Goal: Task Accomplishment & Management: Manage account settings

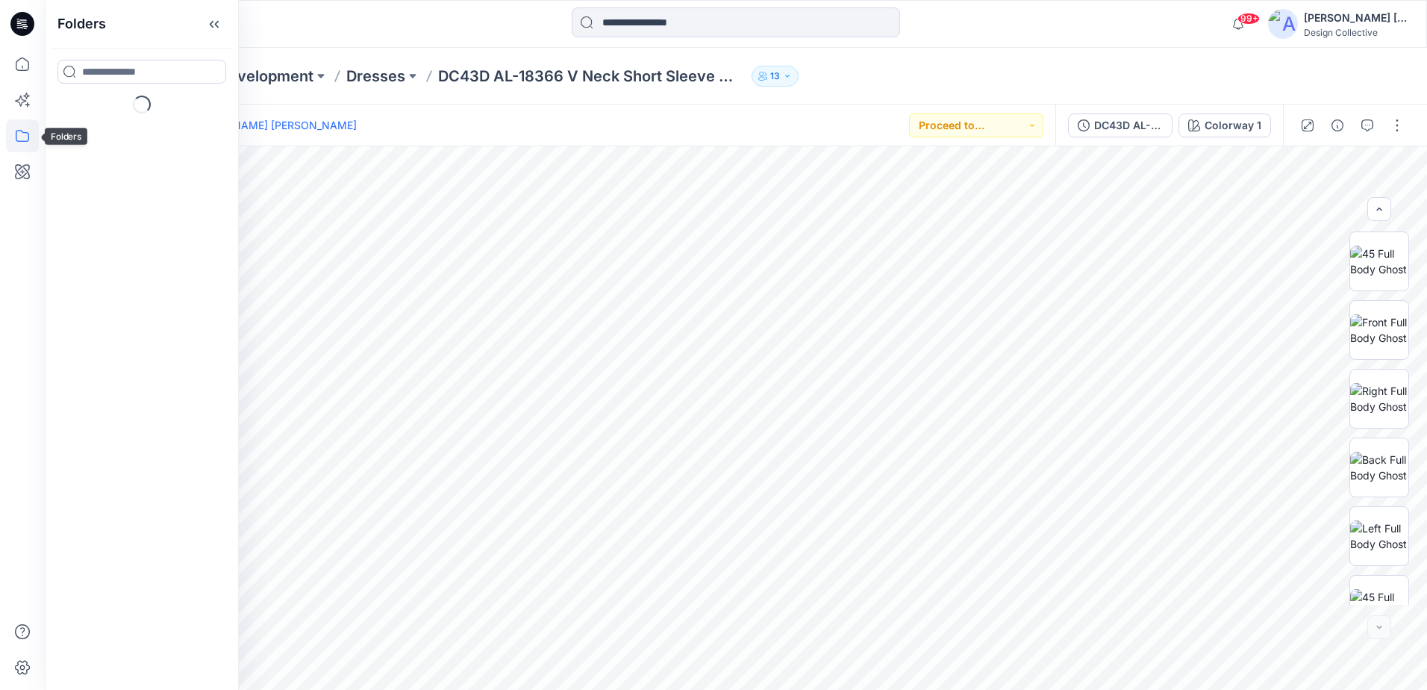
scroll to position [579, 0]
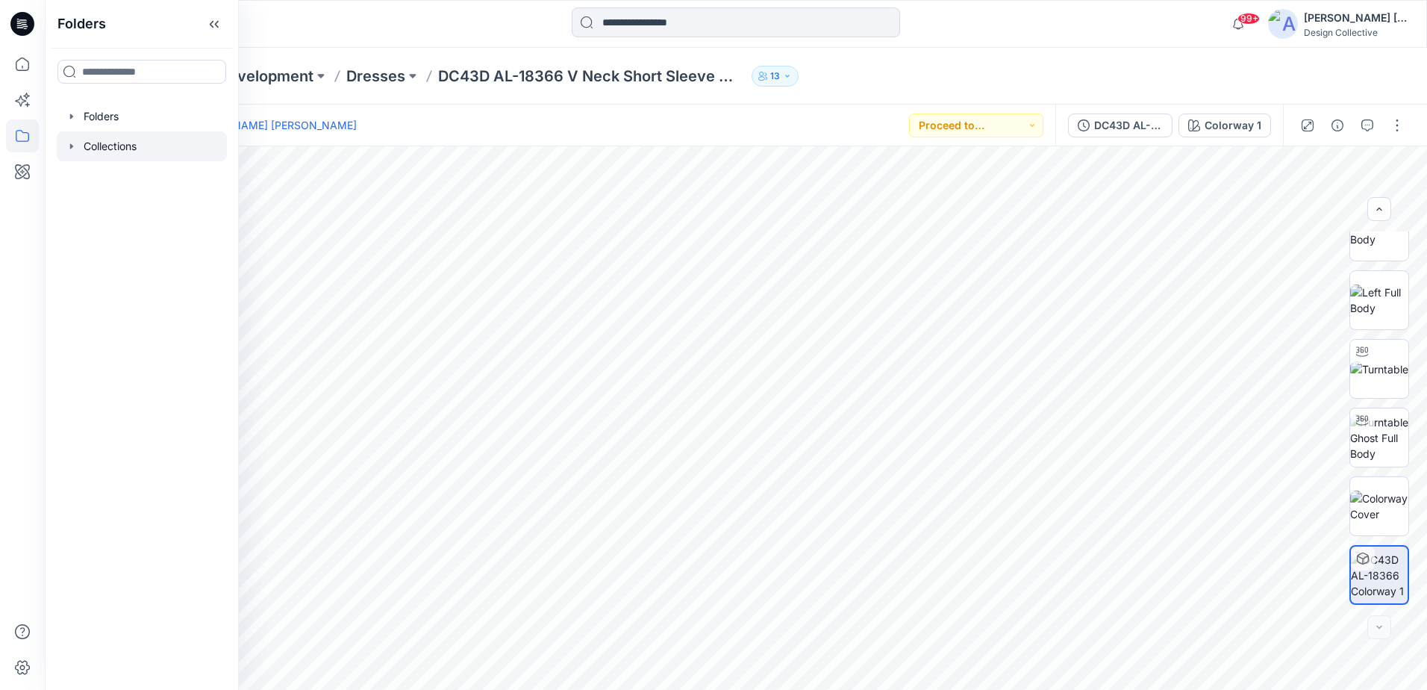
click at [137, 150] on div at bounding box center [142, 146] width 170 height 30
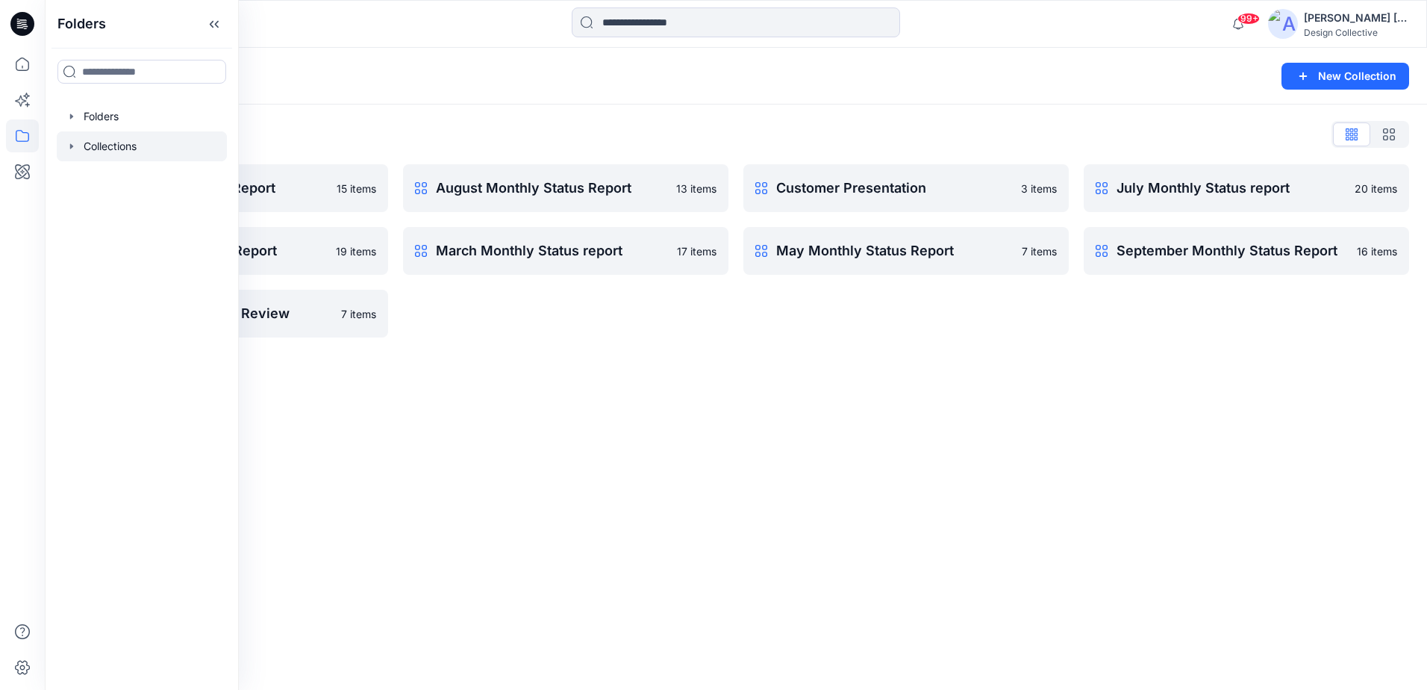
click at [72, 144] on icon "button" at bounding box center [72, 146] width 12 height 12
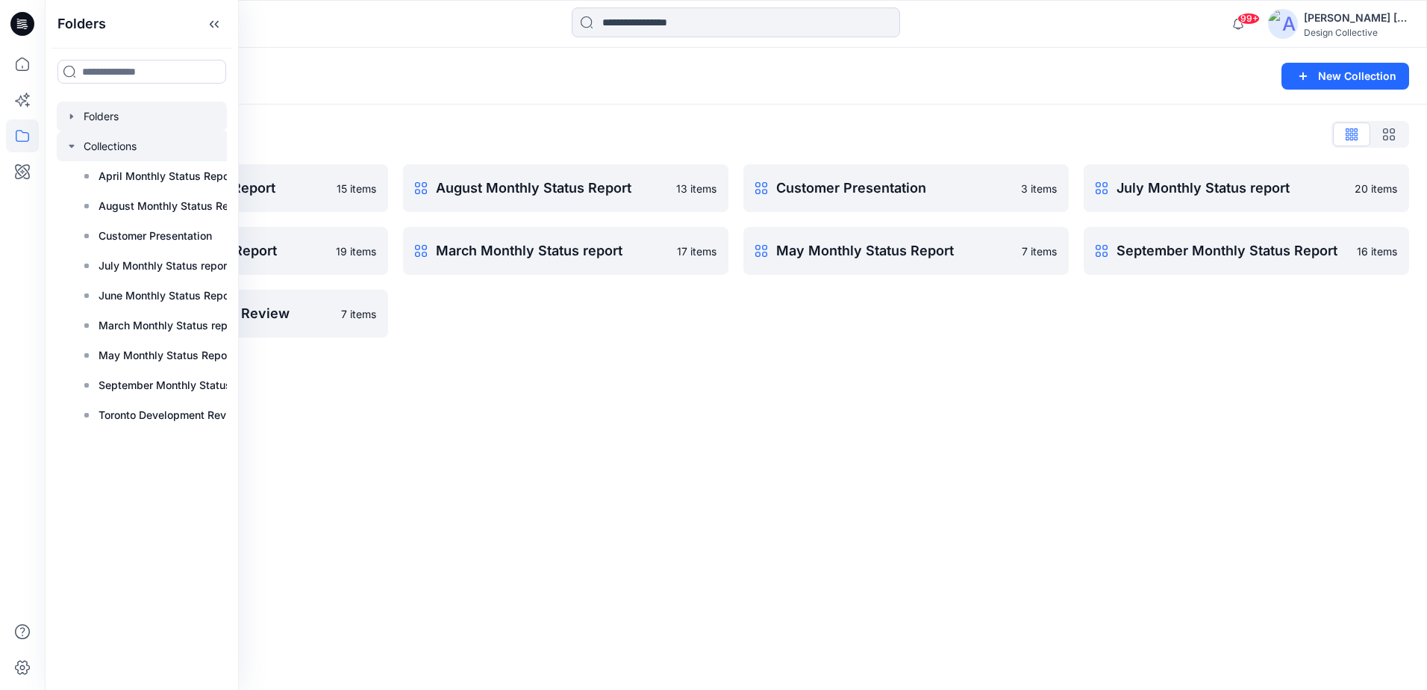
click at [108, 123] on div at bounding box center [142, 117] width 170 height 30
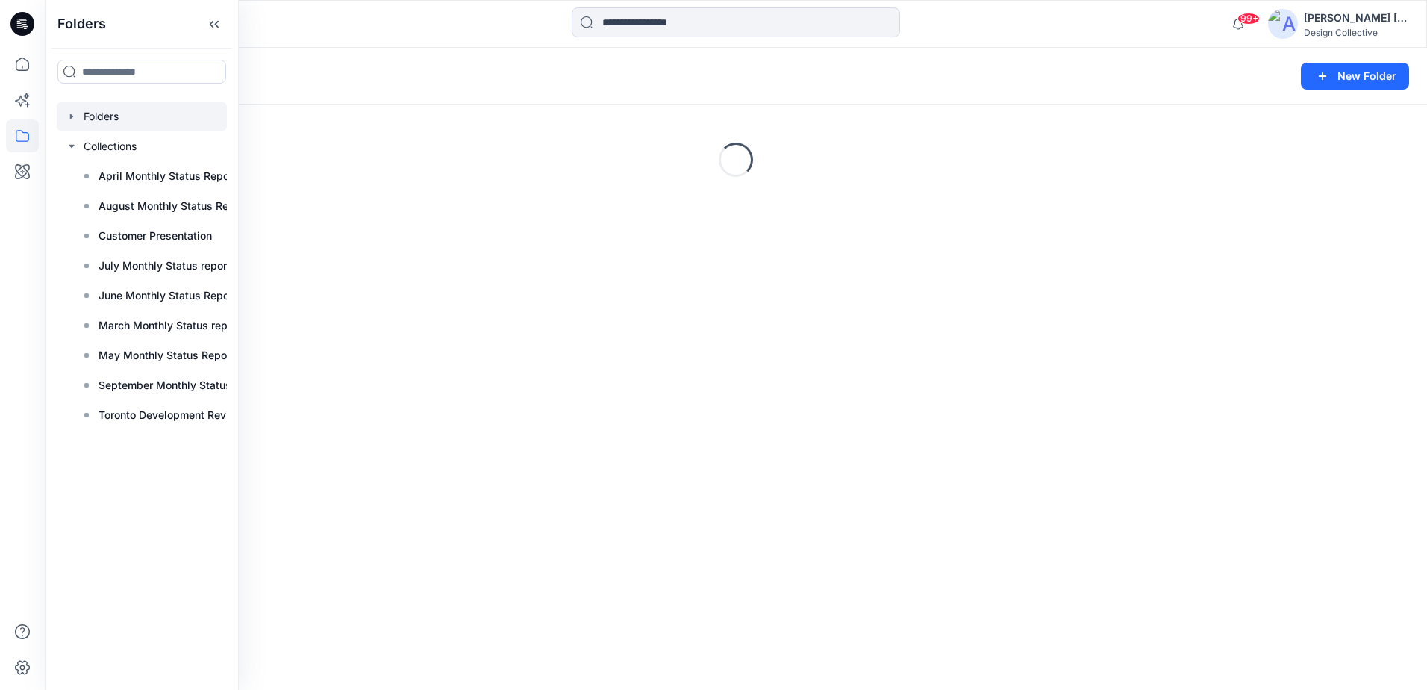
click at [75, 120] on icon "button" at bounding box center [72, 116] width 12 height 12
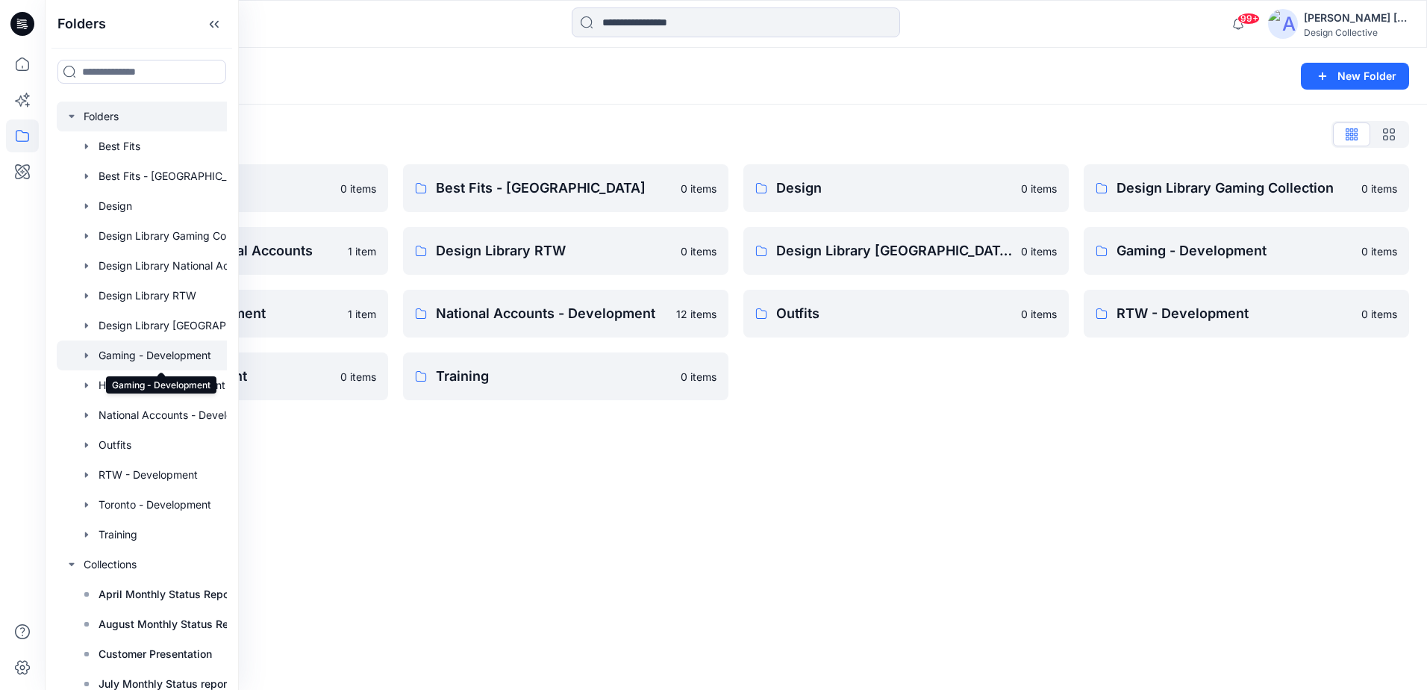
click at [78, 349] on div at bounding box center [161, 355] width 209 height 30
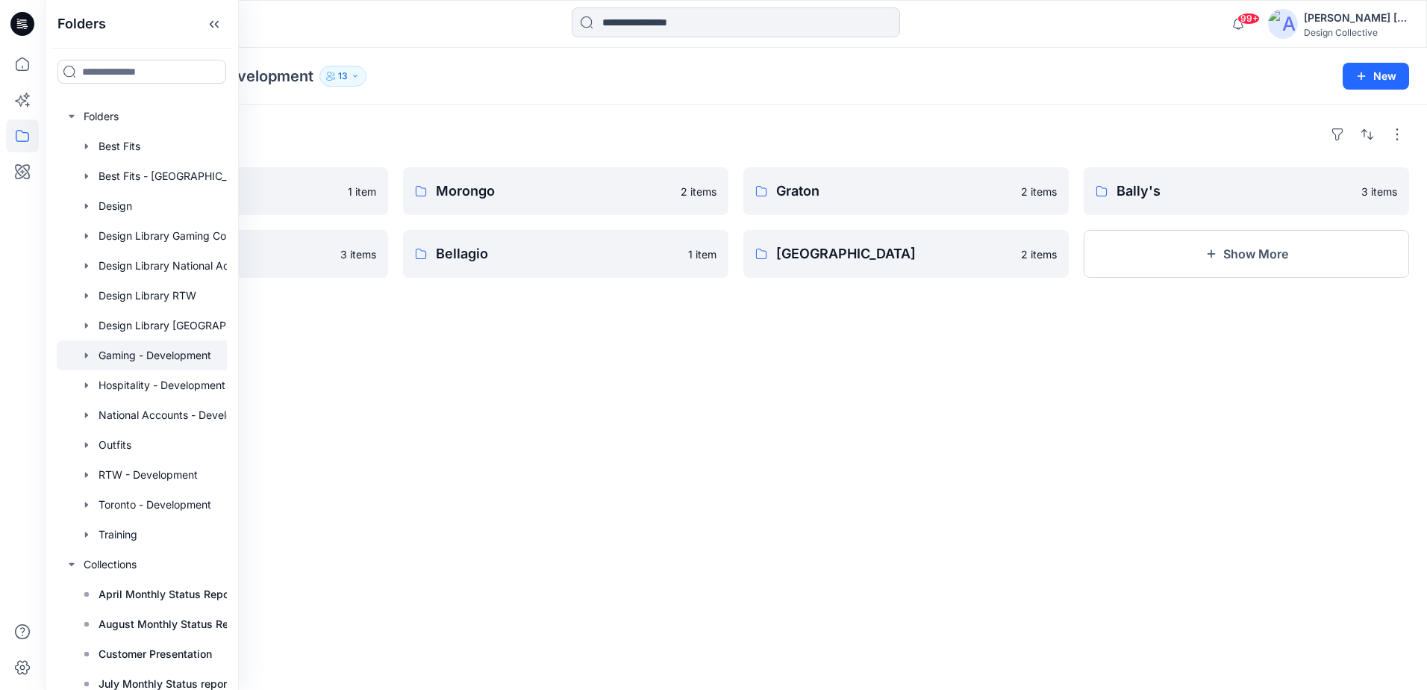
click at [86, 356] on icon "button" at bounding box center [86, 354] width 3 height 5
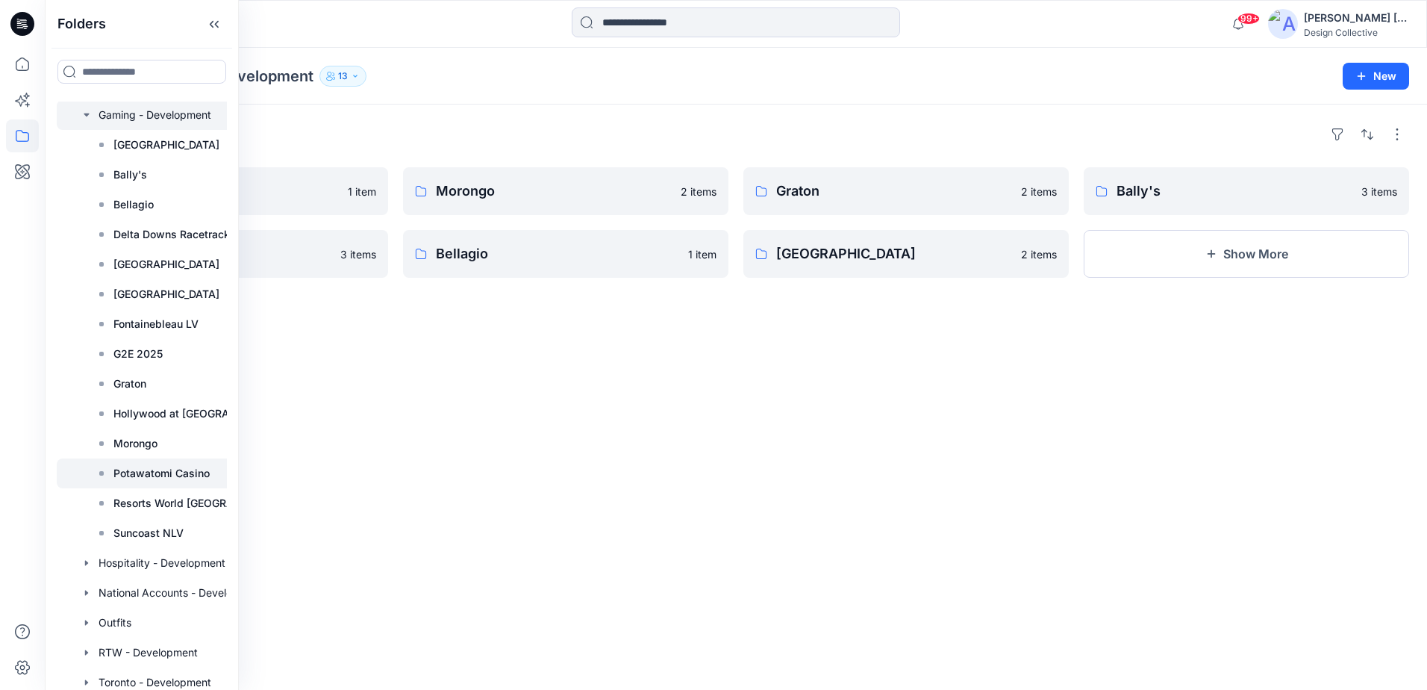
scroll to position [206, 0]
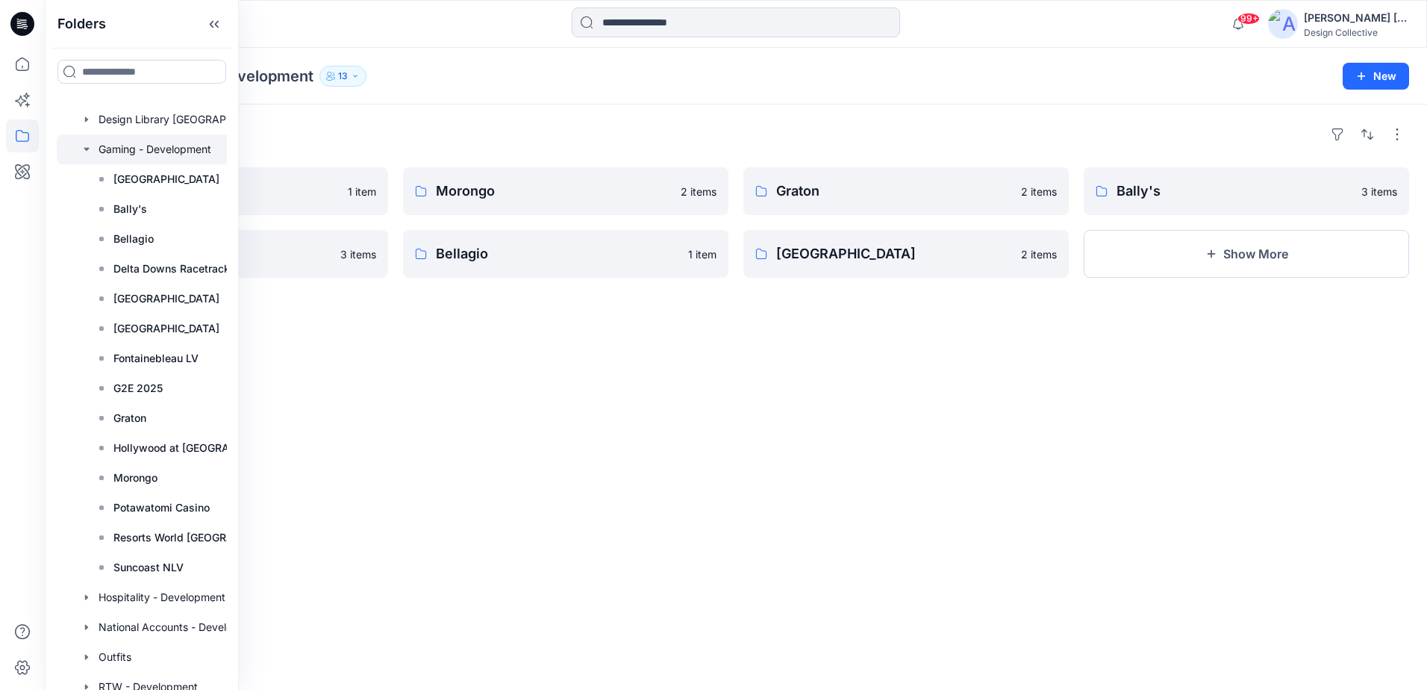
click at [89, 142] on div at bounding box center [169, 149] width 224 height 30
click at [87, 144] on icon "button" at bounding box center [87, 149] width 12 height 12
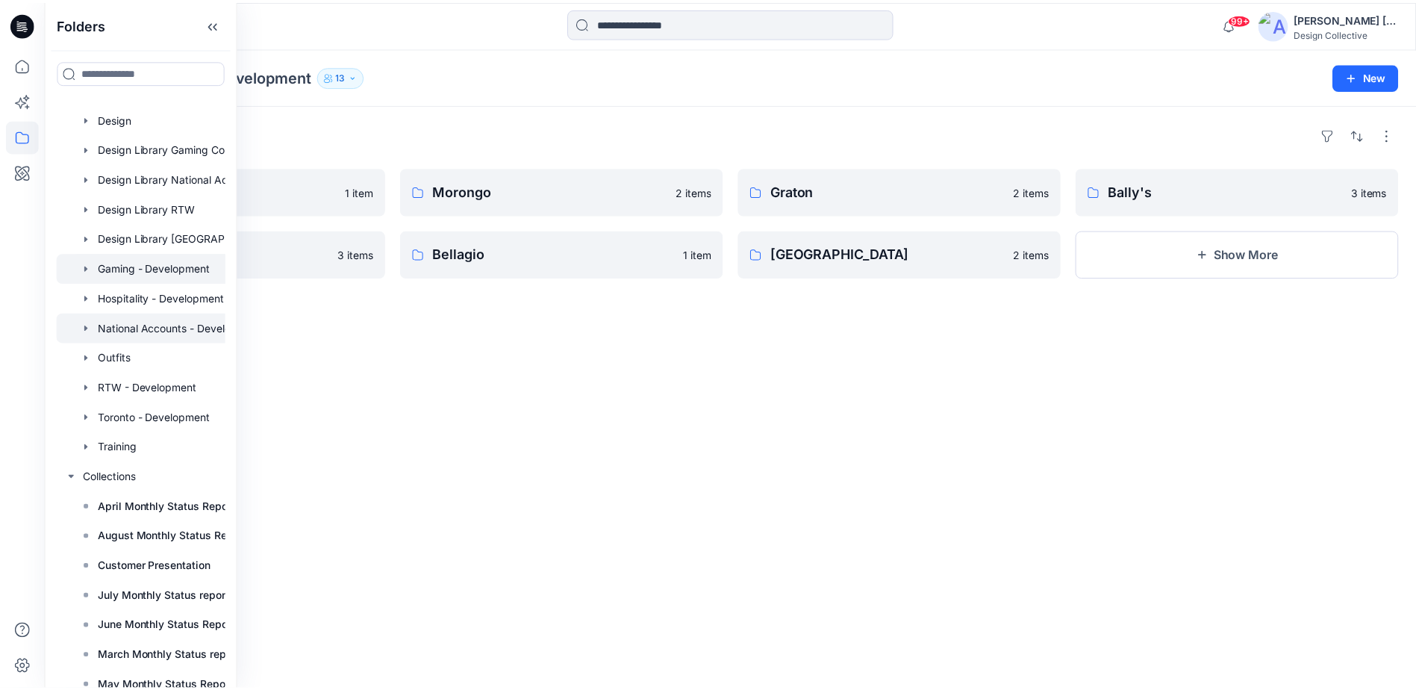
scroll to position [0, 0]
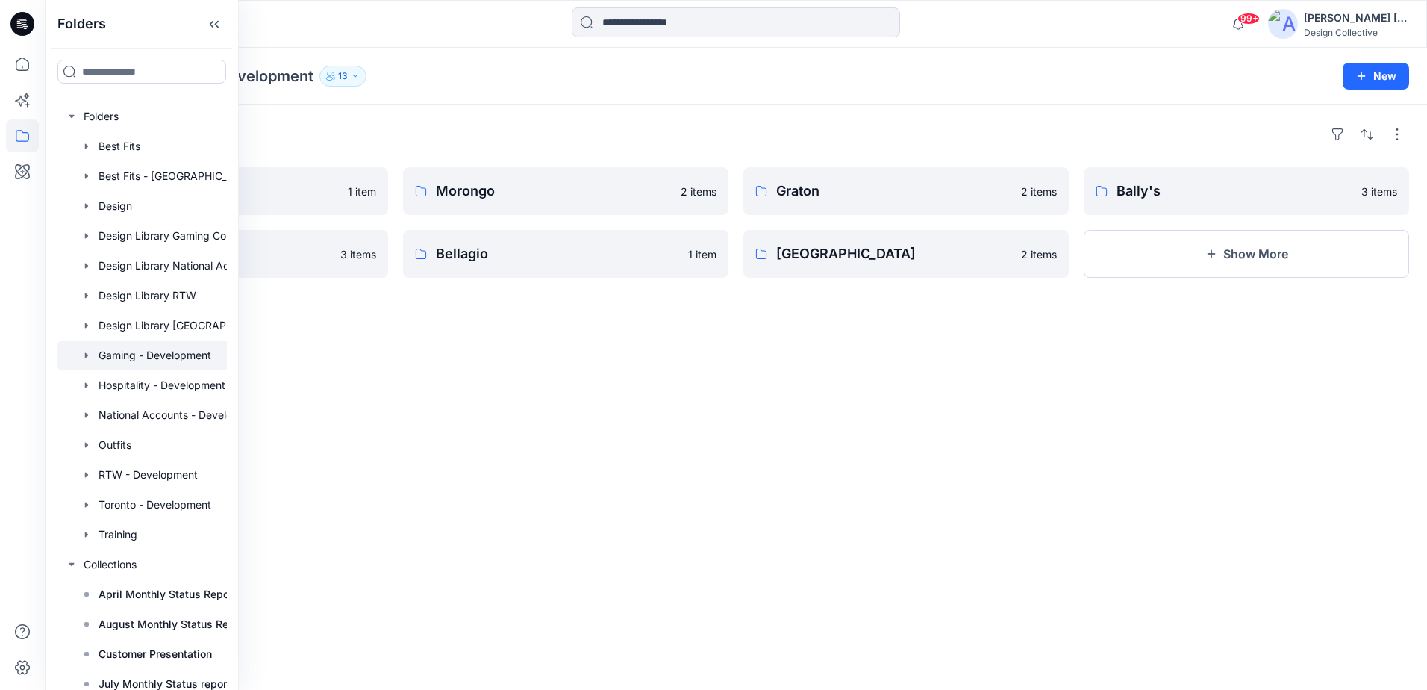
click at [936, 365] on div "Folders G2E 2025 1 item Fontainebleau LV 3 items Morongo 2 items Bellagio 1 ite…" at bounding box center [736, 397] width 1382 height 585
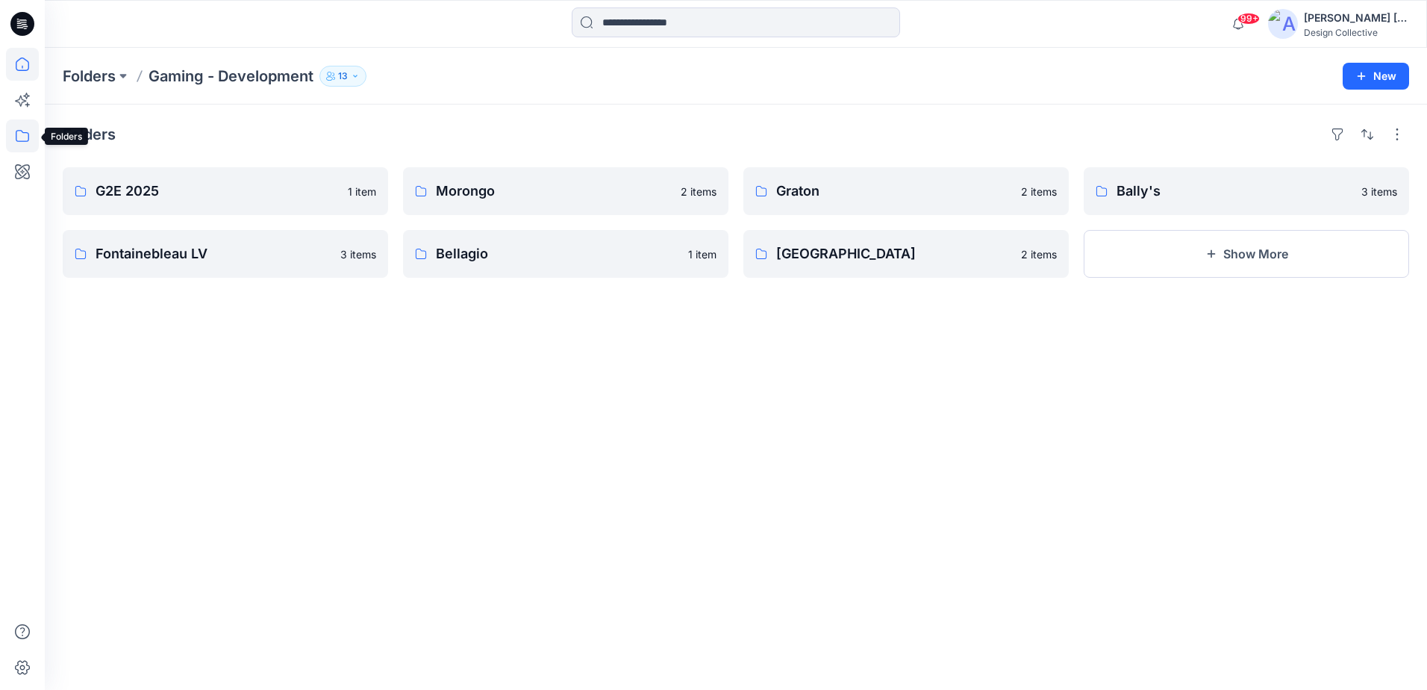
click at [14, 72] on icon at bounding box center [22, 64] width 33 height 33
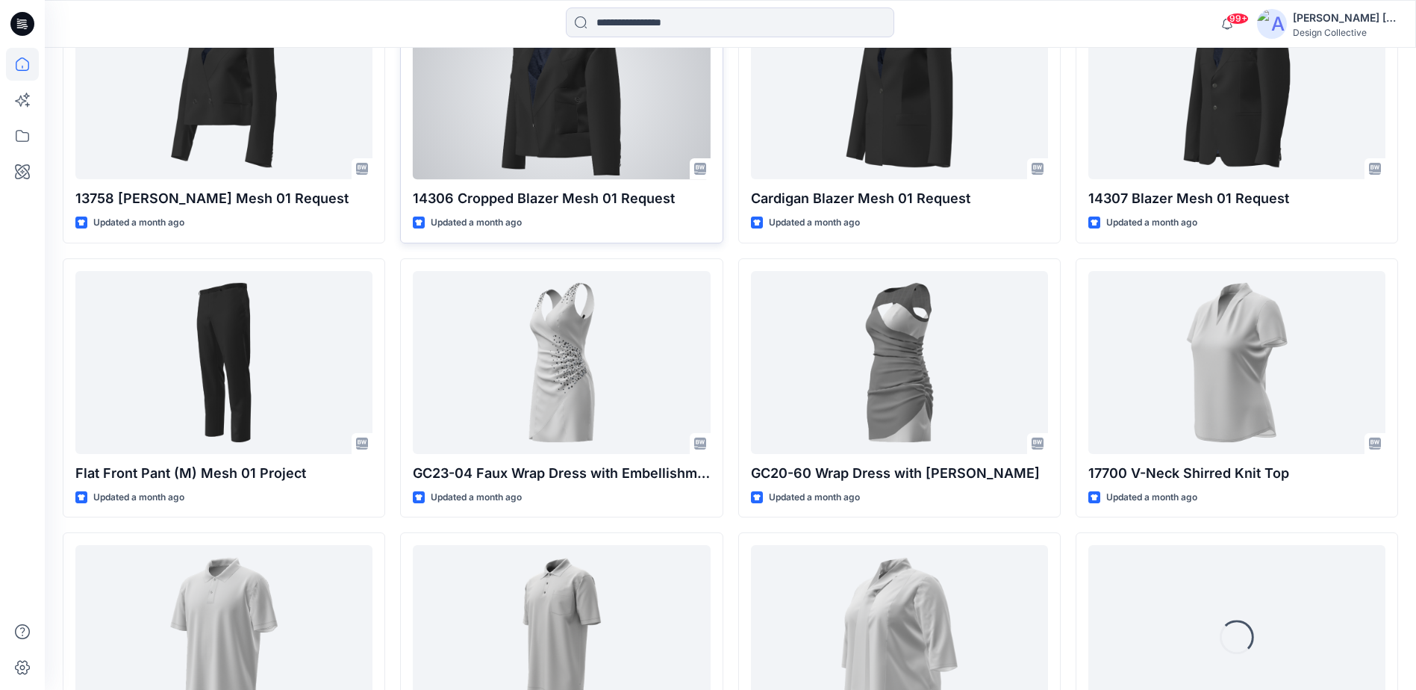
scroll to position [2053, 0]
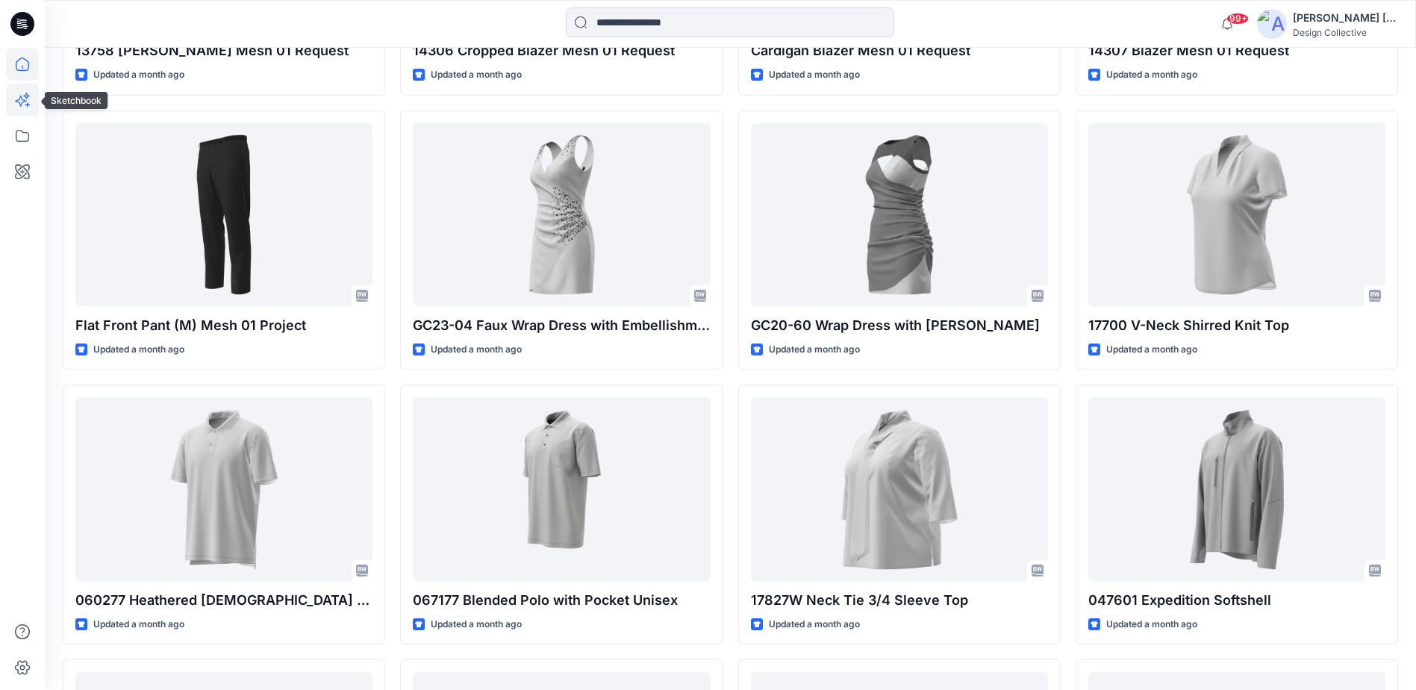
click at [25, 104] on icon at bounding box center [22, 100] width 33 height 33
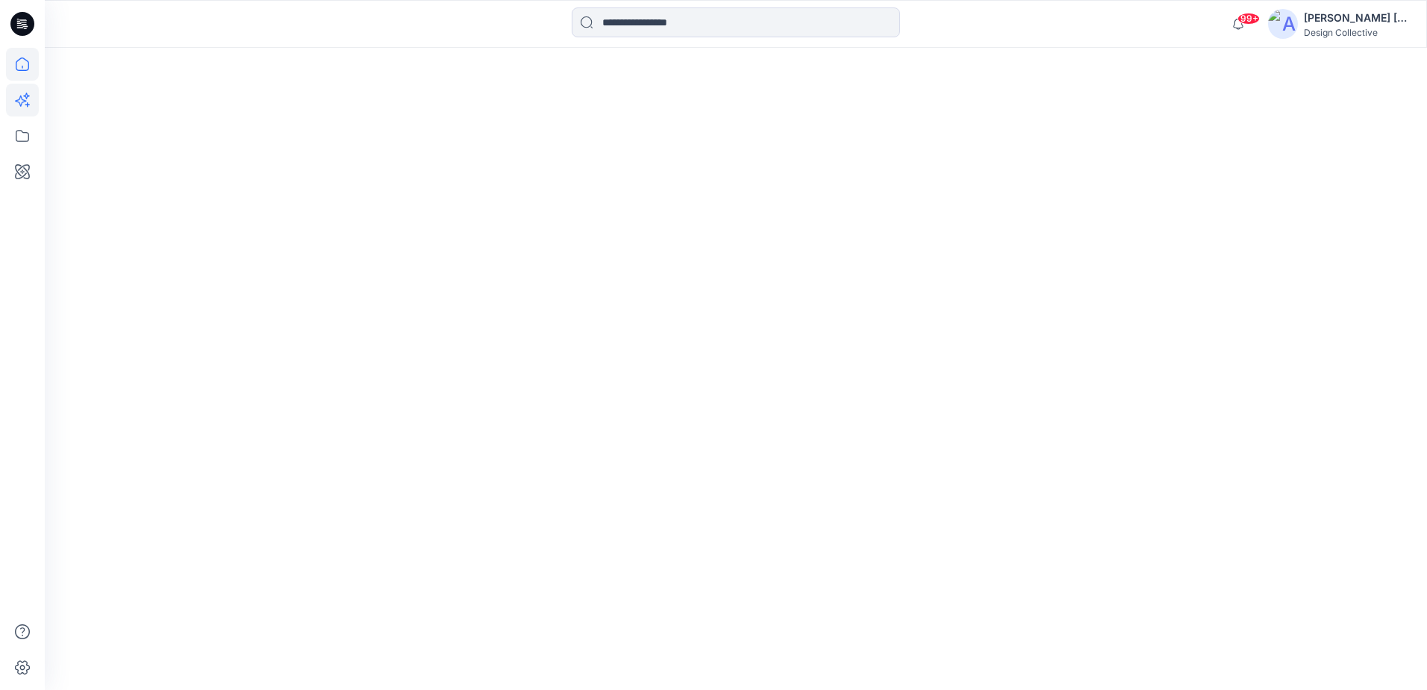
click at [21, 71] on icon at bounding box center [22, 63] width 13 height 13
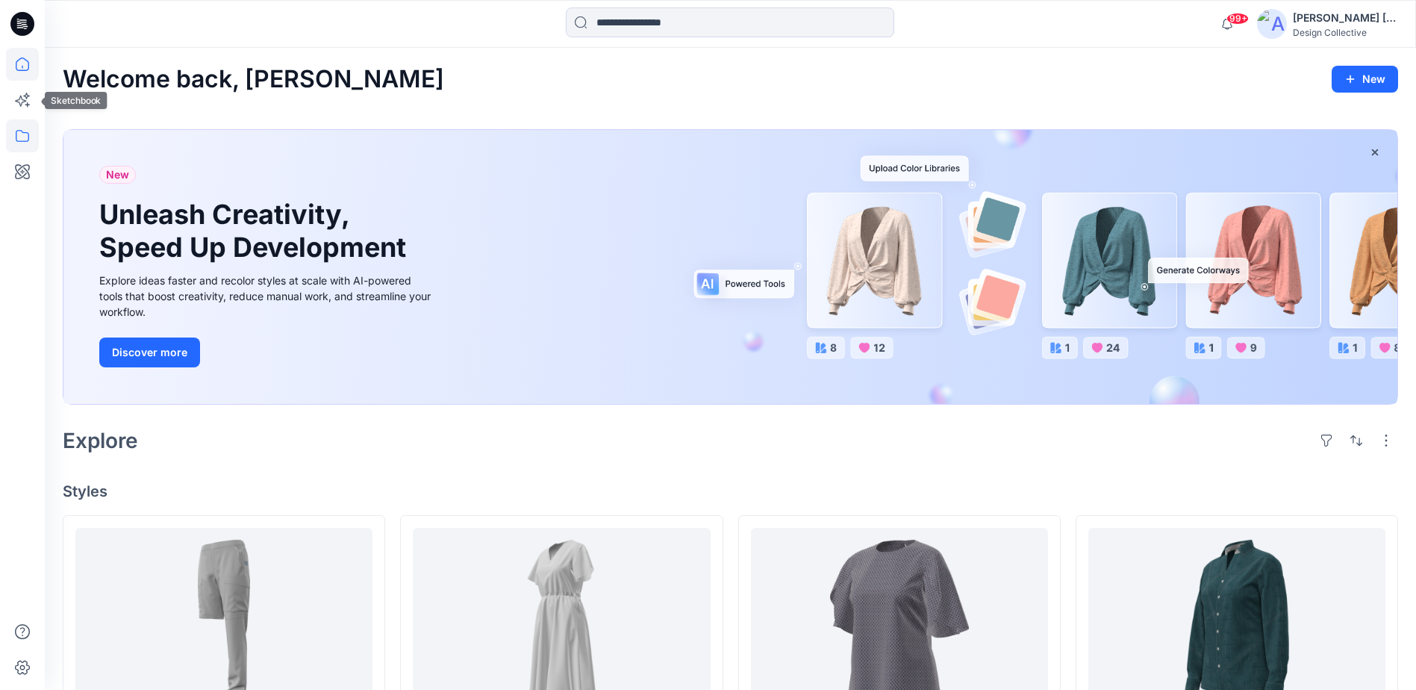
click at [18, 149] on icon at bounding box center [22, 135] width 33 height 33
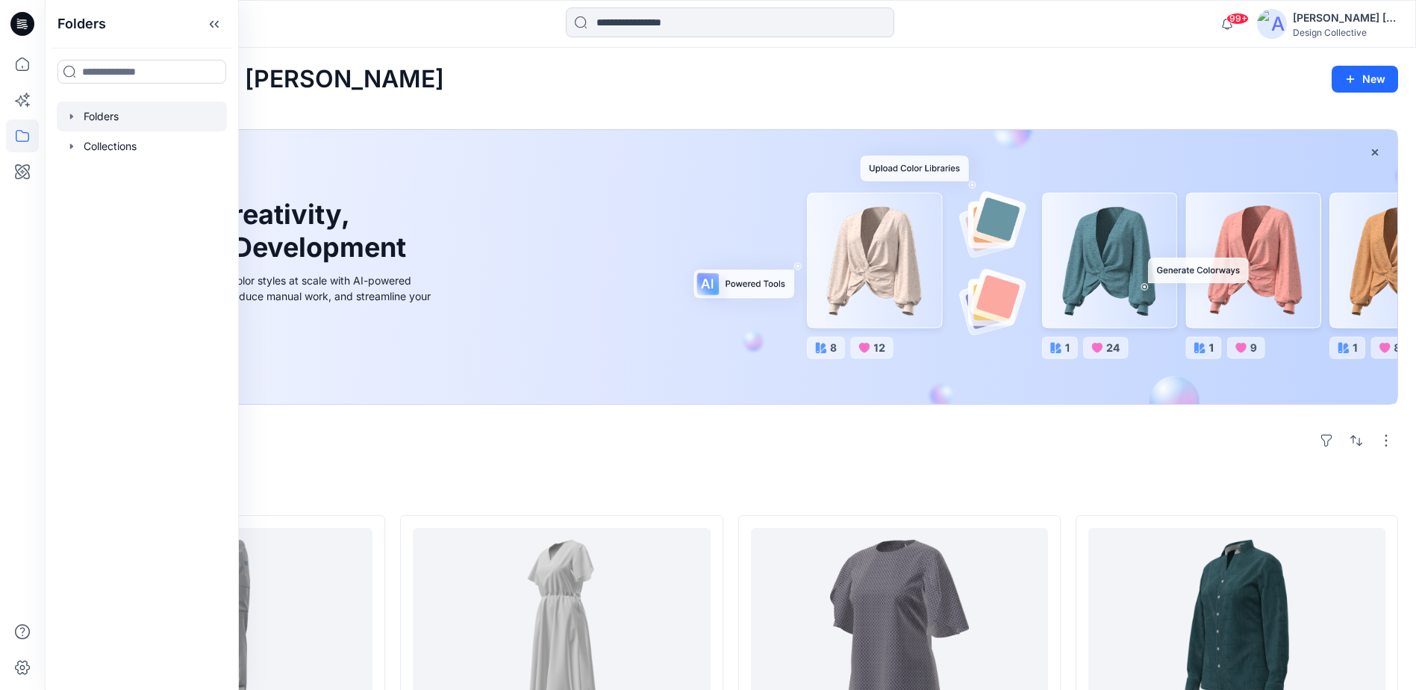
click at [108, 126] on div at bounding box center [142, 117] width 170 height 30
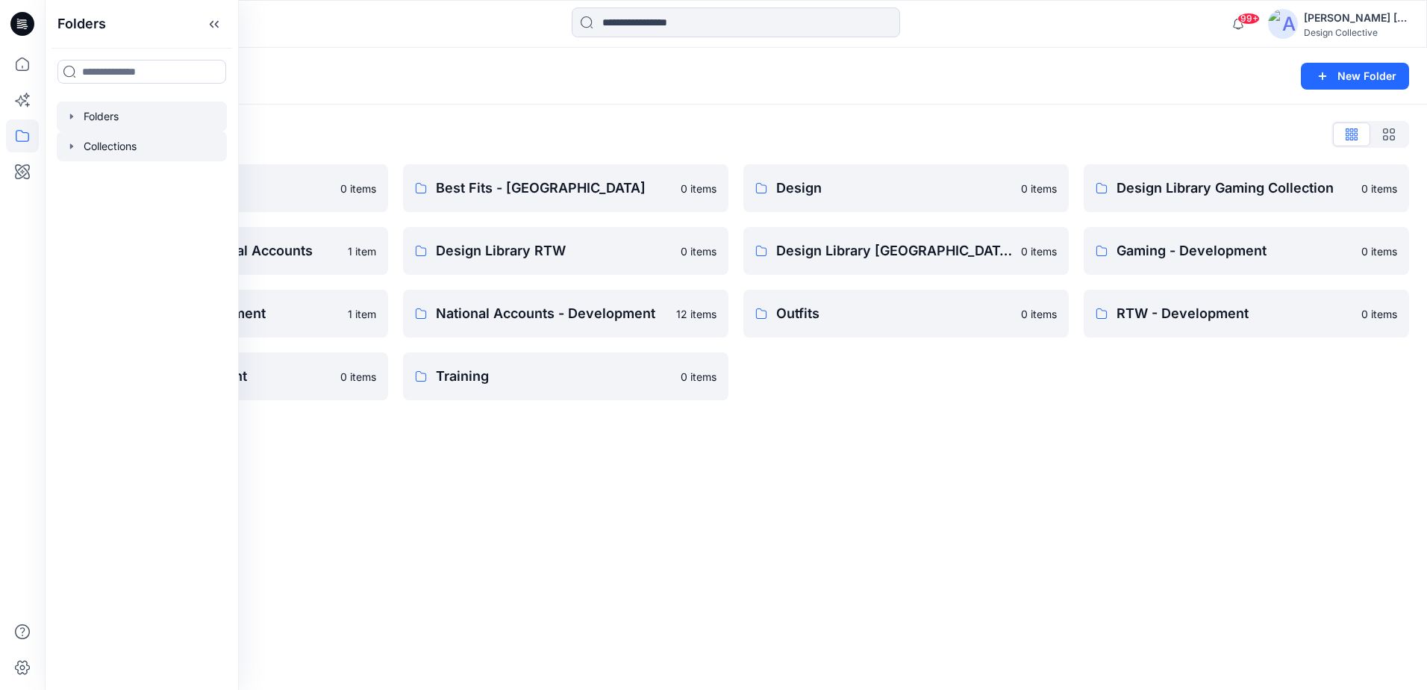
click at [113, 148] on div at bounding box center [142, 146] width 170 height 30
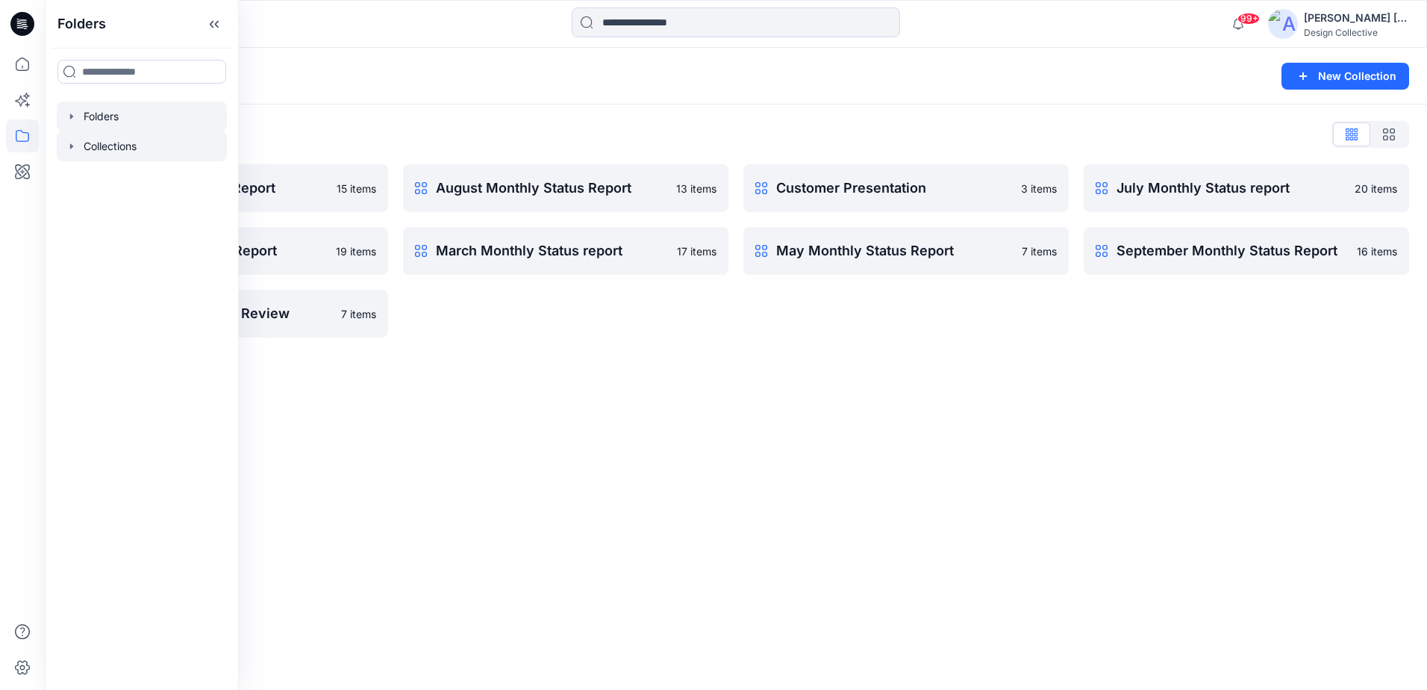
click at [71, 116] on icon "button" at bounding box center [72, 116] width 12 height 12
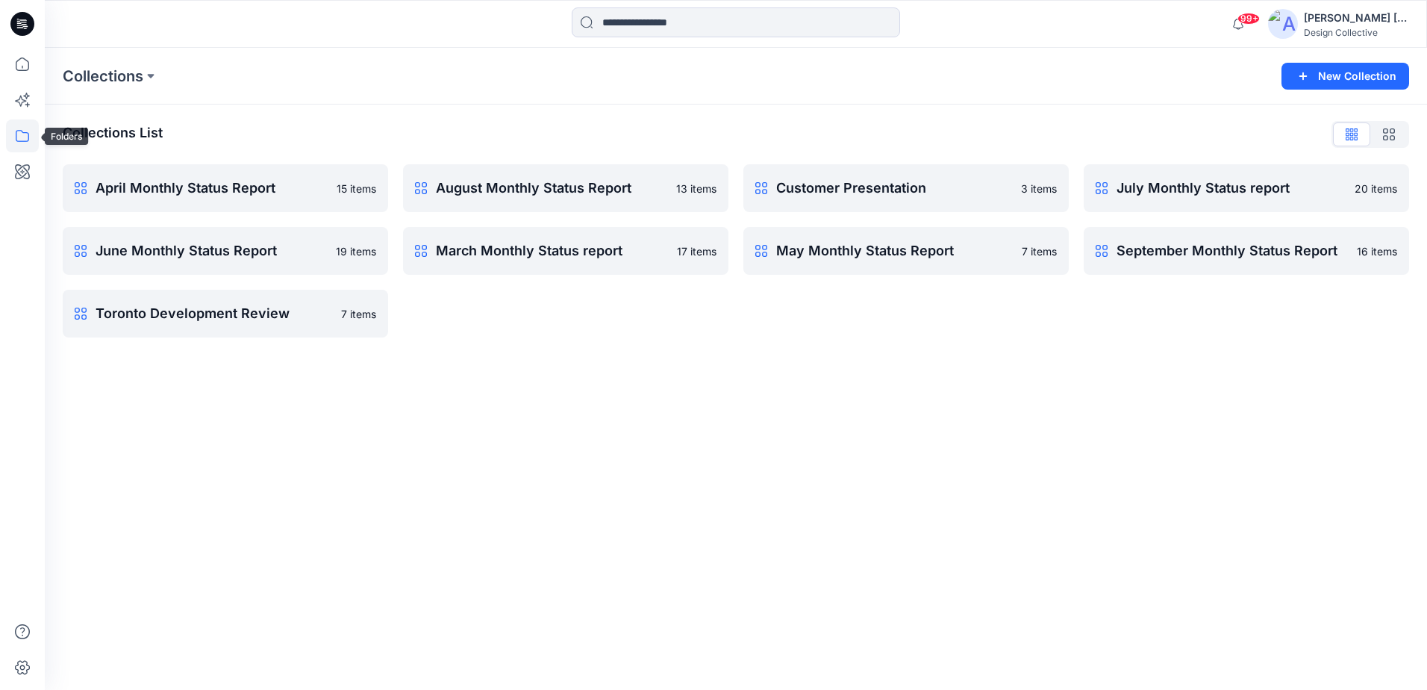
click at [22, 138] on icon at bounding box center [22, 135] width 33 height 33
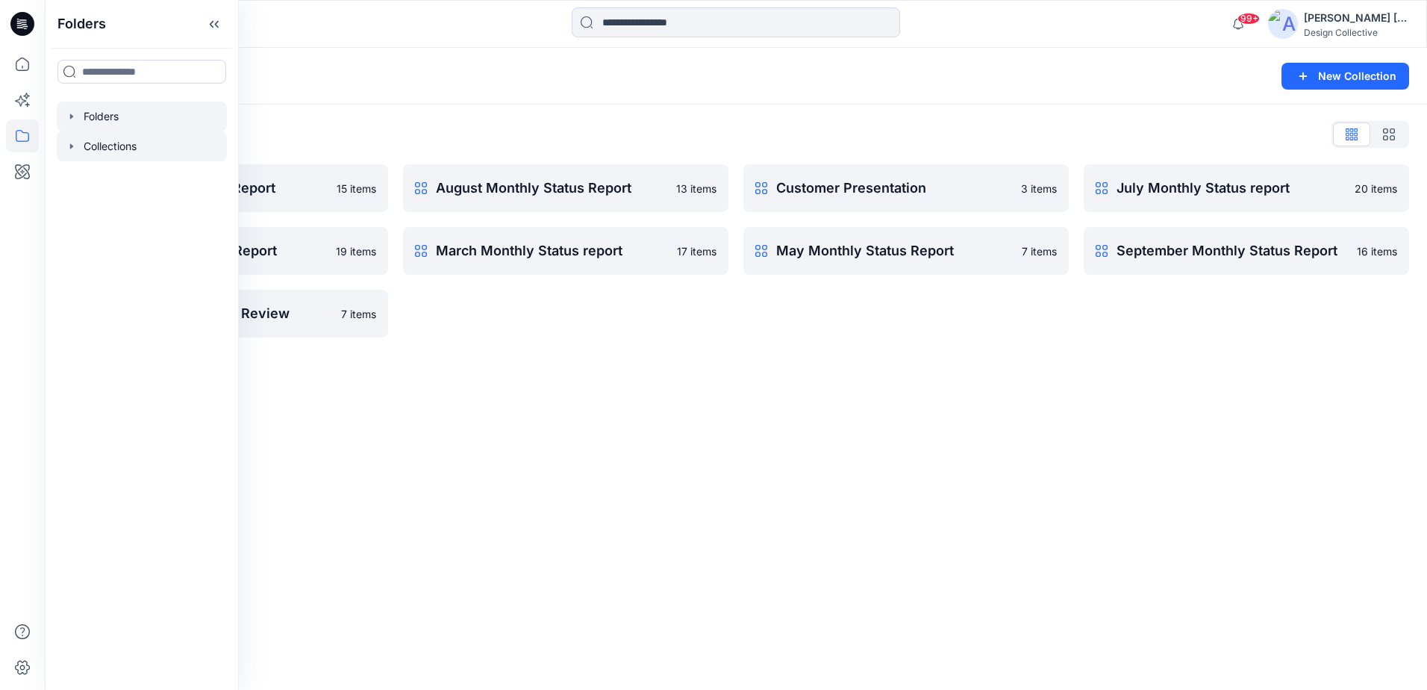
click at [66, 116] on icon "button" at bounding box center [72, 116] width 12 height 12
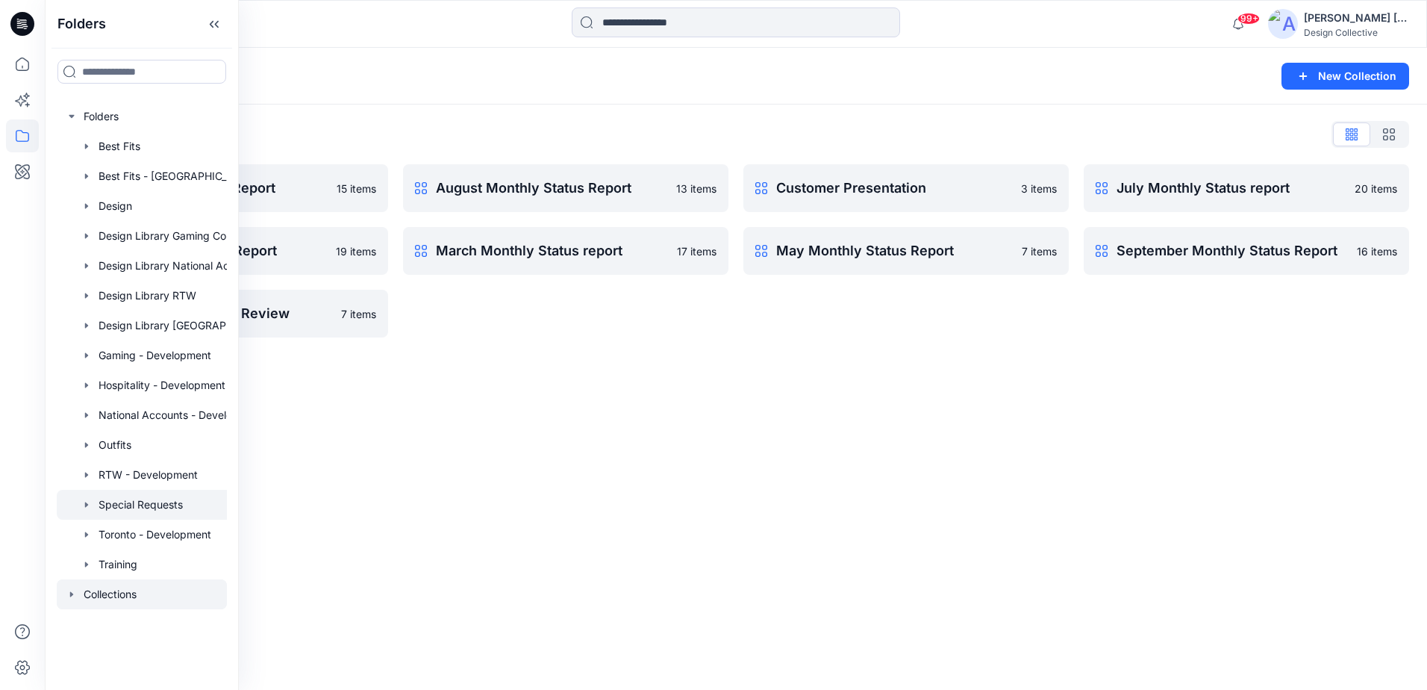
click at [90, 503] on icon "button" at bounding box center [87, 505] width 12 height 12
click at [122, 540] on p "Gaming" at bounding box center [132, 535] width 38 height 18
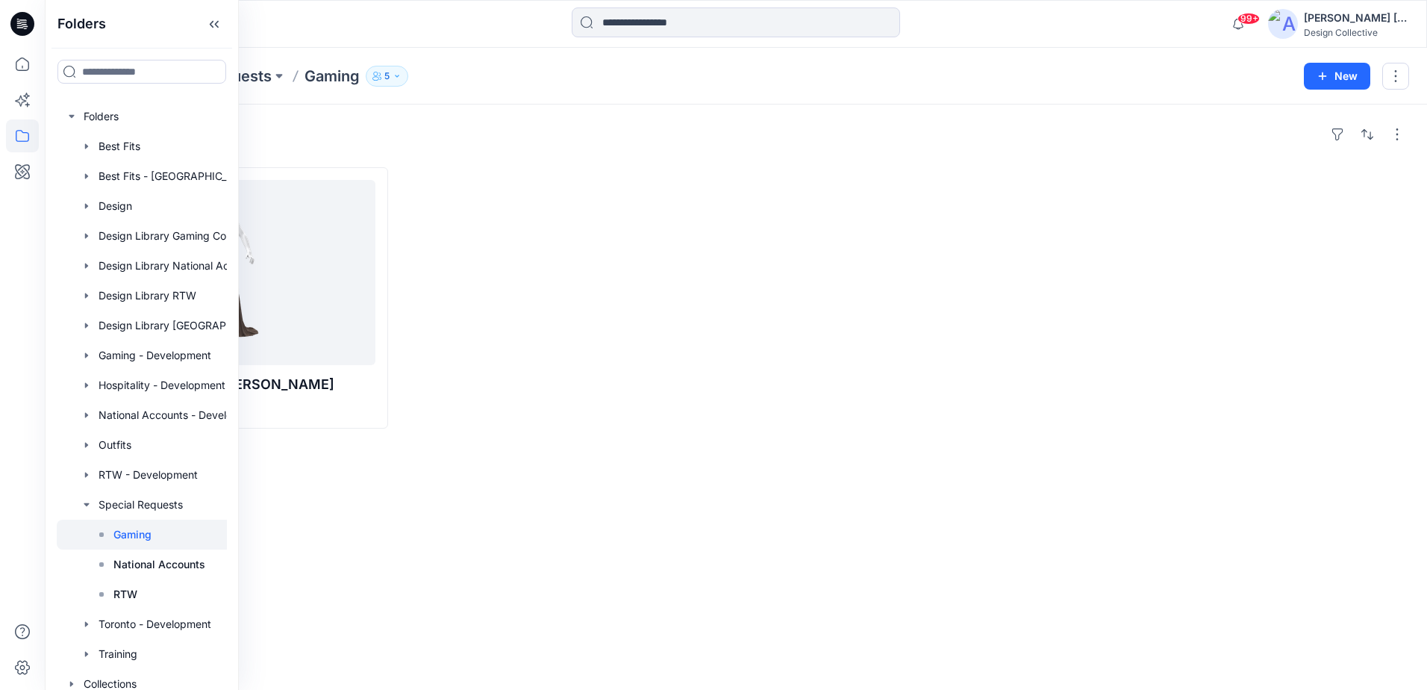
click at [548, 456] on div "Styles Asymmetrical Dress - Jackie F Updated a month ago" at bounding box center [736, 397] width 1382 height 585
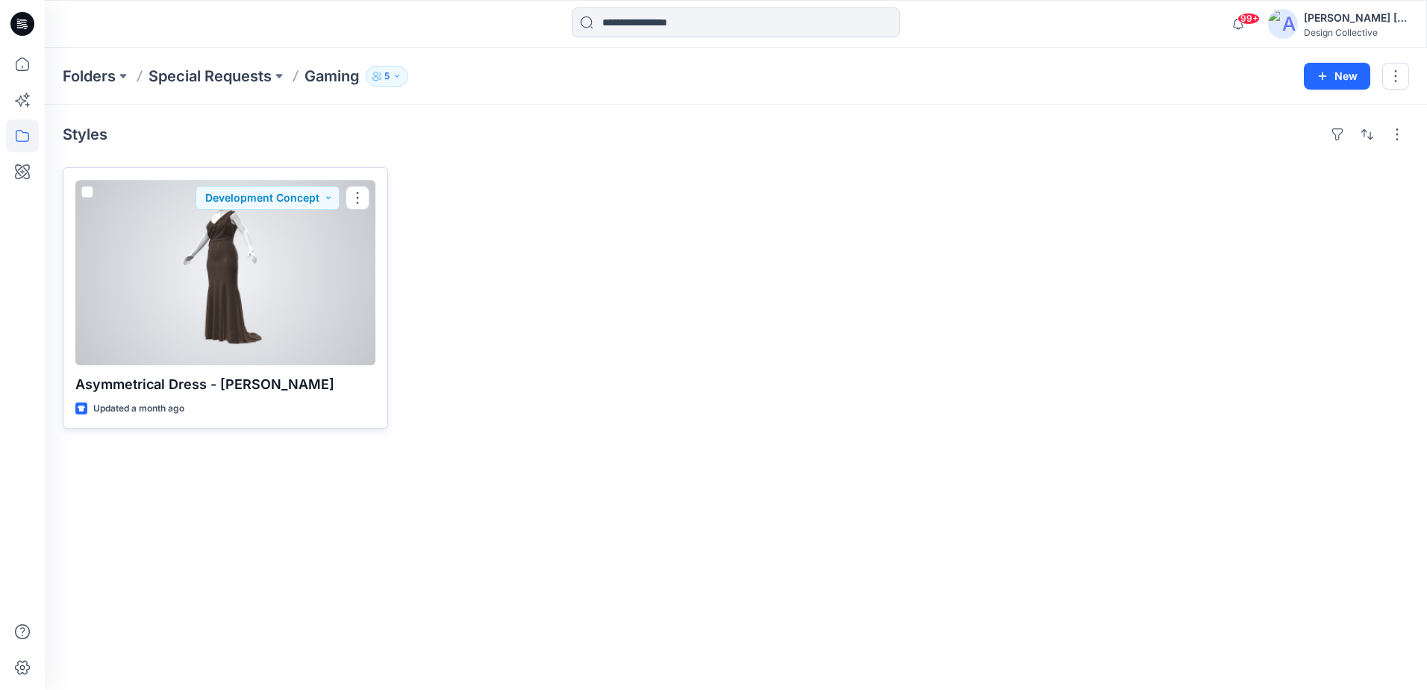
click at [268, 280] on div at bounding box center [225, 272] width 300 height 185
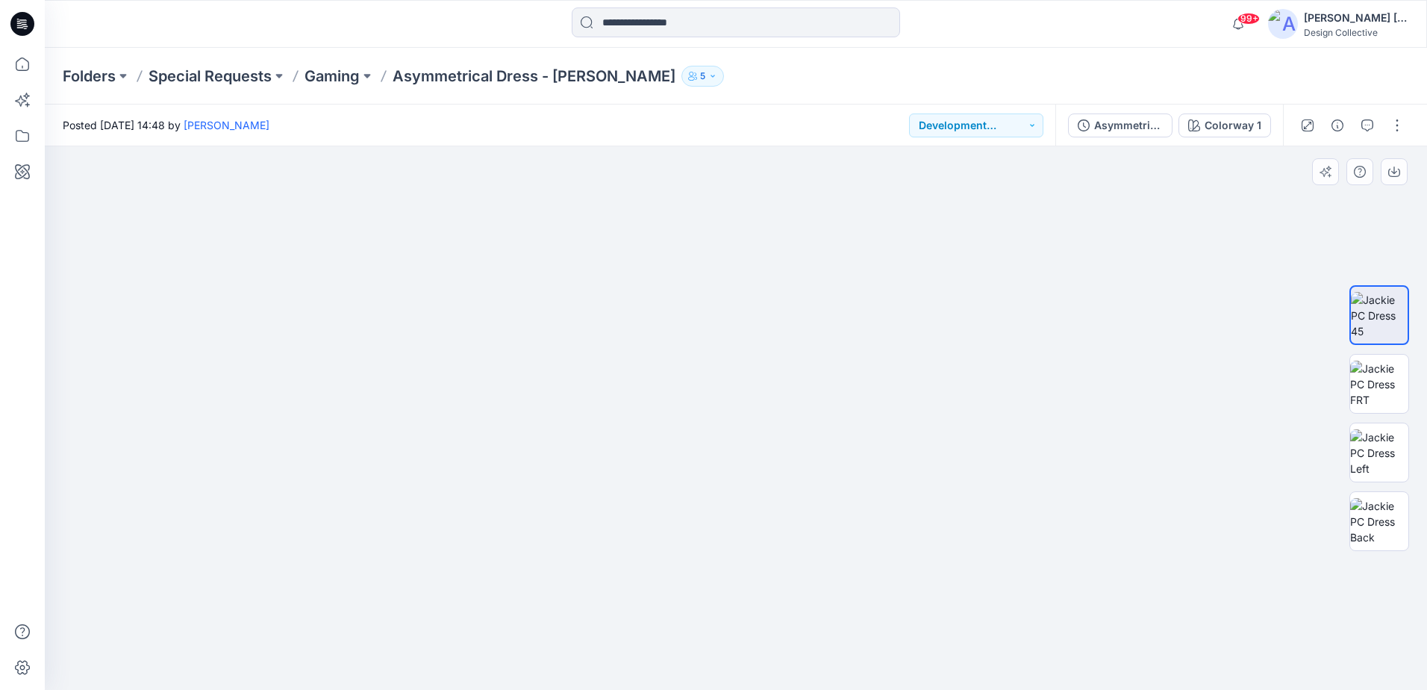
drag, startPoint x: 720, startPoint y: 261, endPoint x: 731, endPoint y: 487, distance: 227.2
click at [731, 487] on img at bounding box center [746, 284] width 1529 height 811
click at [211, 81] on p "Special Requests" at bounding box center [210, 76] width 123 height 21
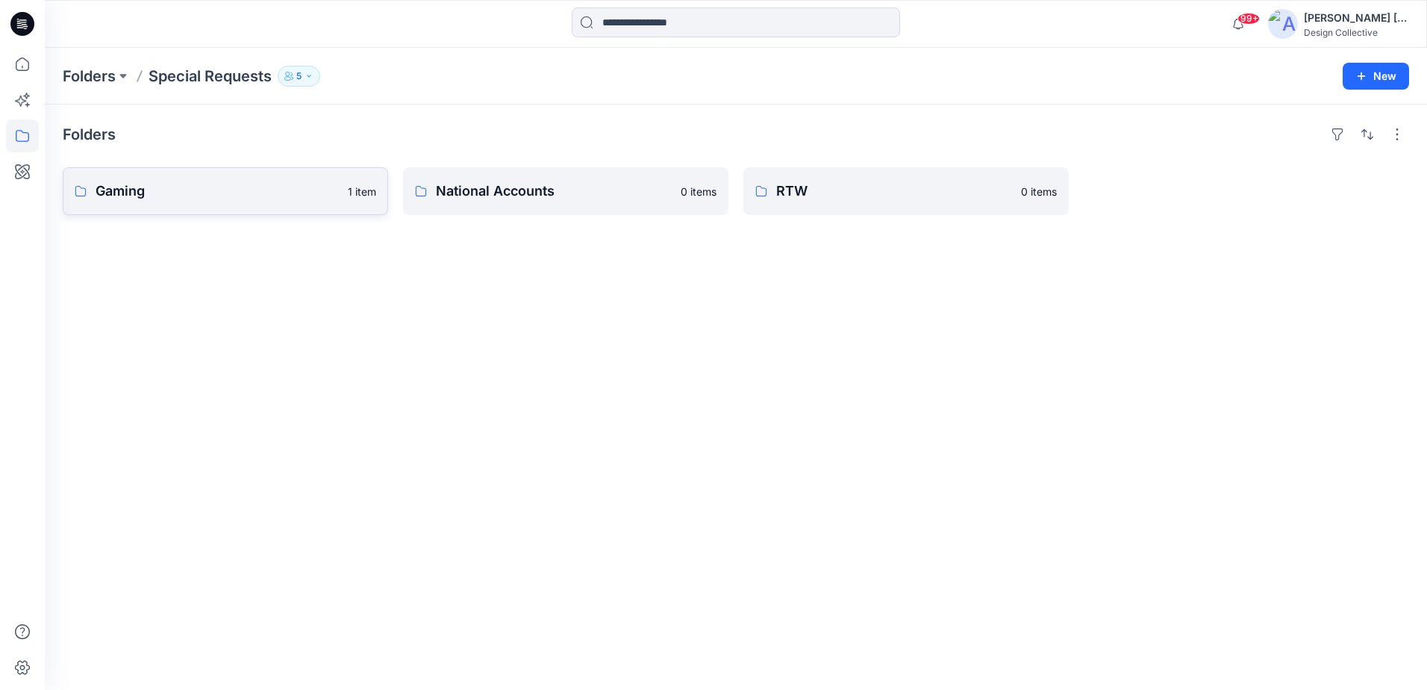
click at [322, 178] on link "Gaming 1 item" at bounding box center [225, 191] width 325 height 48
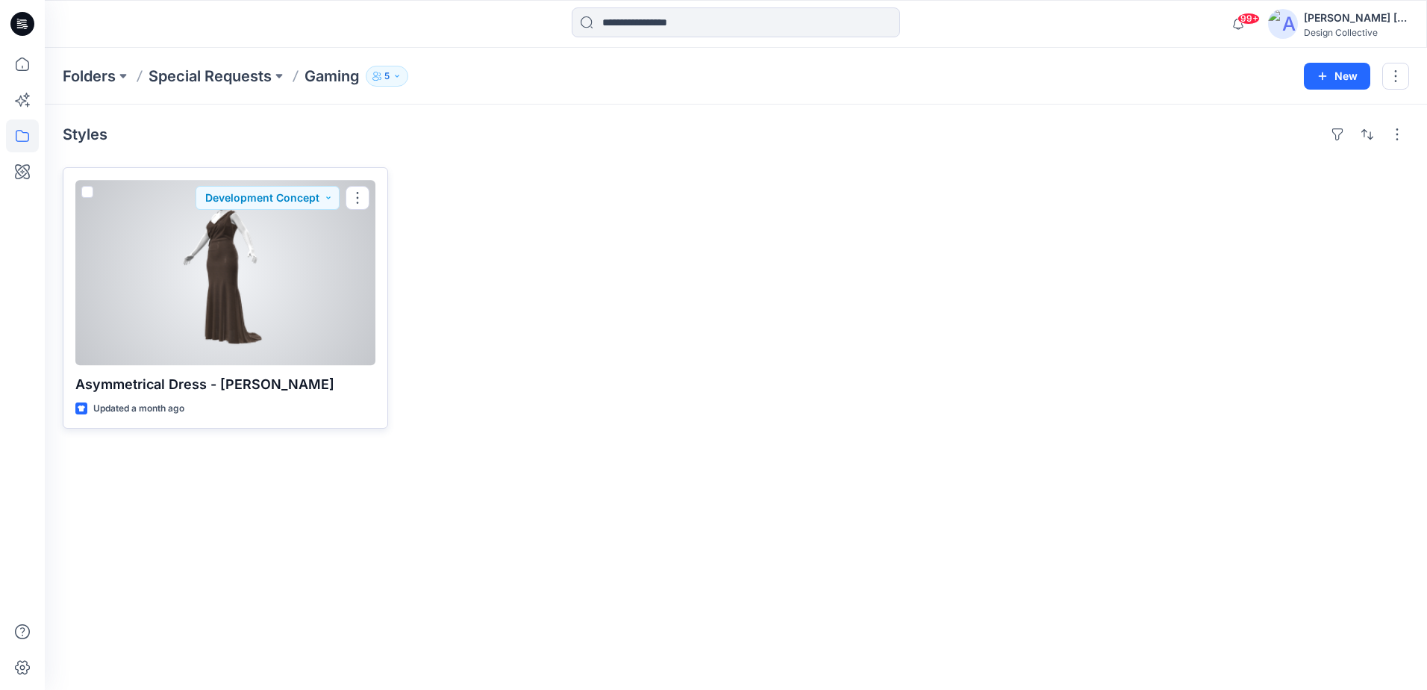
click at [300, 258] on div at bounding box center [225, 272] width 300 height 185
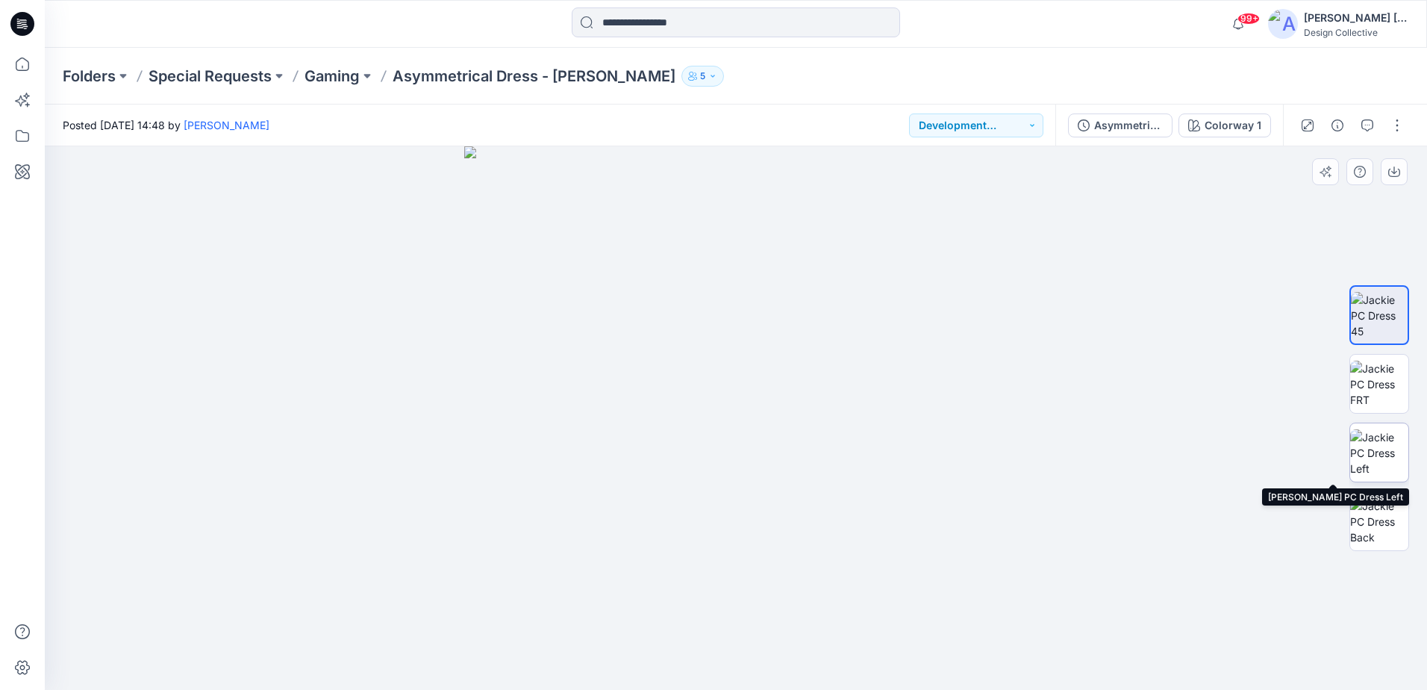
click at [1377, 457] on img at bounding box center [1379, 452] width 58 height 47
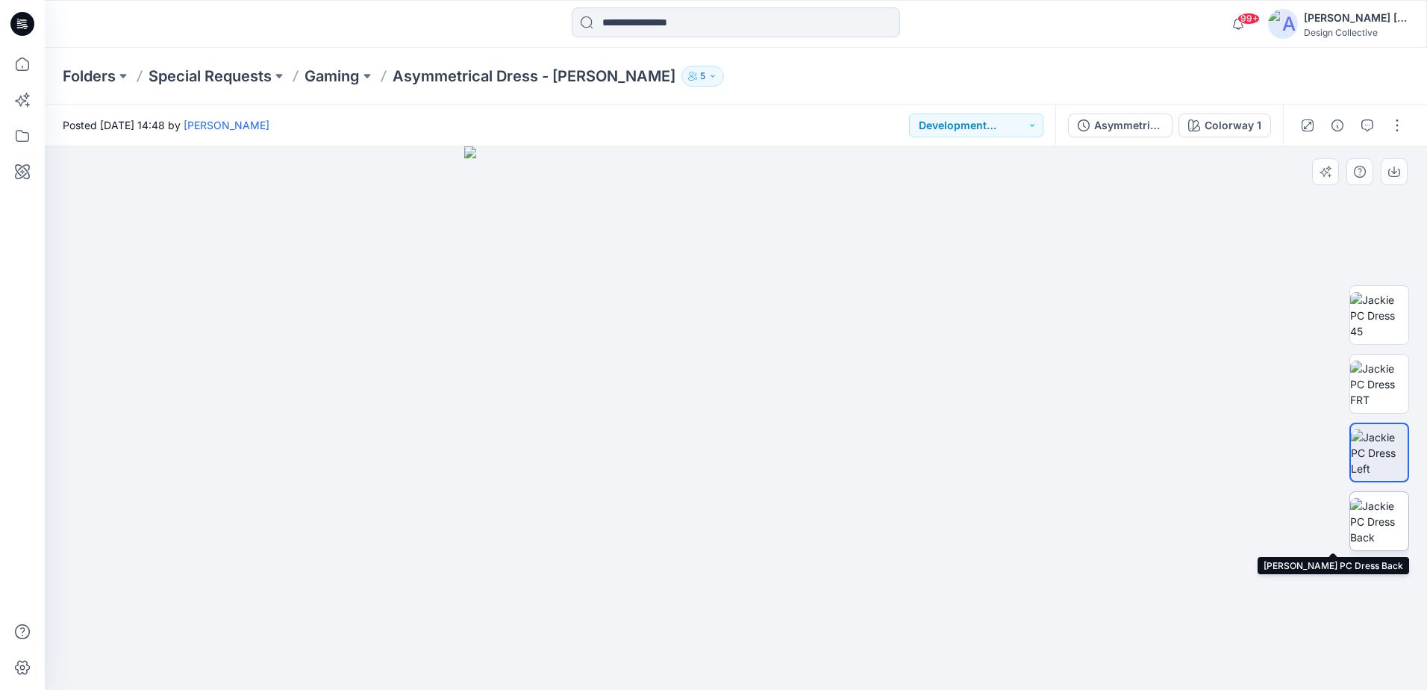
click at [1376, 517] on img at bounding box center [1379, 521] width 58 height 47
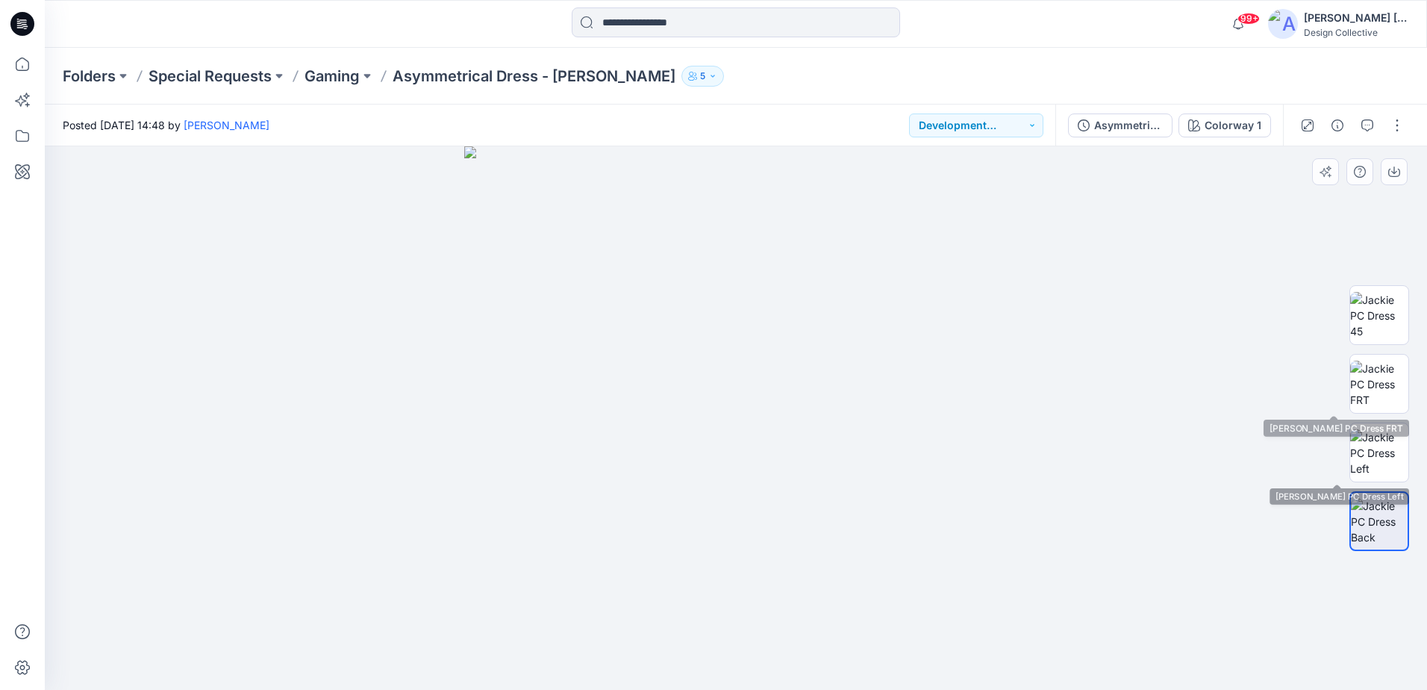
click at [1409, 370] on div at bounding box center [1380, 417] width 96 height 373
click at [1394, 372] on img at bounding box center [1379, 384] width 58 height 47
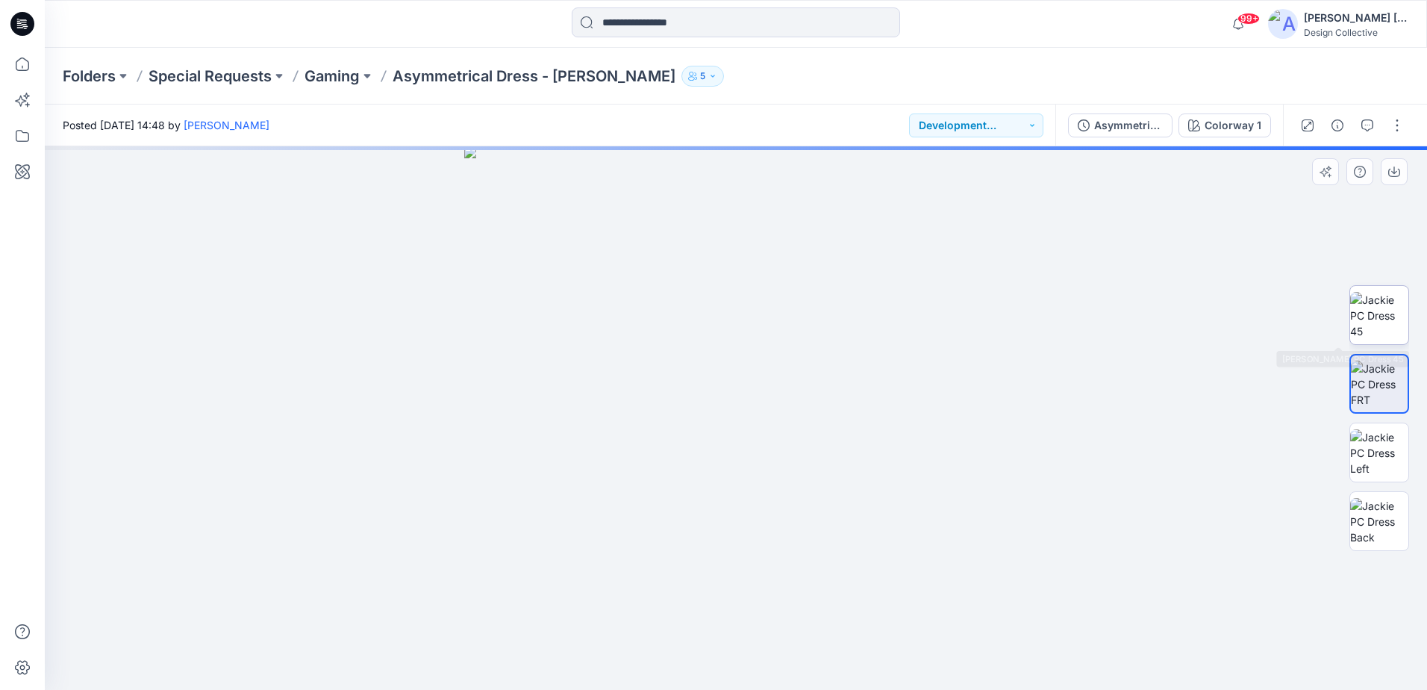
click at [1376, 320] on img at bounding box center [1379, 315] width 58 height 47
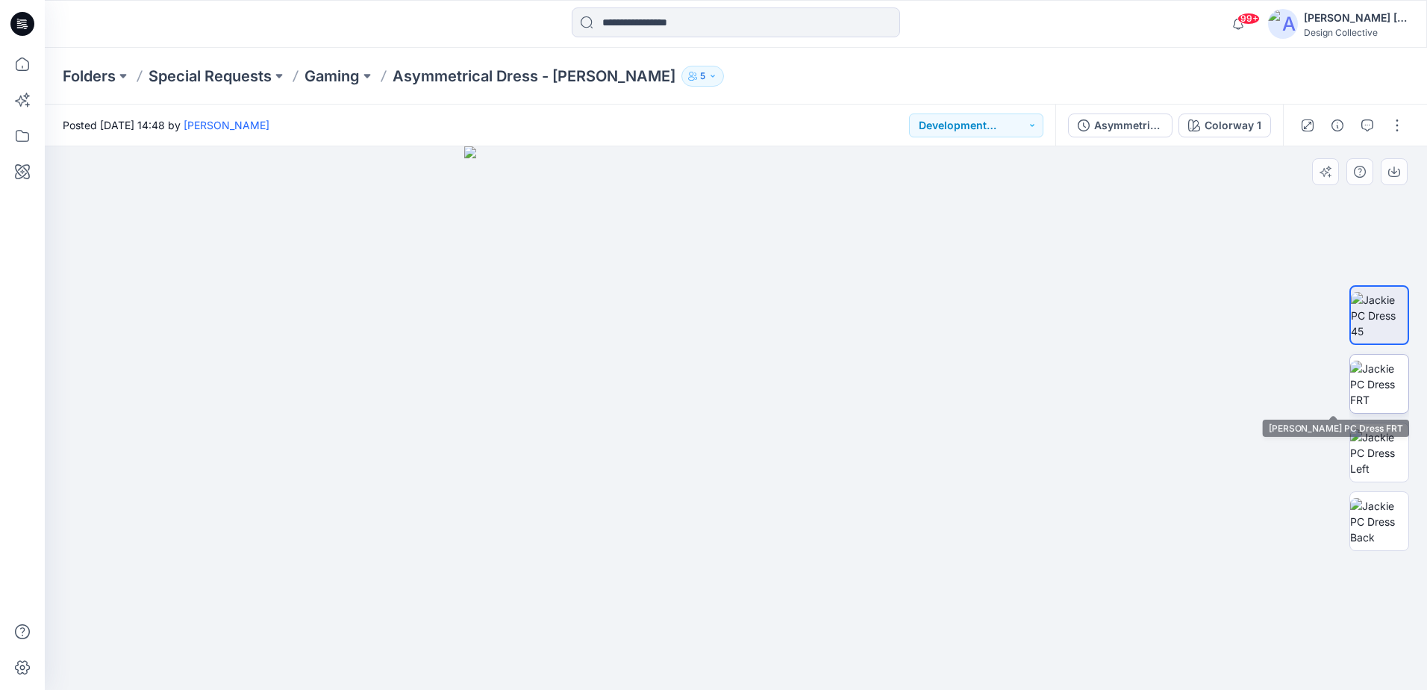
click at [1376, 366] on img at bounding box center [1379, 384] width 58 height 47
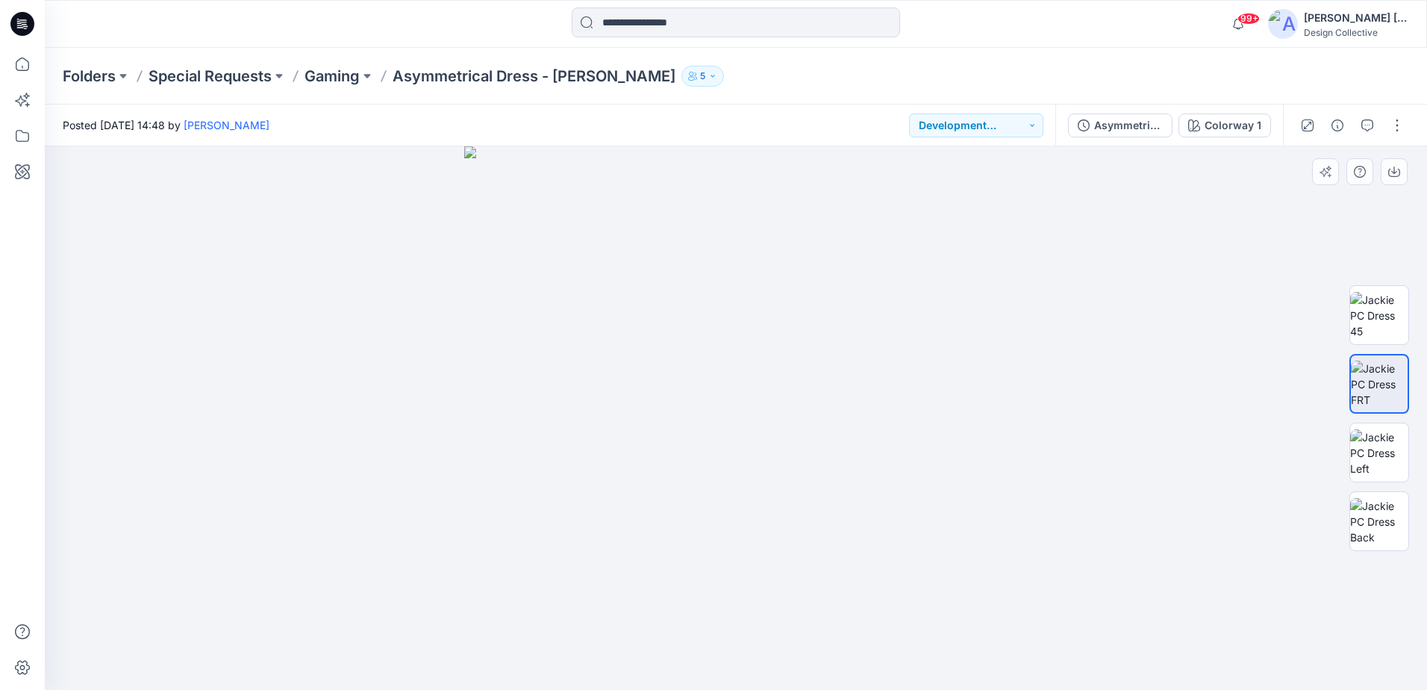
click at [1374, 414] on div at bounding box center [1380, 417] width 60 height 373
click at [1382, 455] on img at bounding box center [1379, 452] width 58 height 47
click at [1381, 500] on img at bounding box center [1379, 521] width 58 height 47
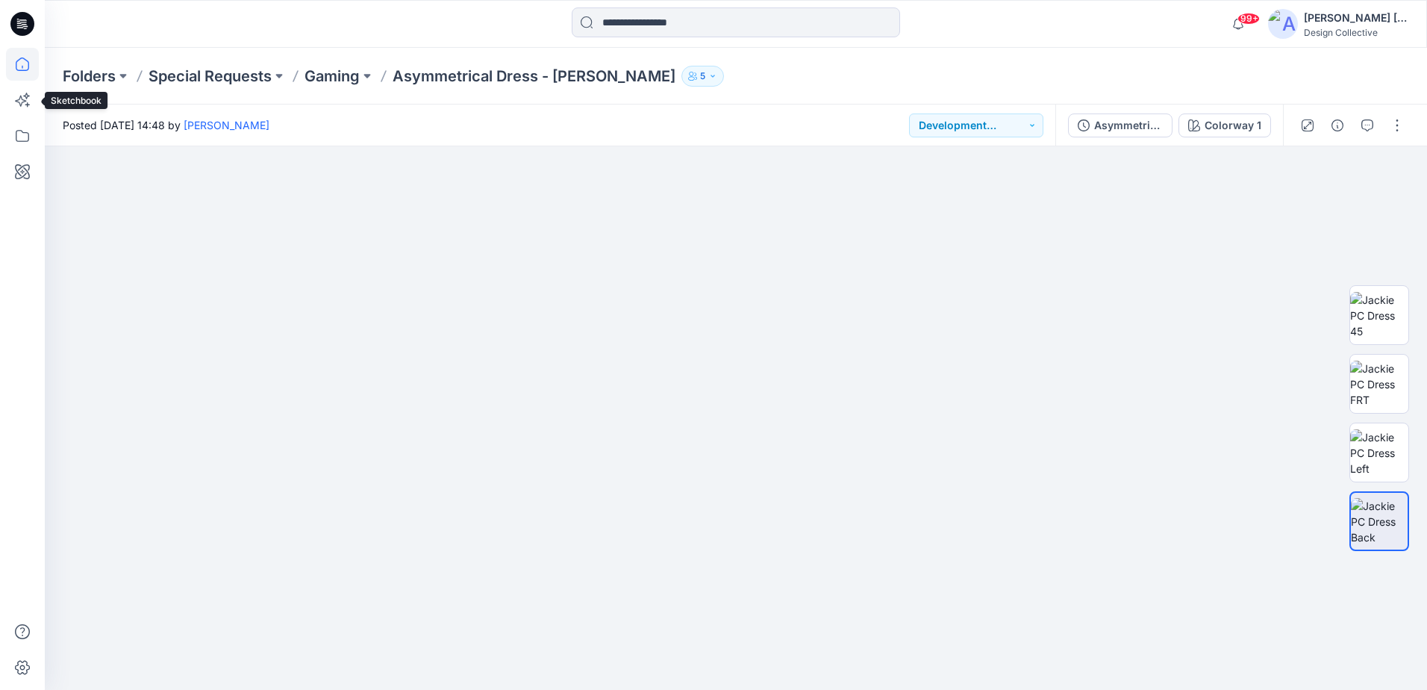
click at [13, 74] on icon at bounding box center [22, 64] width 33 height 33
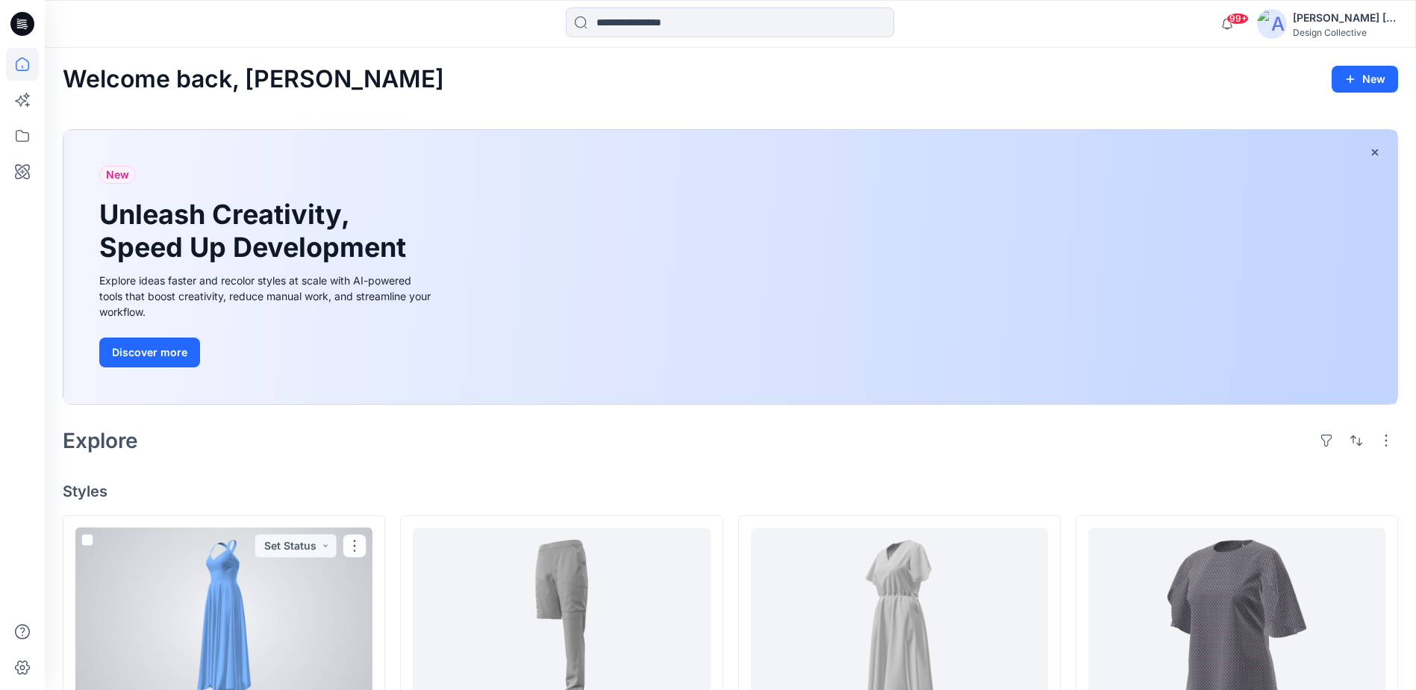
drag, startPoint x: 236, startPoint y: 590, endPoint x: 249, endPoint y: 594, distance: 13.5
click at [236, 589] on div at bounding box center [223, 619] width 297 height 183
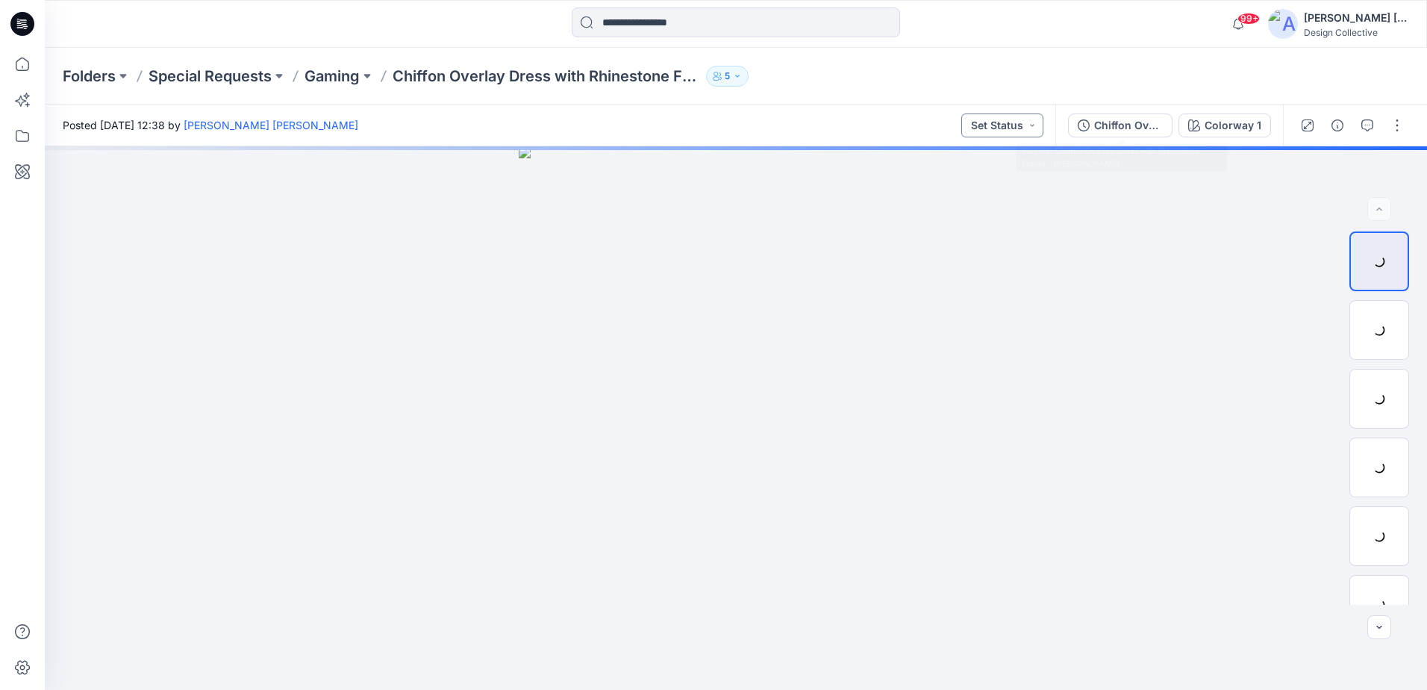
click at [1020, 128] on button "Set Status" at bounding box center [1002, 125] width 82 height 24
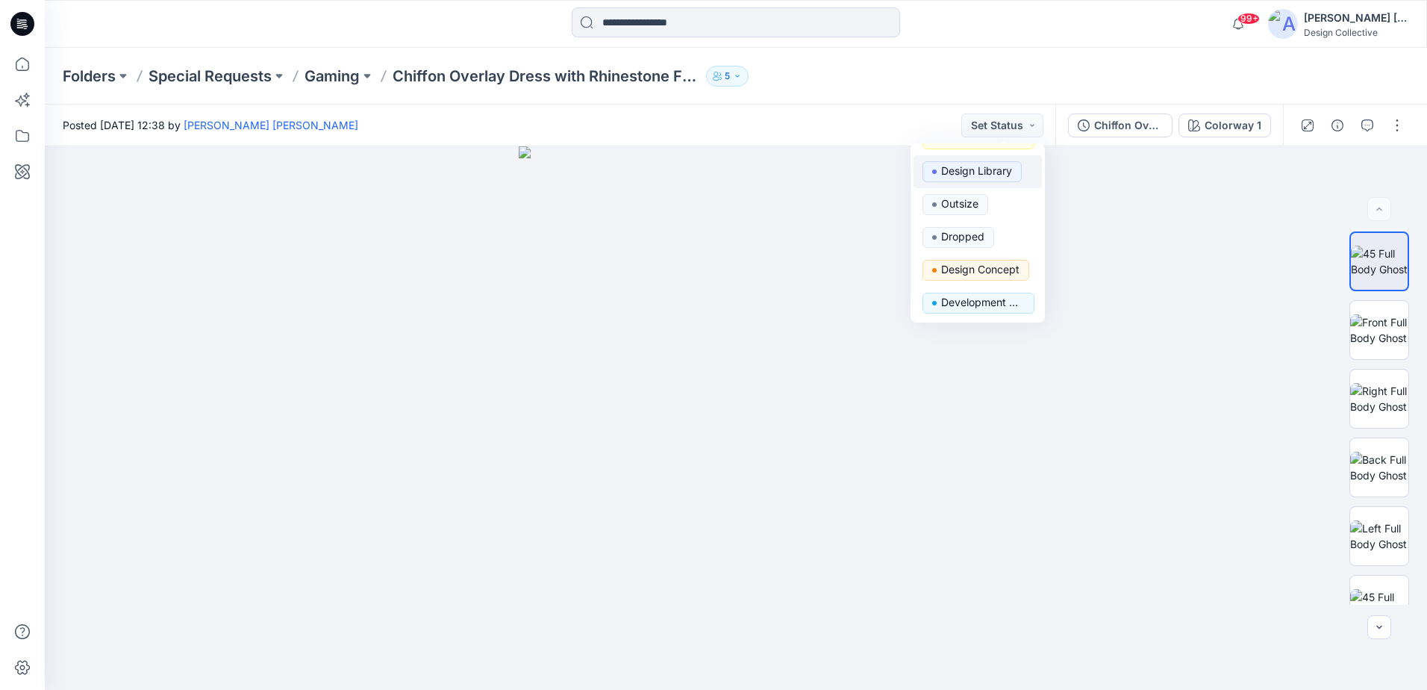
scroll to position [81, 0]
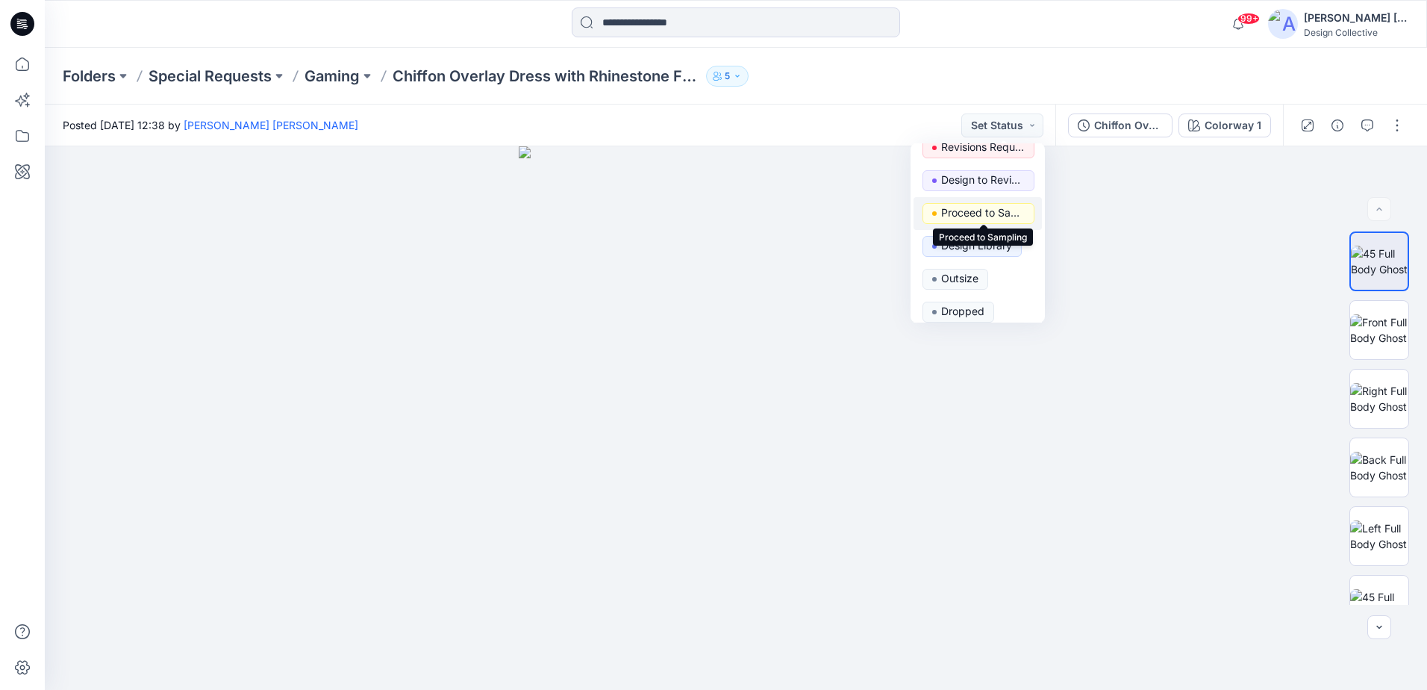
click at [998, 213] on p "Proceed to Sampling" at bounding box center [983, 212] width 84 height 19
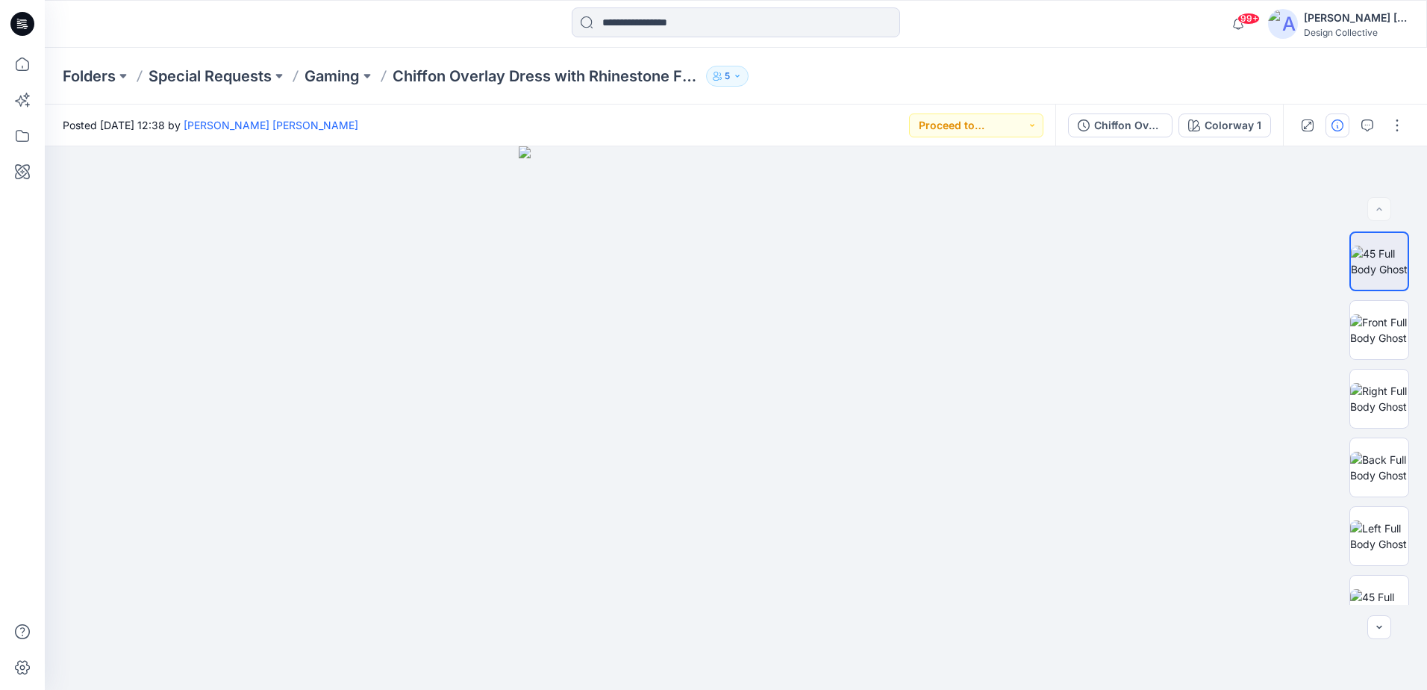
click at [1338, 125] on icon "button" at bounding box center [1338, 125] width 12 height 12
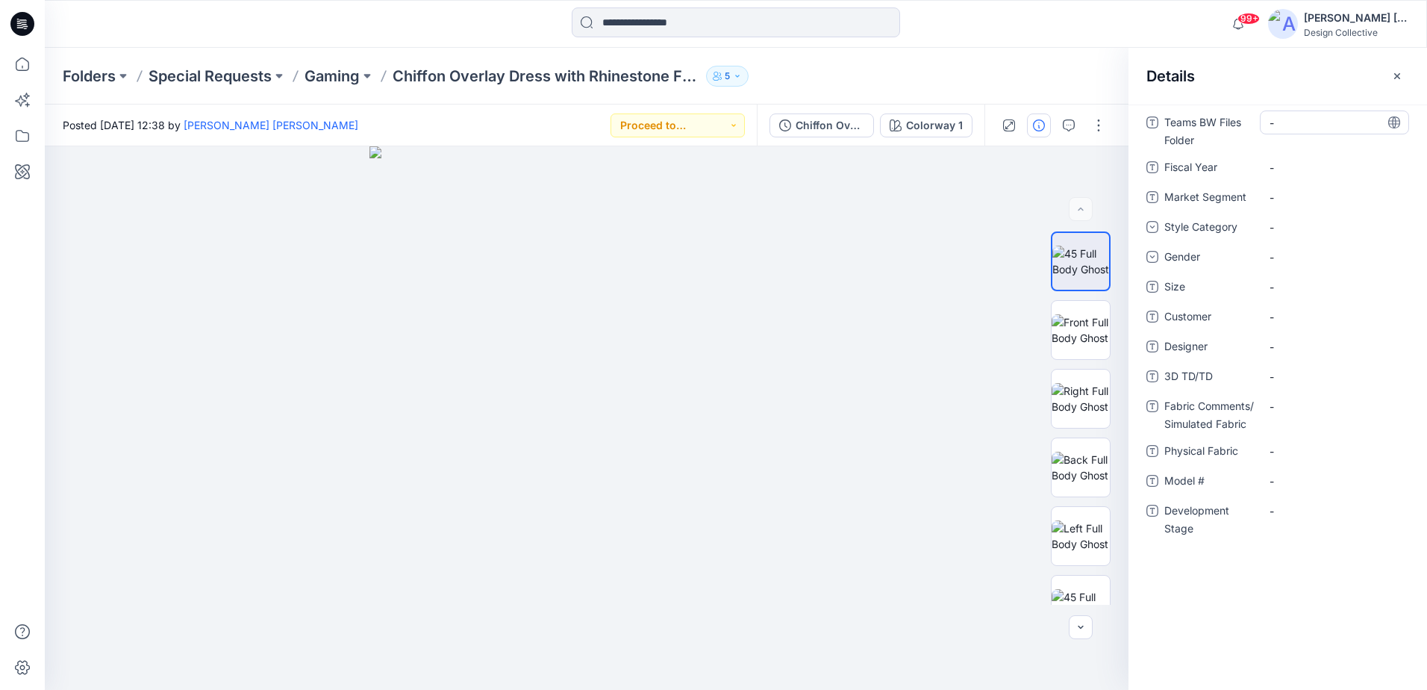
click at [1282, 130] on Folder "-" at bounding box center [1335, 123] width 130 height 16
click at [1295, 155] on div "-" at bounding box center [1334, 167] width 149 height 24
type textarea "******"
click at [1305, 187] on div "-" at bounding box center [1334, 197] width 149 height 24
type textarea "******"
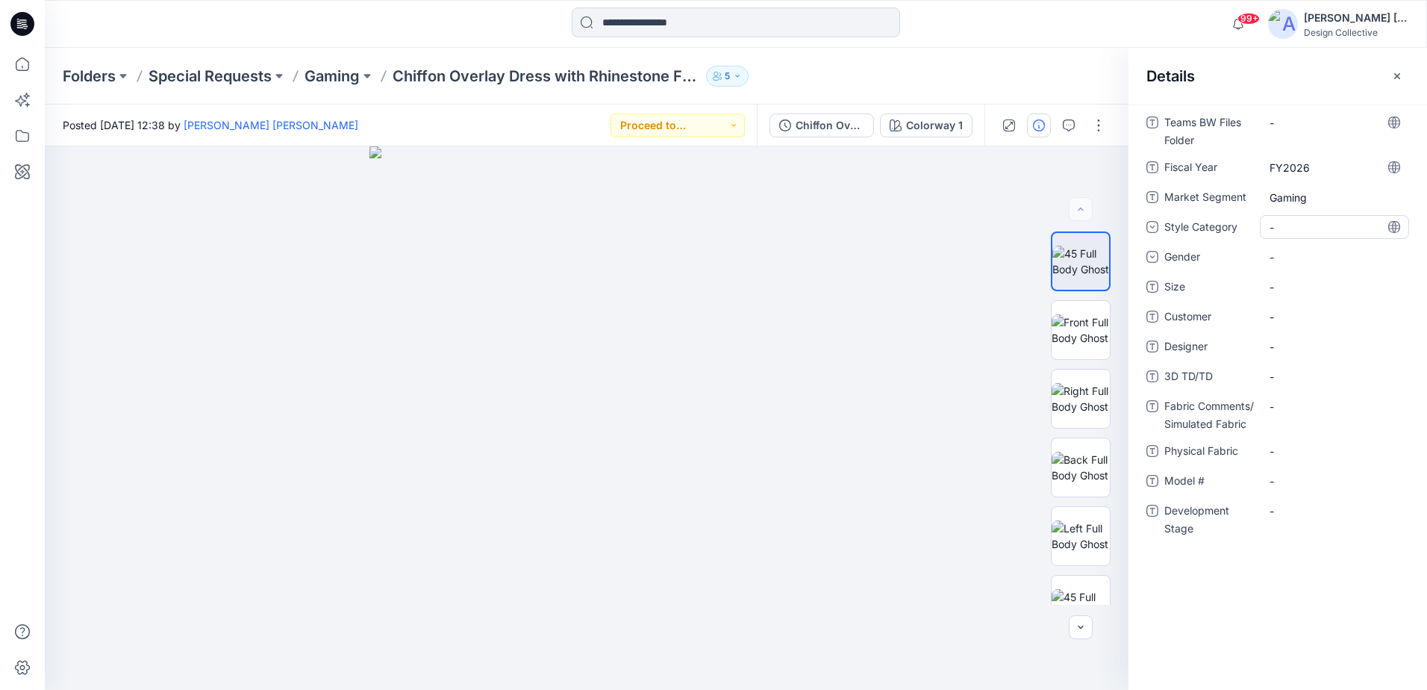
click at [1293, 219] on div "-" at bounding box center [1334, 227] width 149 height 24
click at [1305, 350] on div "Dress" at bounding box center [1334, 364] width 143 height 30
click at [1309, 246] on div "-" at bounding box center [1334, 257] width 149 height 24
click at [1309, 346] on div "[DEMOGRAPHIC_DATA]" at bounding box center [1334, 349] width 143 height 30
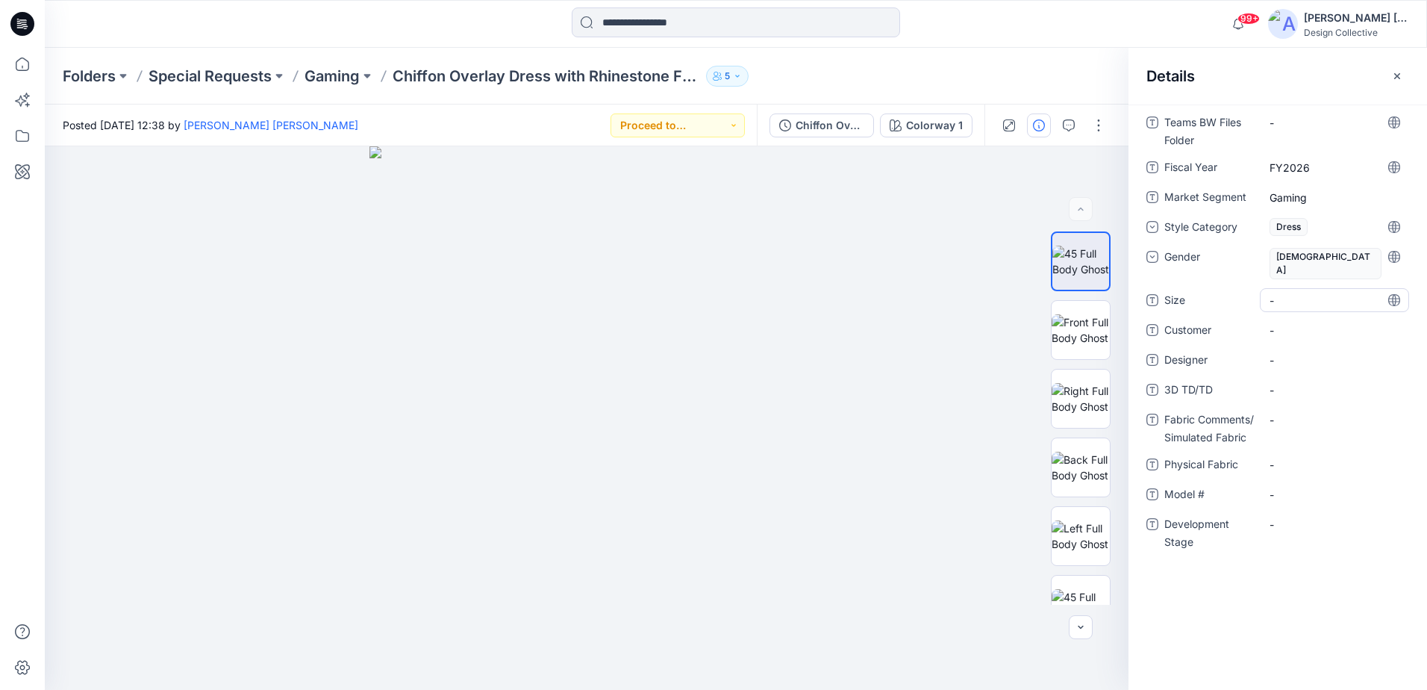
click at [1314, 293] on span "-" at bounding box center [1335, 301] width 130 height 16
type textarea "*"
click at [1270, 288] on div "-" at bounding box center [1334, 300] width 149 height 24
type textarea "**********"
click at [1279, 323] on span "-" at bounding box center [1335, 330] width 130 height 16
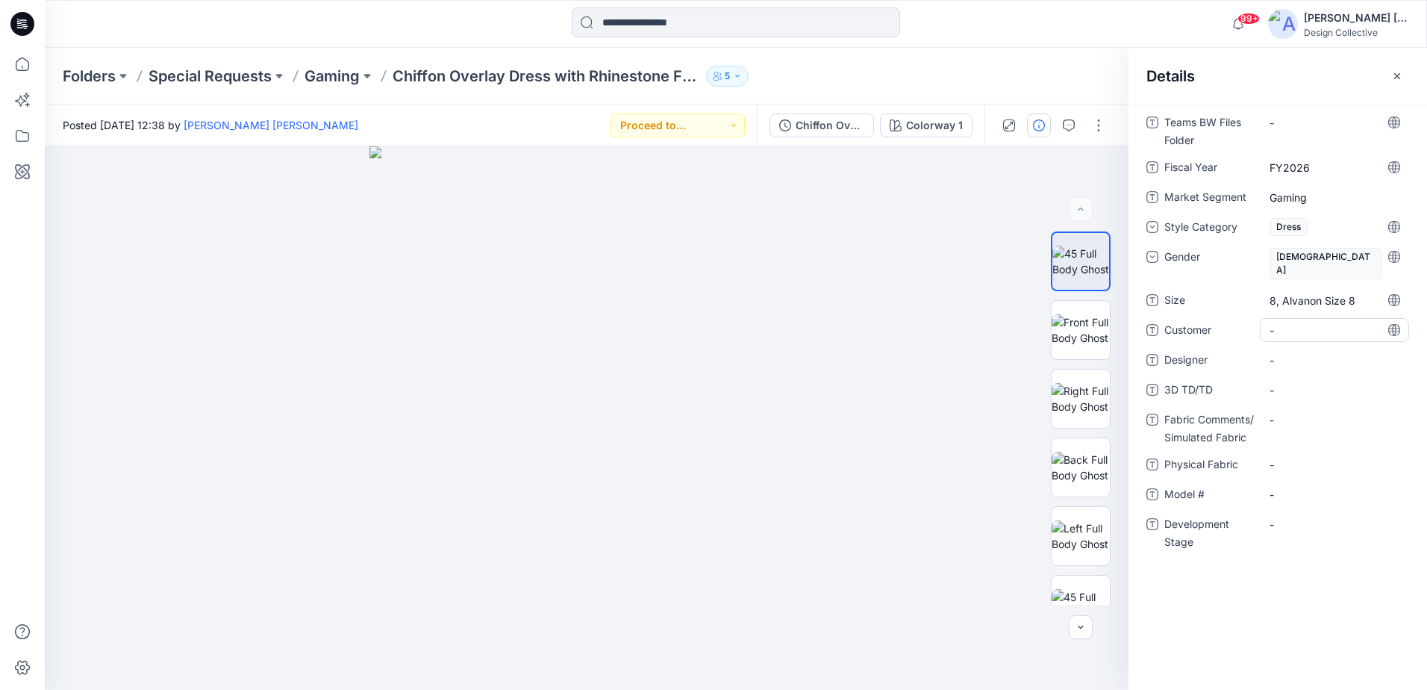
click at [1285, 322] on span "-" at bounding box center [1335, 330] width 130 height 16
type textarea "**********"
click at [1294, 352] on span "-" at bounding box center [1335, 360] width 130 height 16
type textarea "*****"
click at [1308, 352] on span "Joana" at bounding box center [1335, 360] width 130 height 16
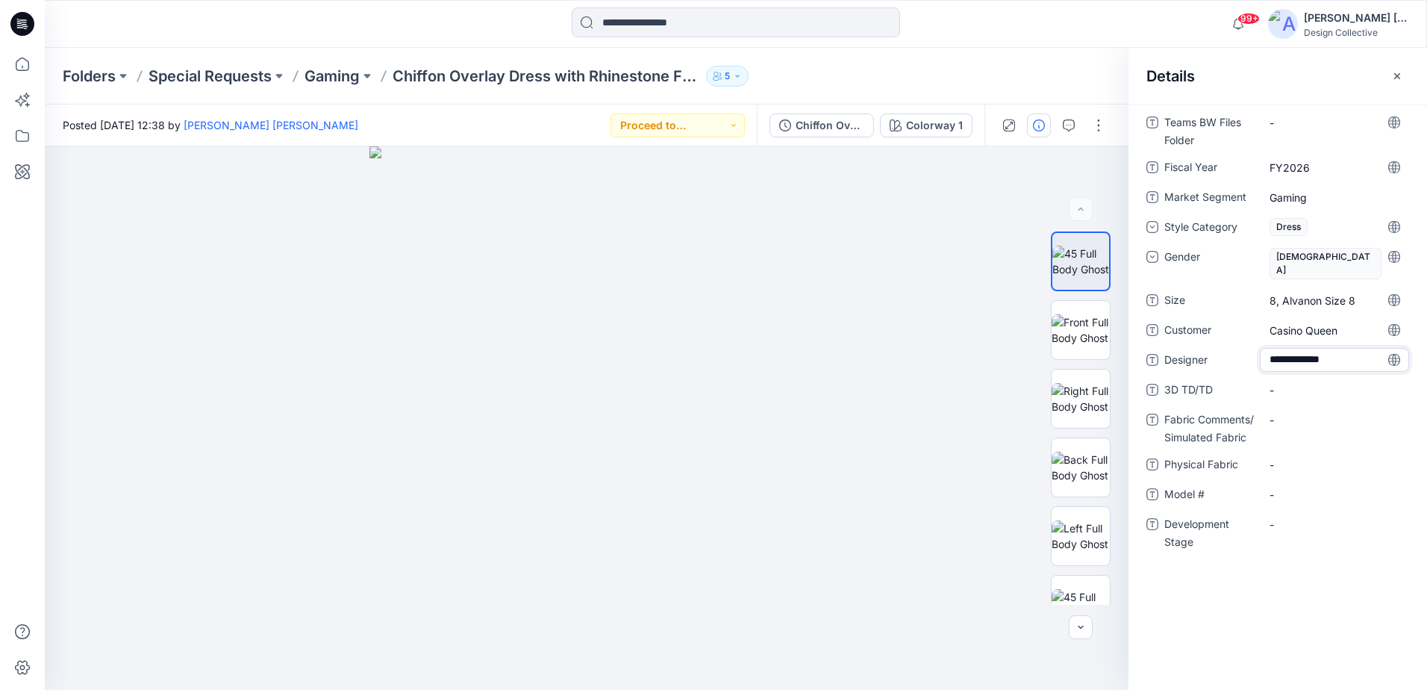
type textarea "**********"
click at [1293, 364] on div "Teams BW Files Folder - Fiscal Year FY2026 Market Segment Gaming Style Category…" at bounding box center [1278, 339] width 263 height 458
click at [1293, 382] on TD\/TD "-" at bounding box center [1335, 390] width 130 height 16
type textarea "*"
type textarea "**********"
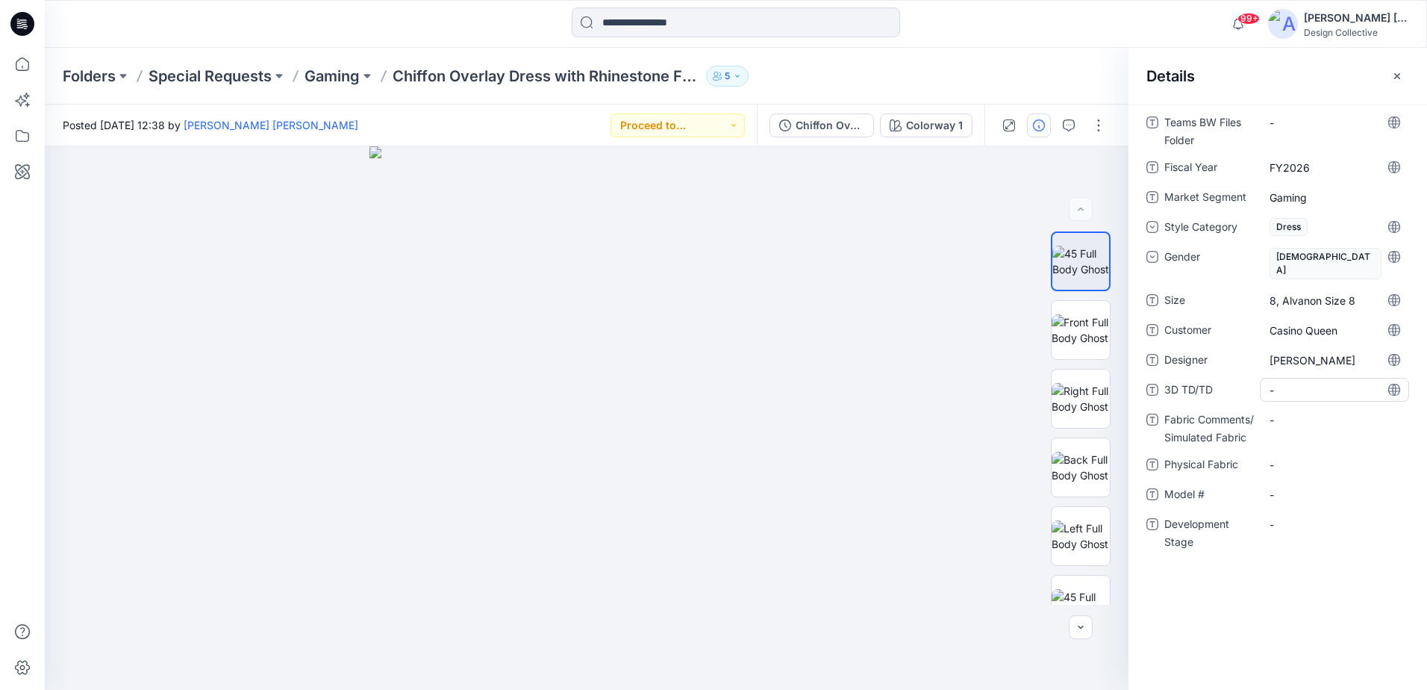
click at [1291, 382] on TD\/TD "-" at bounding box center [1335, 390] width 130 height 16
type textarea "**********"
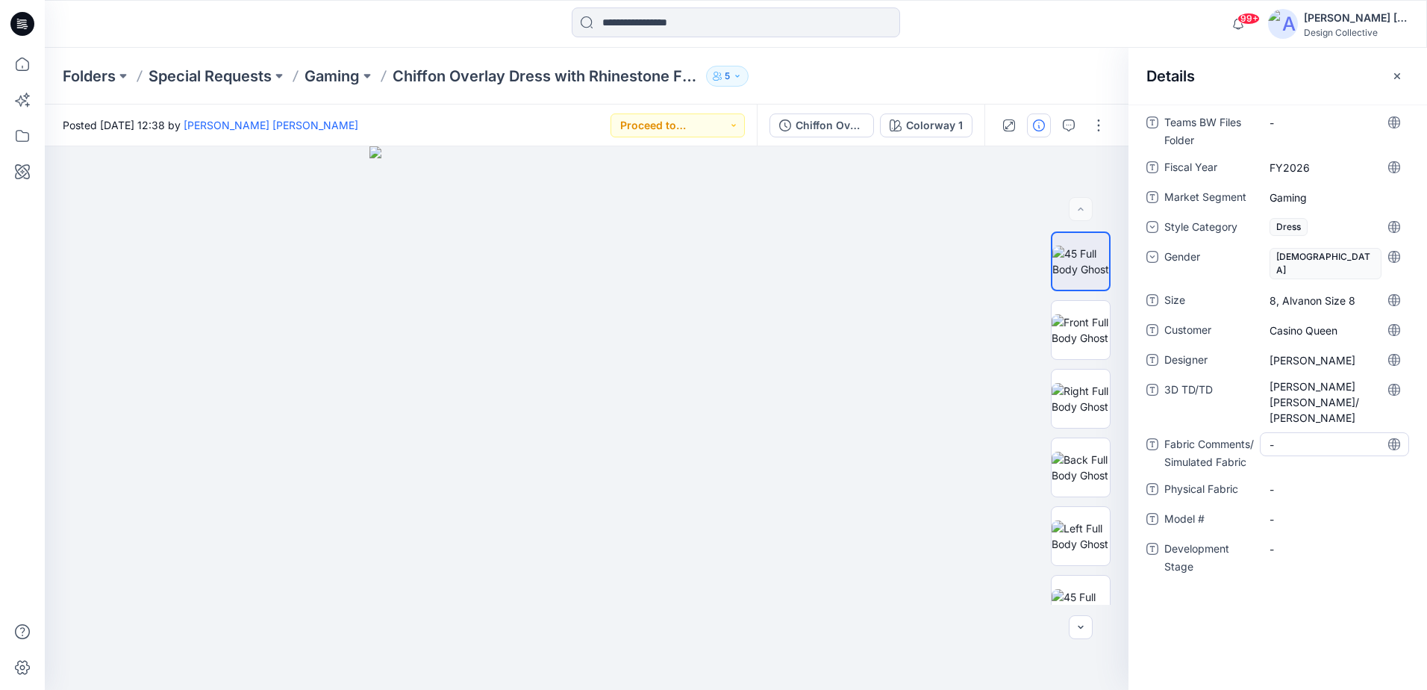
click at [1297, 437] on Fabric "-" at bounding box center [1335, 445] width 130 height 16
type textarea "*"
type textarea "**********"
click at [1298, 491] on Fabric "-" at bounding box center [1335, 499] width 130 height 16
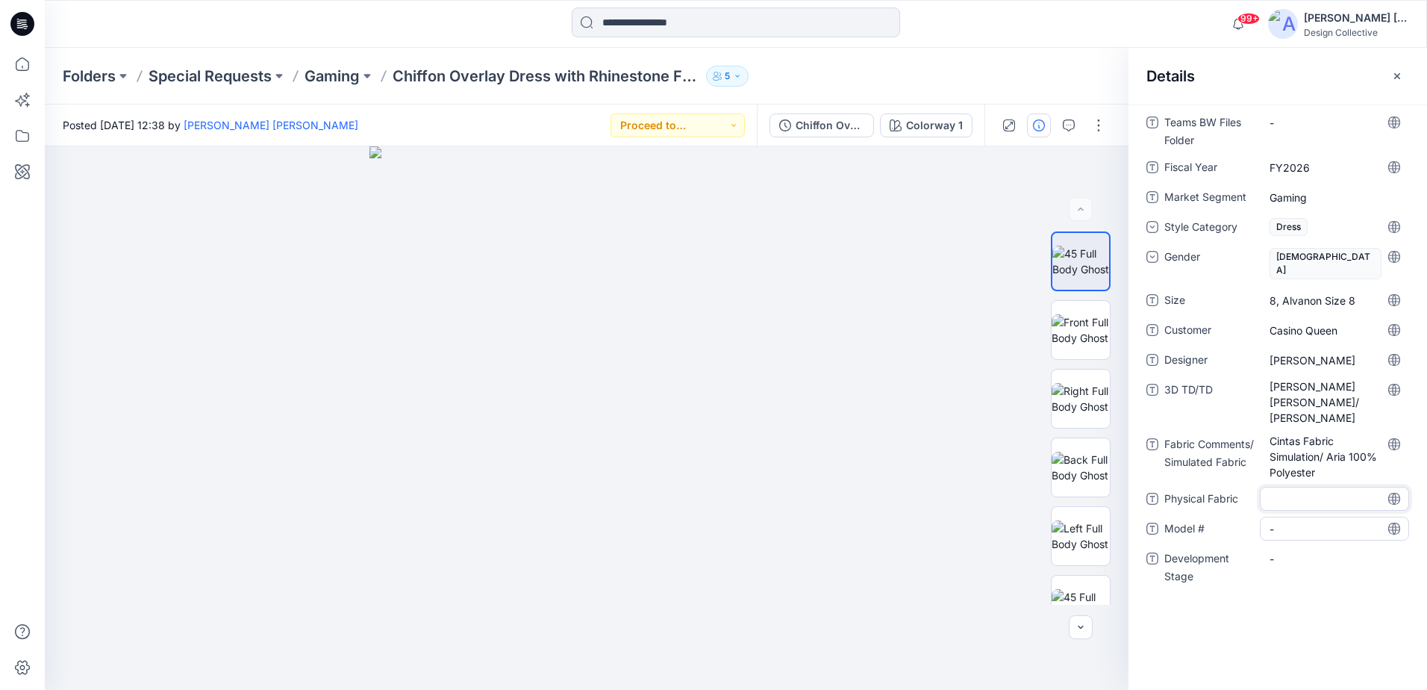
click at [1291, 521] on \ "-" at bounding box center [1335, 529] width 130 height 16
click at [1292, 517] on div "-" at bounding box center [1334, 529] width 149 height 24
click at [1282, 551] on Stage "-" at bounding box center [1335, 559] width 130 height 16
type textarea "**********"
click at [874, 69] on div "Folders Special Requests Gaming Chiffon Overlay Dress with Rhinestone Frame - P…" at bounding box center [678, 76] width 1230 height 21
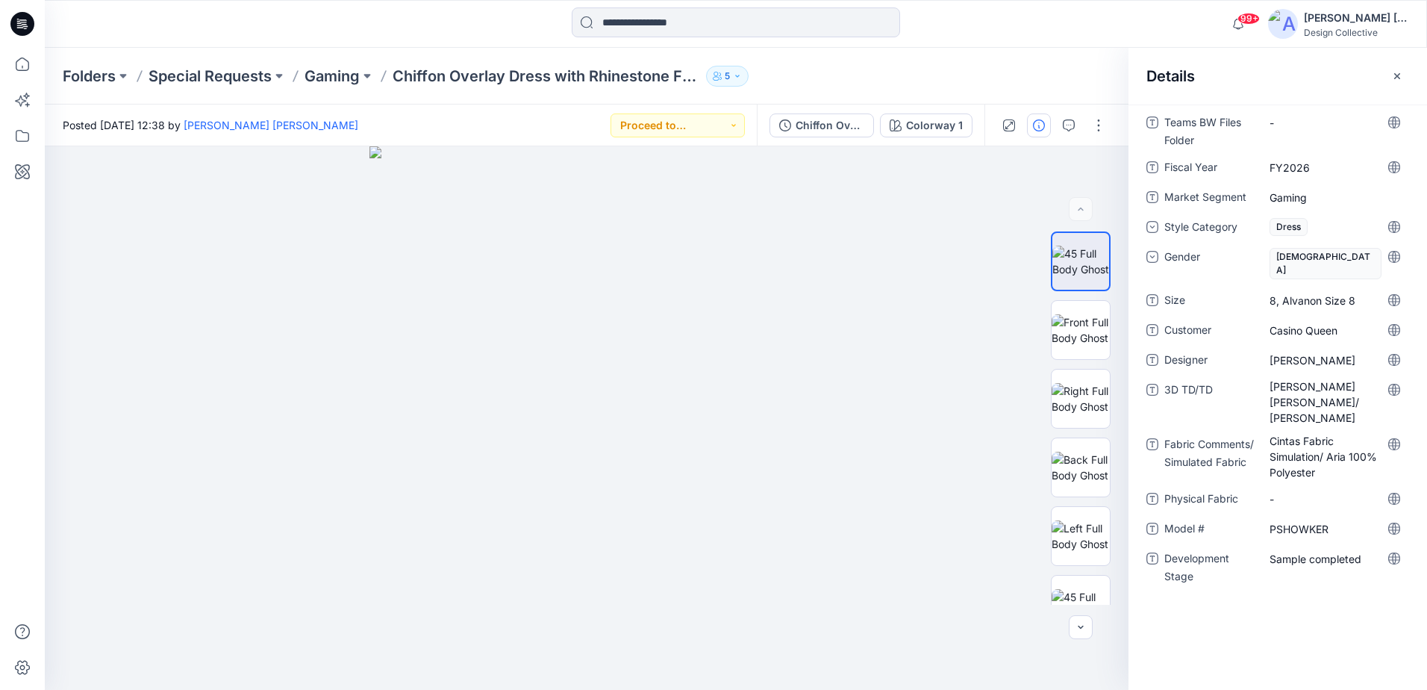
click at [1404, 81] on button "button" at bounding box center [1397, 76] width 24 height 24
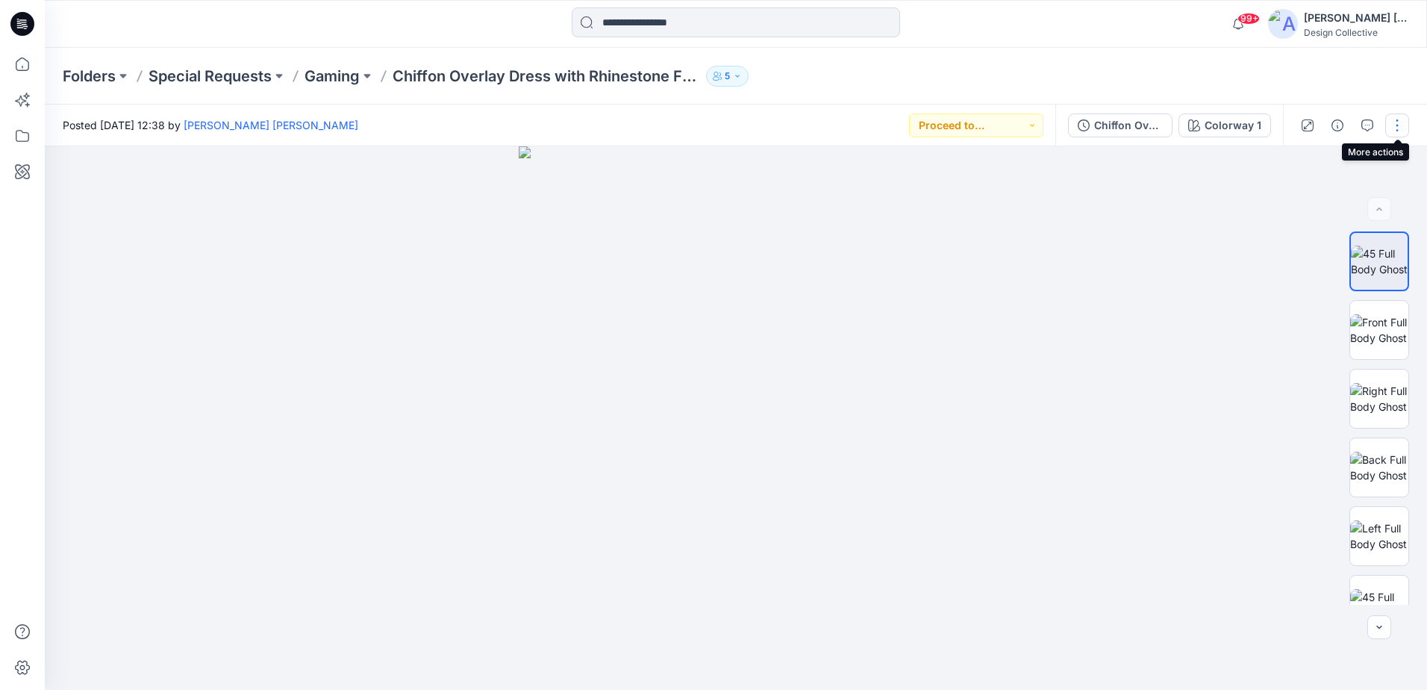
click at [1396, 125] on button "button" at bounding box center [1397, 125] width 24 height 24
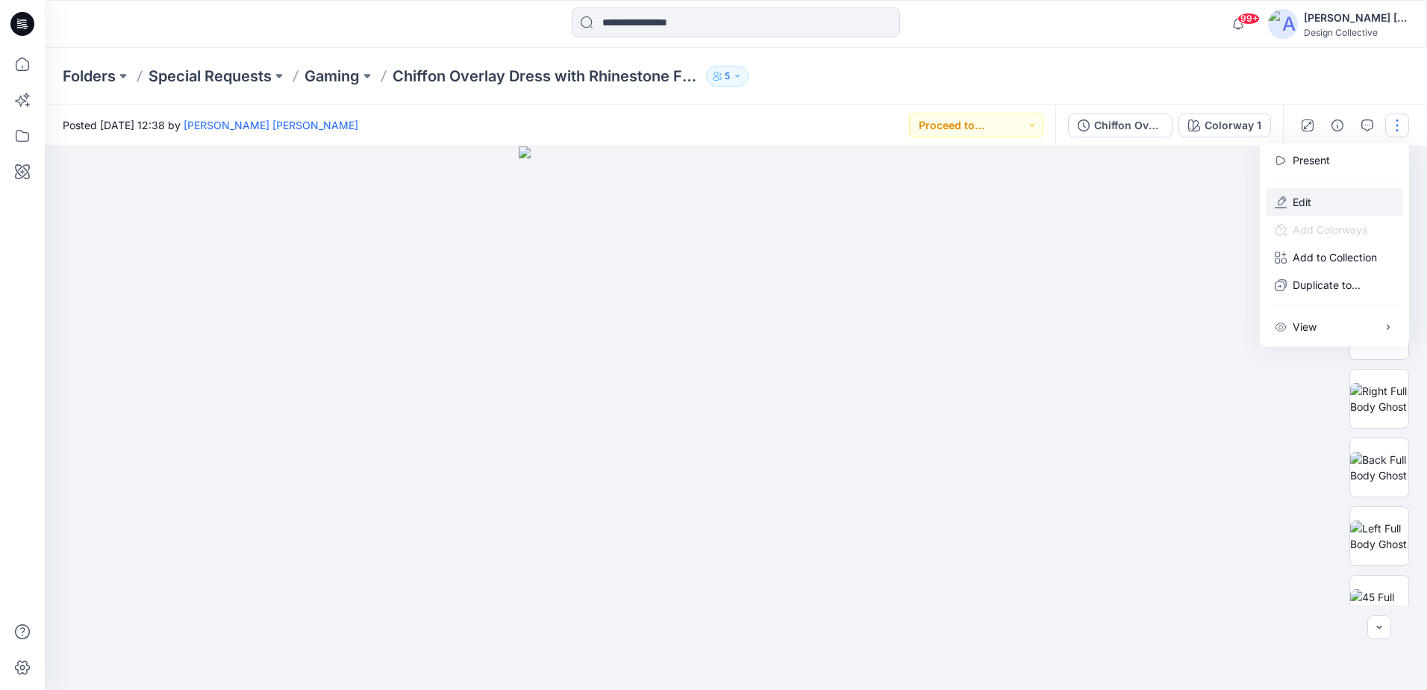
click at [1334, 205] on button "Edit" at bounding box center [1334, 202] width 137 height 28
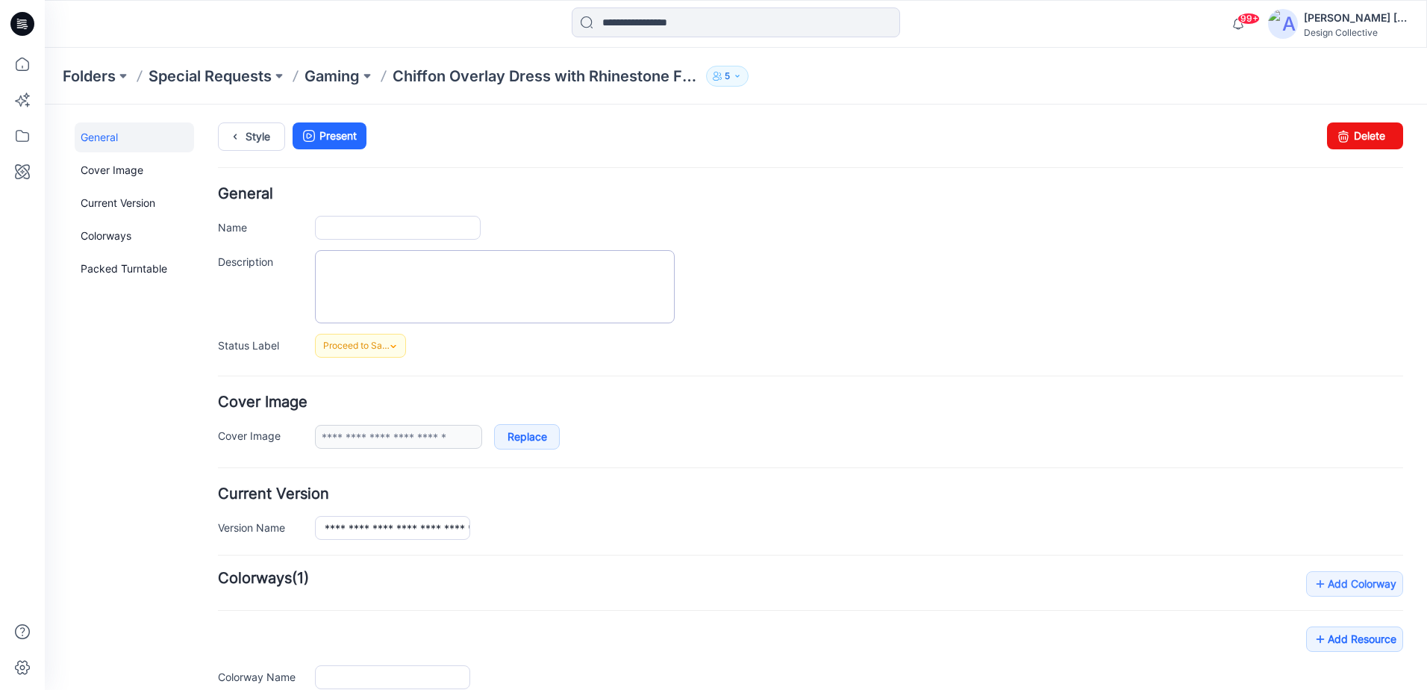
type input "**********"
click at [553, 299] on textarea "Description" at bounding box center [495, 286] width 360 height 73
click at [885, 346] on div "Proceed to Sampling Set Status Accepted Revisions Requested Design to Review Pr…" at bounding box center [859, 346] width 1088 height 24
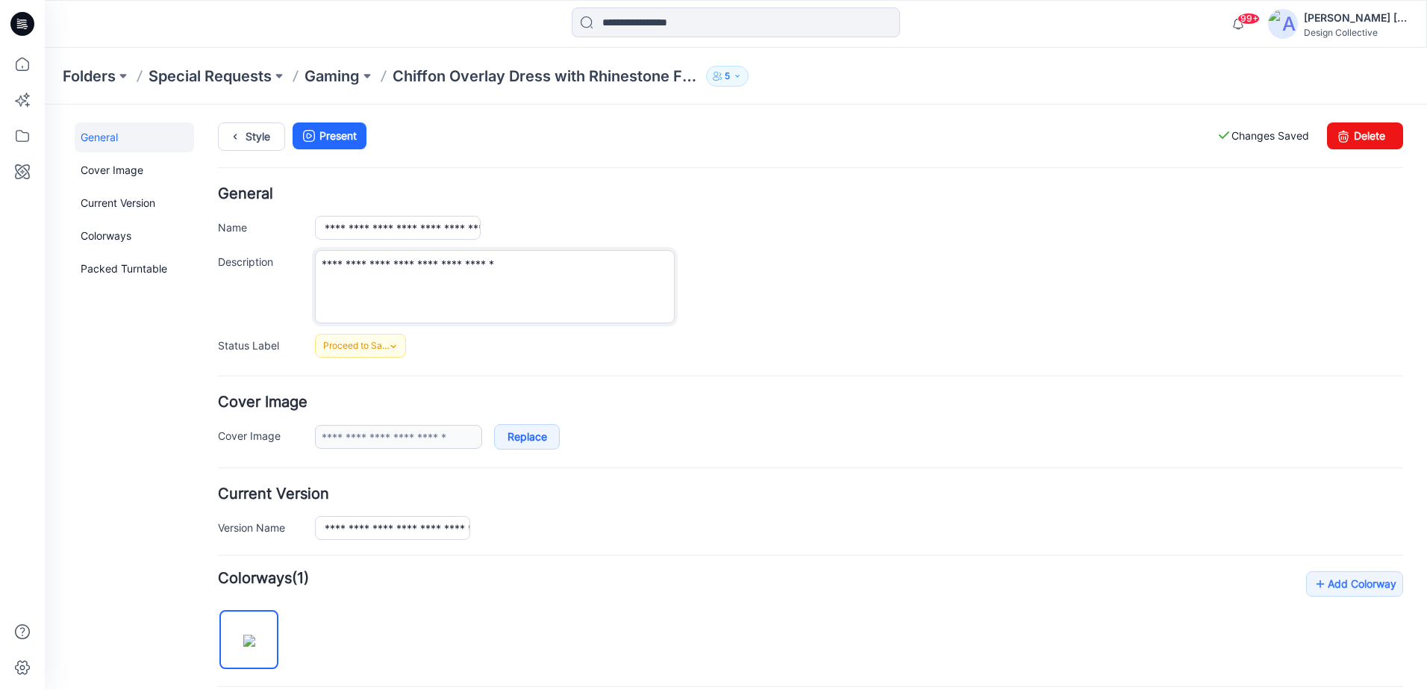
click at [518, 272] on textarea "**********" at bounding box center [495, 286] width 360 height 73
drag, startPoint x: 495, startPoint y: 266, endPoint x: 314, endPoint y: 267, distance: 180.6
click at [314, 267] on div "**********" at bounding box center [810, 286] width 1185 height 73
click at [865, 260] on div "**********" at bounding box center [859, 286] width 1088 height 73
click at [850, 169] on div "Style Present Changes Saved Delete" at bounding box center [810, 154] width 1185 height 64
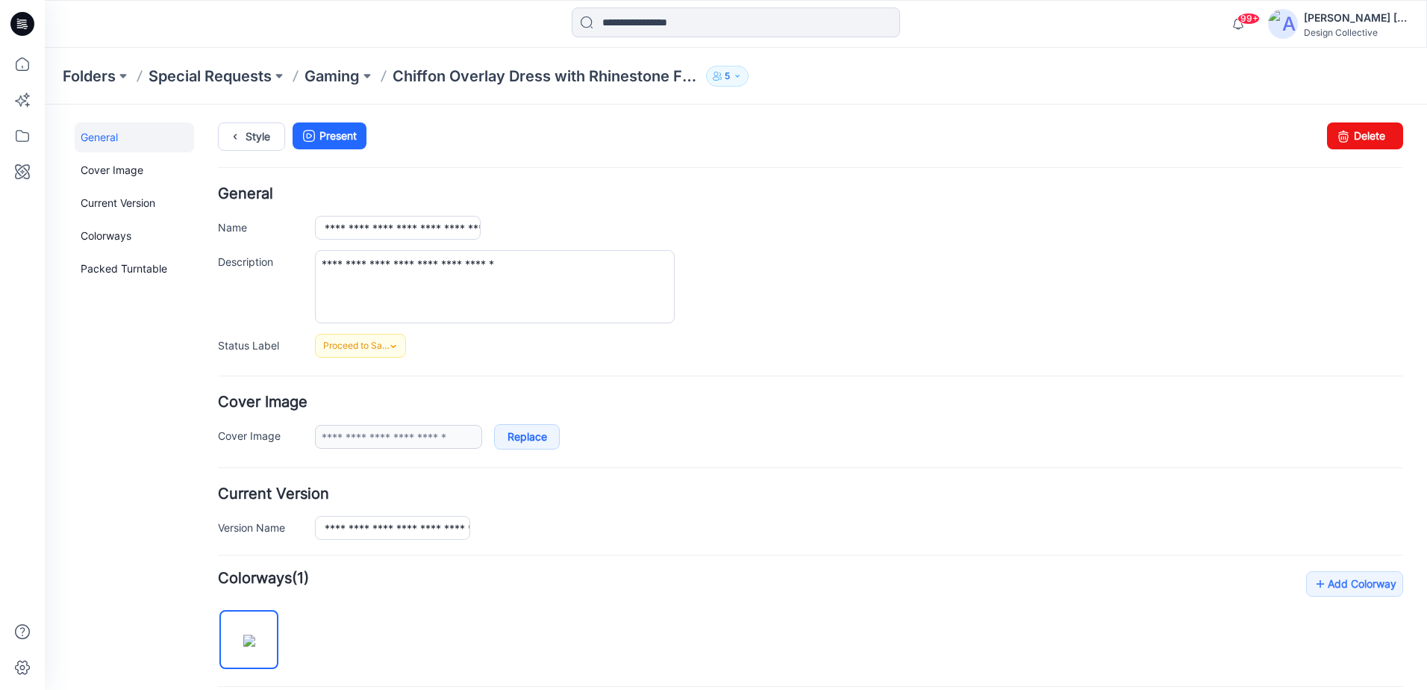
click at [752, 205] on div "**********" at bounding box center [810, 272] width 1185 height 171
click at [323, 269] on textarea "**********" at bounding box center [495, 286] width 360 height 73
click at [477, 265] on textarea "**********" at bounding box center [495, 286] width 360 height 73
type textarea "**********"
click at [811, 287] on div "**********" at bounding box center [859, 286] width 1088 height 73
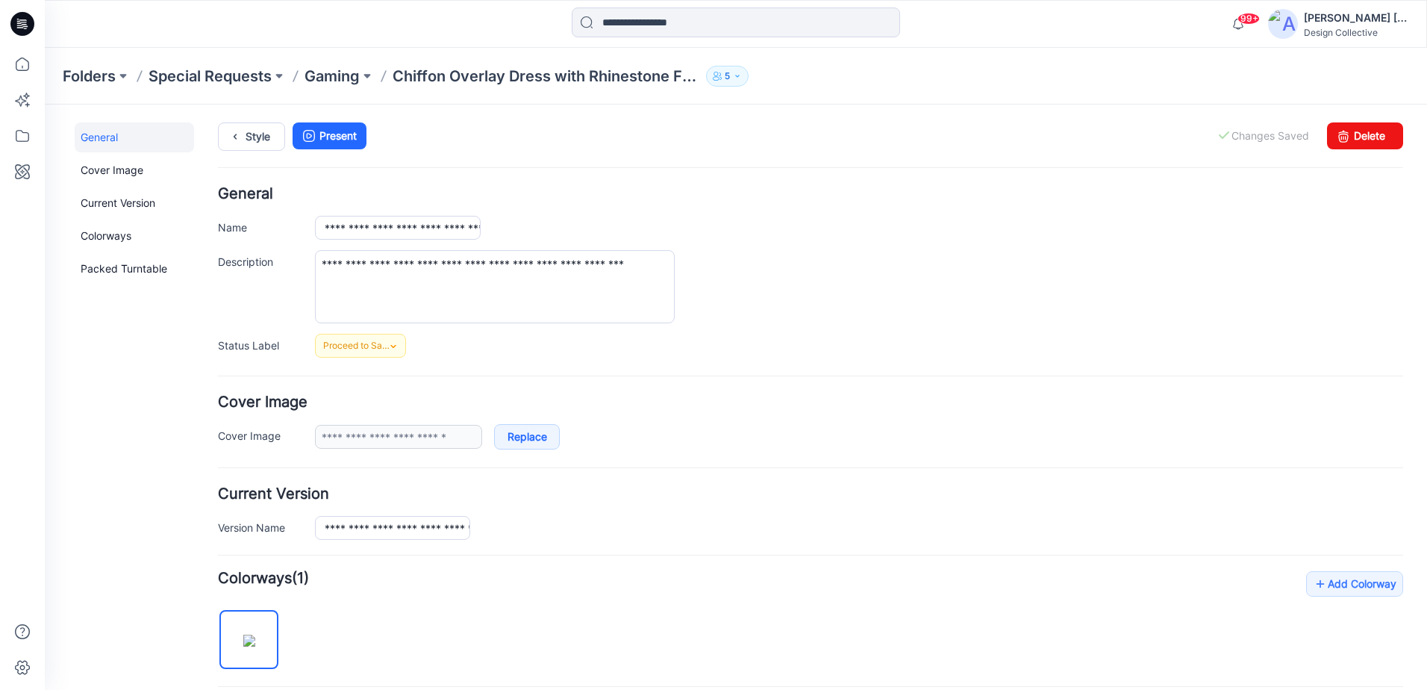
click at [805, 270] on div "**********" at bounding box center [859, 286] width 1088 height 73
click at [341, 139] on link "Present" at bounding box center [330, 135] width 74 height 27
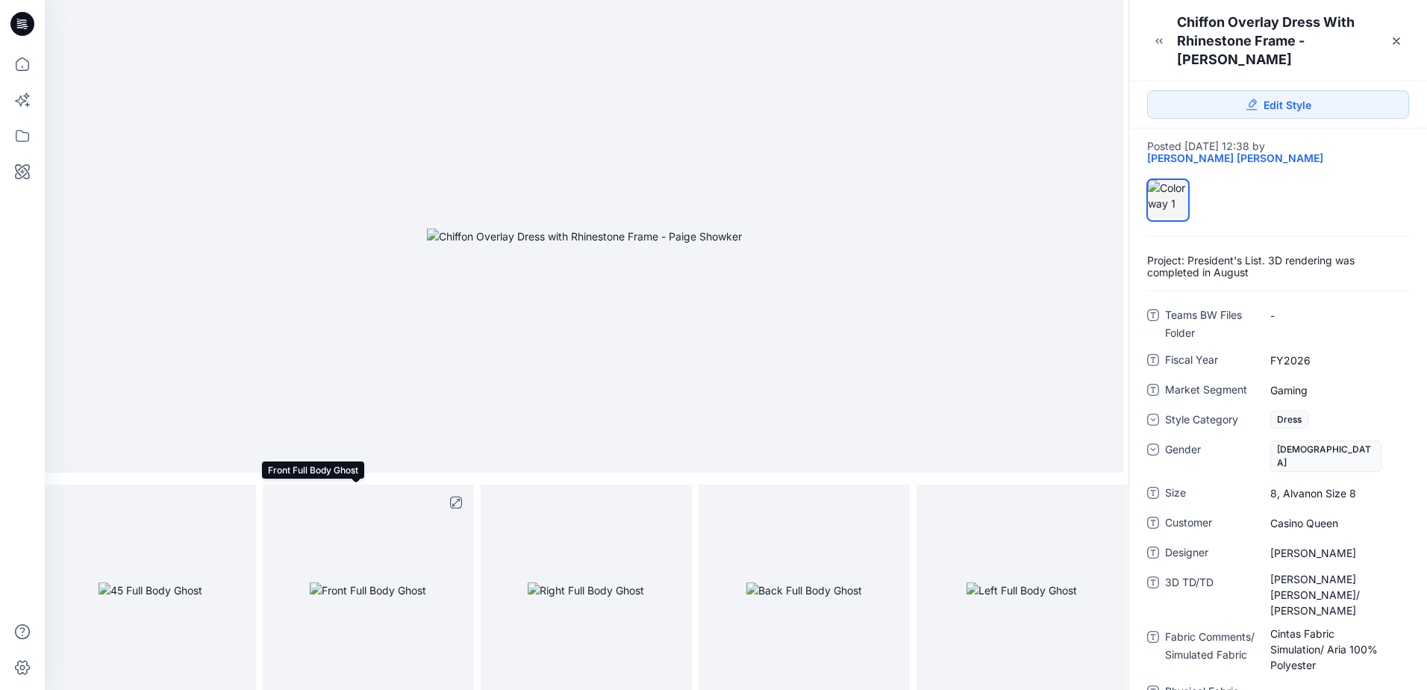
click at [319, 582] on img at bounding box center [368, 590] width 116 height 16
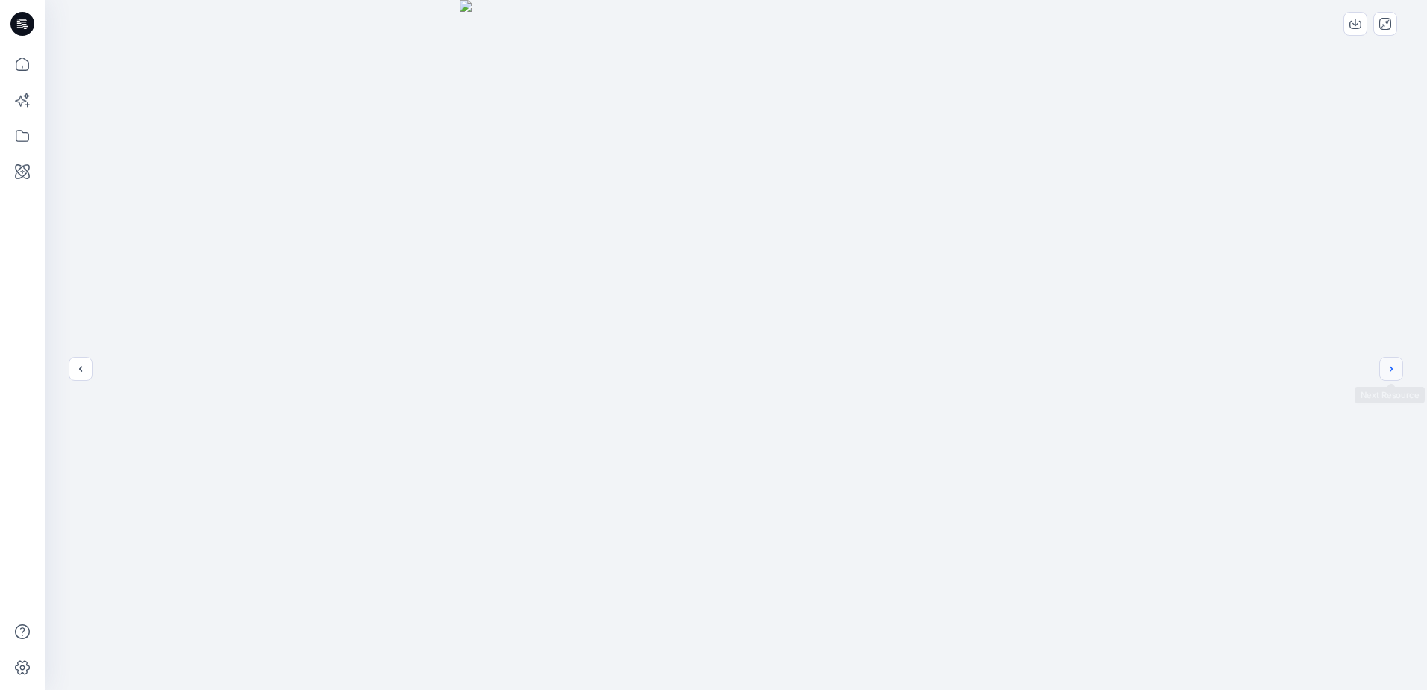
click at [1387, 361] on button "next" at bounding box center [1391, 369] width 24 height 24
click at [1388, 361] on button "next" at bounding box center [1391, 369] width 24 height 24
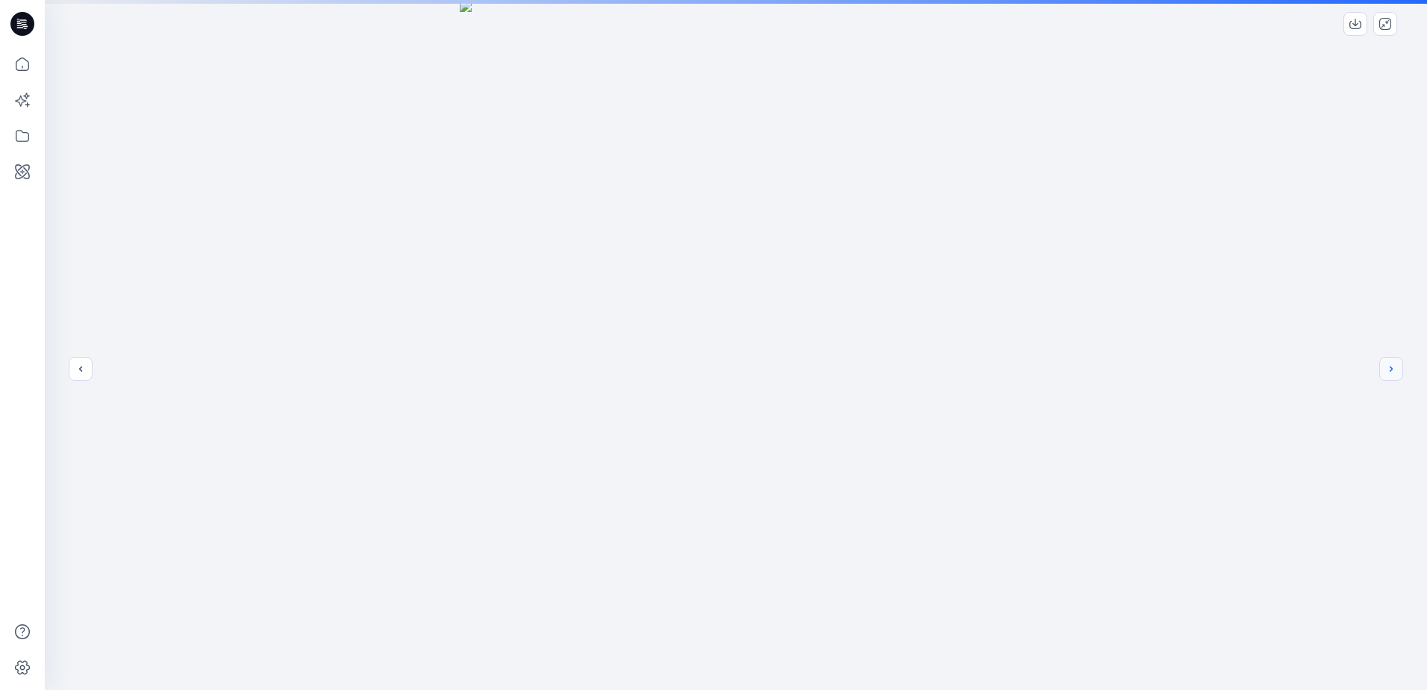
click at [1388, 361] on button "next" at bounding box center [1391, 369] width 24 height 24
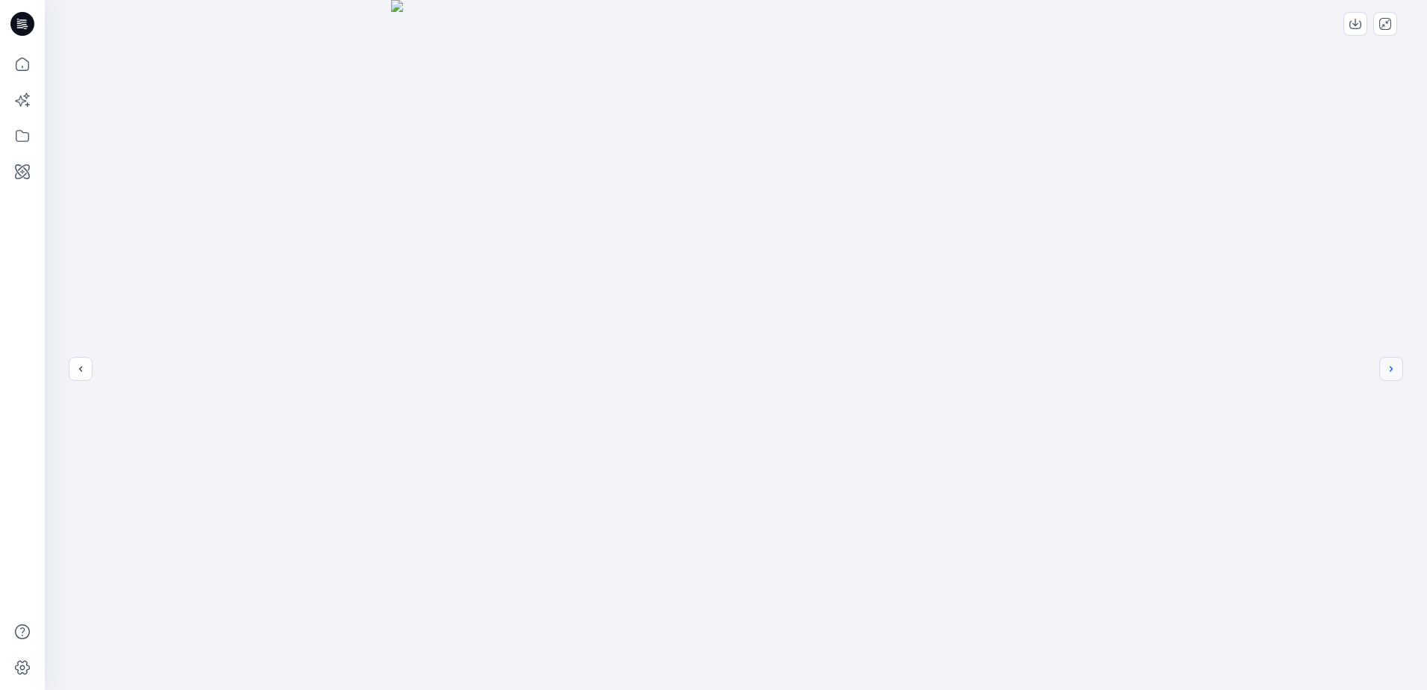
click at [1388, 361] on button "next" at bounding box center [1391, 369] width 24 height 24
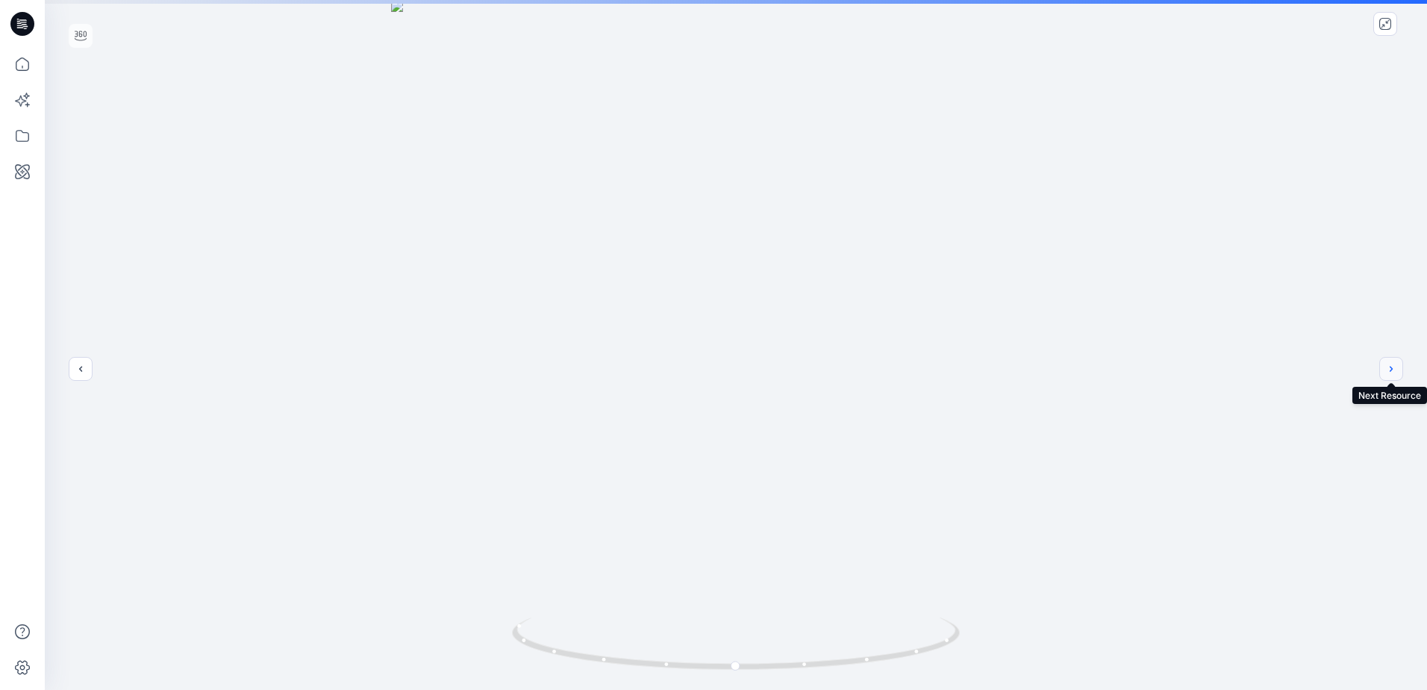
click at [1386, 373] on icon "next" at bounding box center [1391, 369] width 12 height 12
click at [1386, 373] on div at bounding box center [736, 345] width 1382 height 690
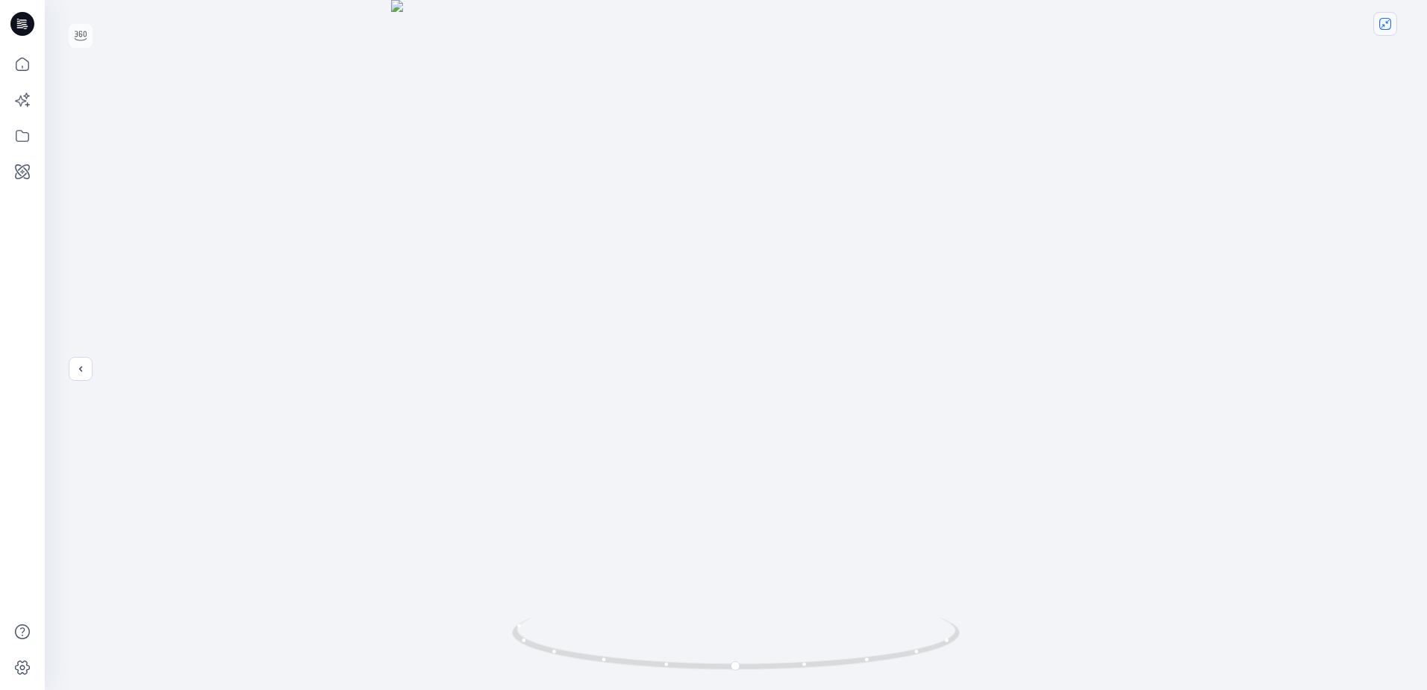
click at [1388, 31] on button "close-full-preview" at bounding box center [1386, 24] width 24 height 24
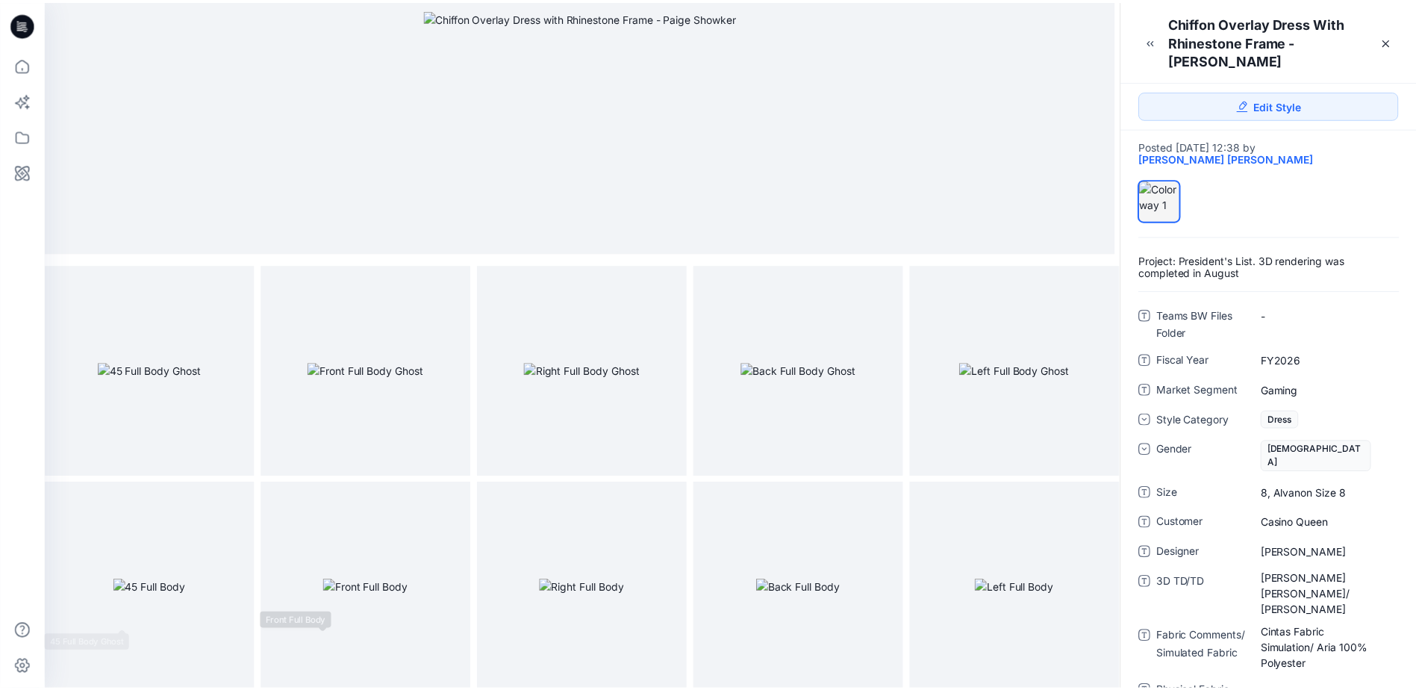
scroll to position [66, 0]
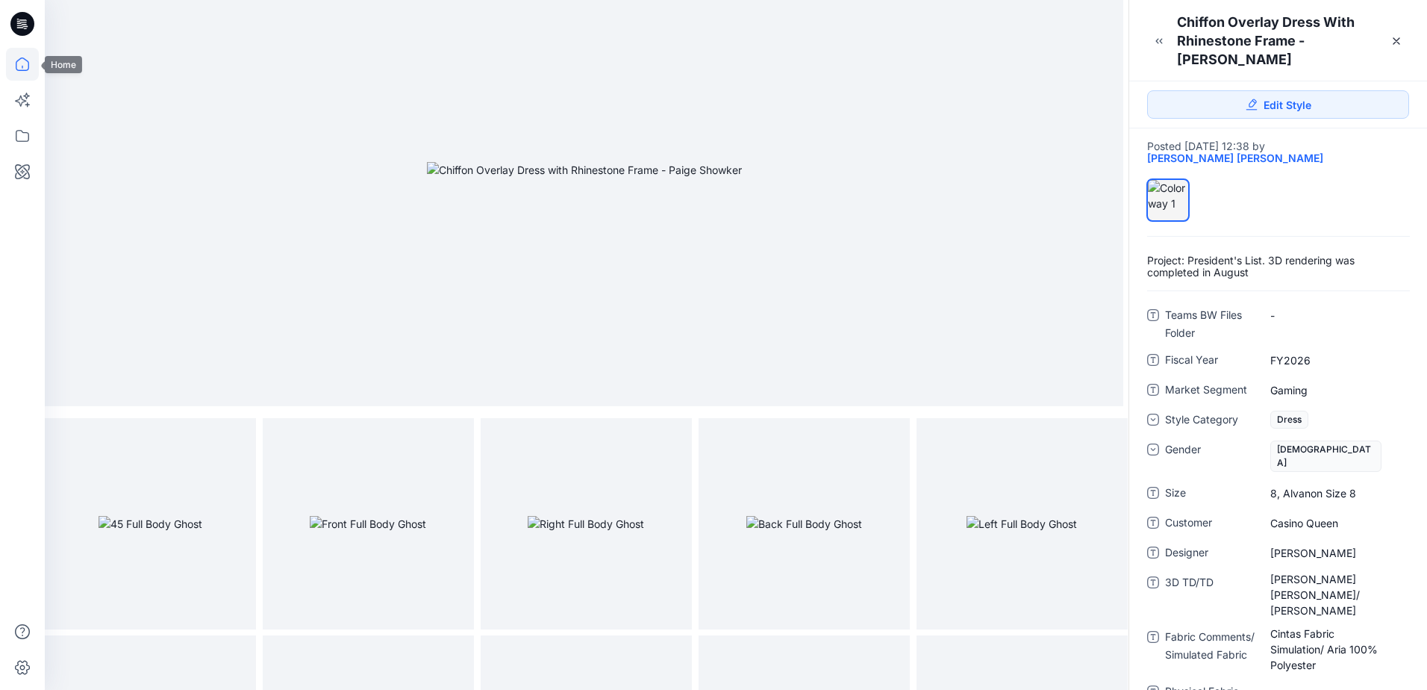
click at [15, 63] on icon at bounding box center [22, 64] width 33 height 33
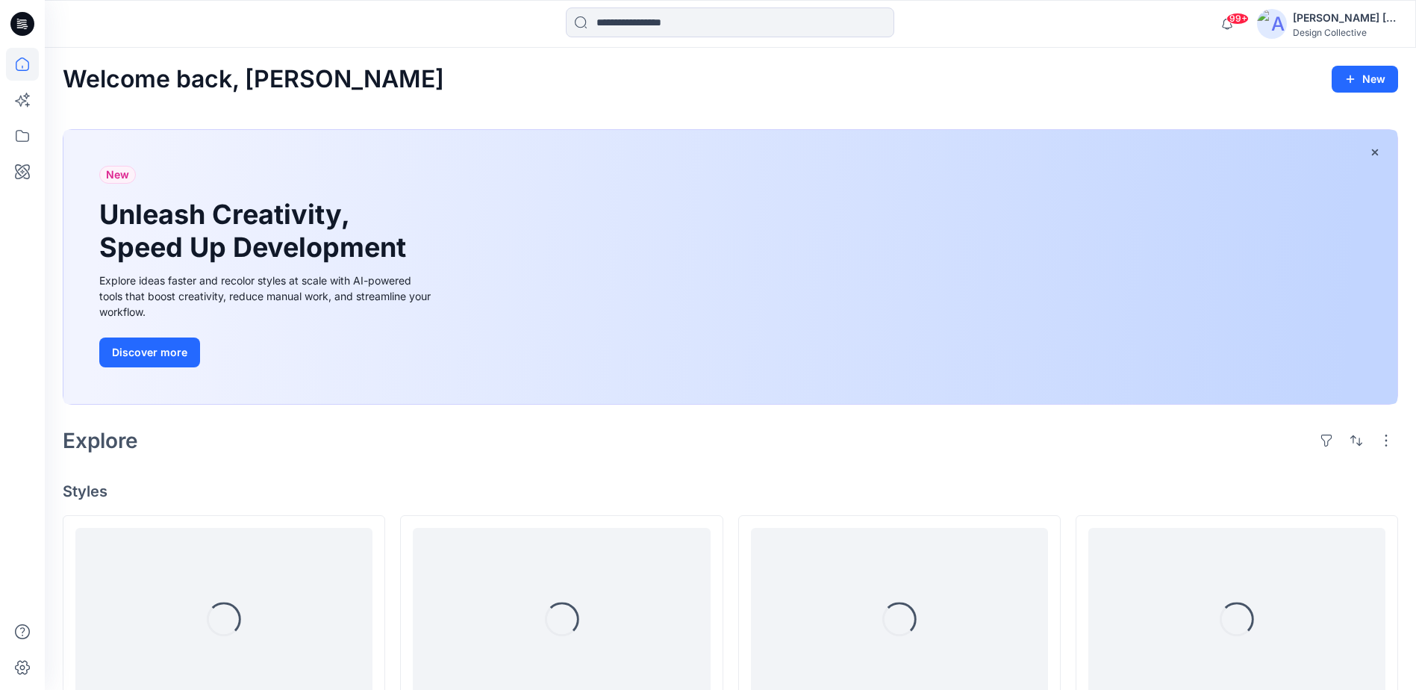
scroll to position [199, 0]
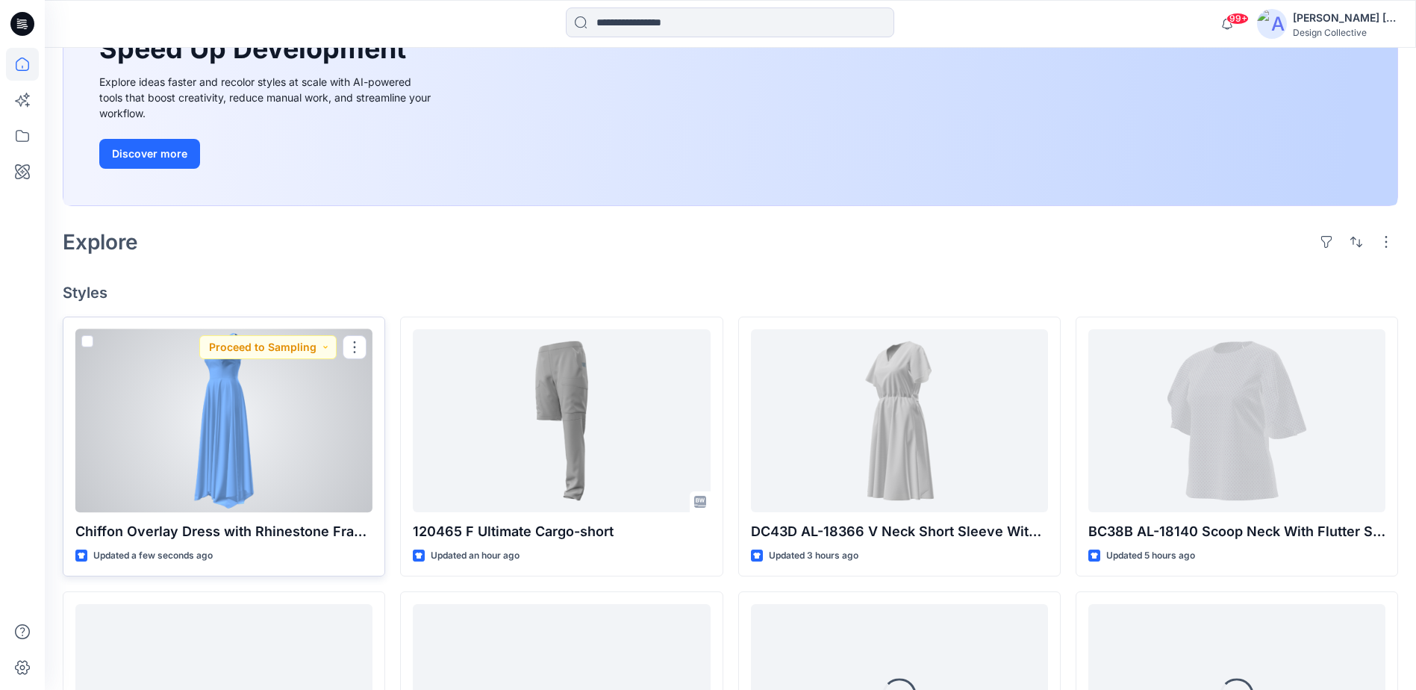
click at [337, 421] on div at bounding box center [223, 420] width 297 height 183
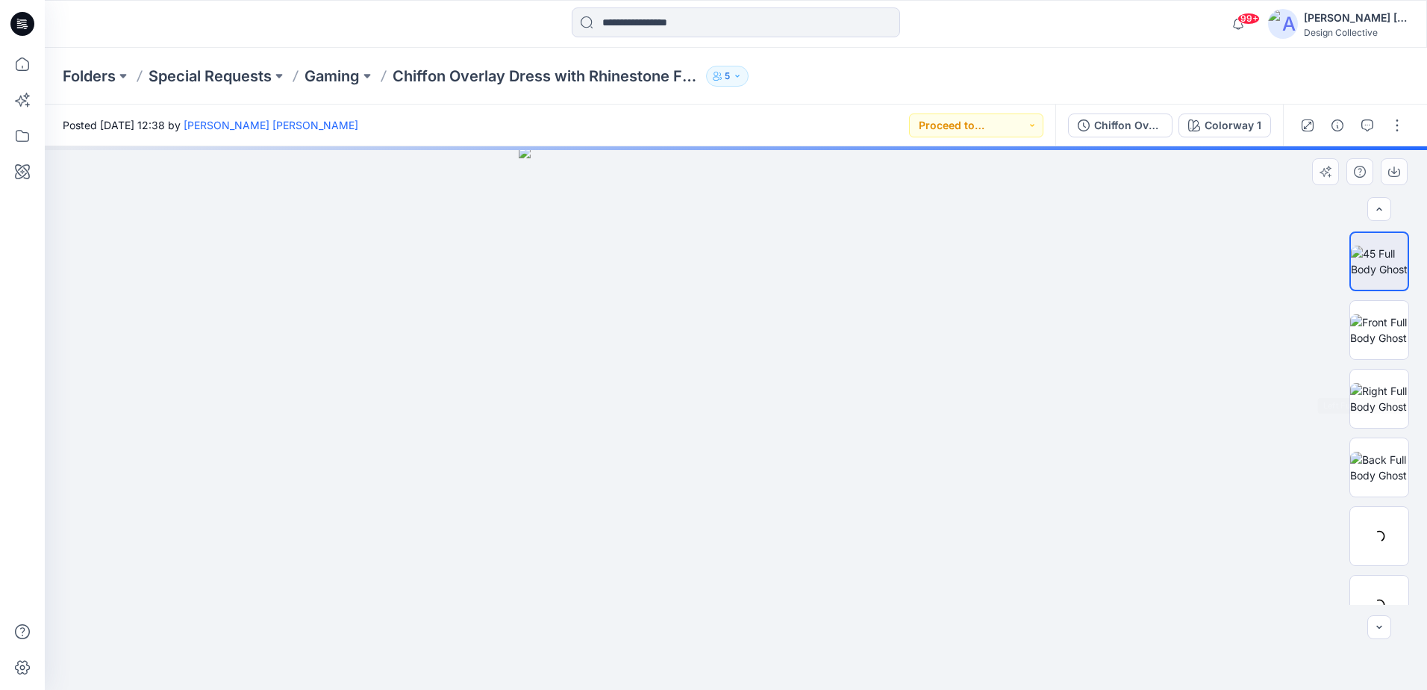
scroll to position [442, 0]
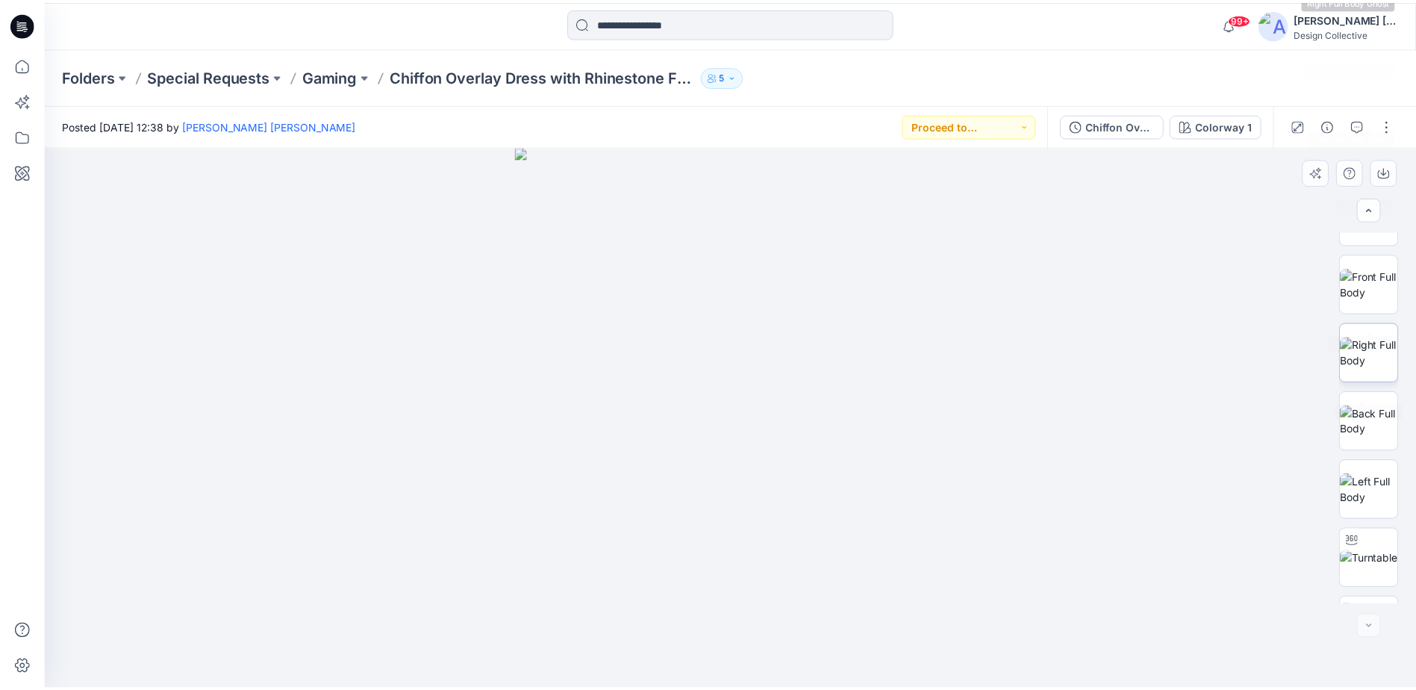
scroll to position [442, 0]
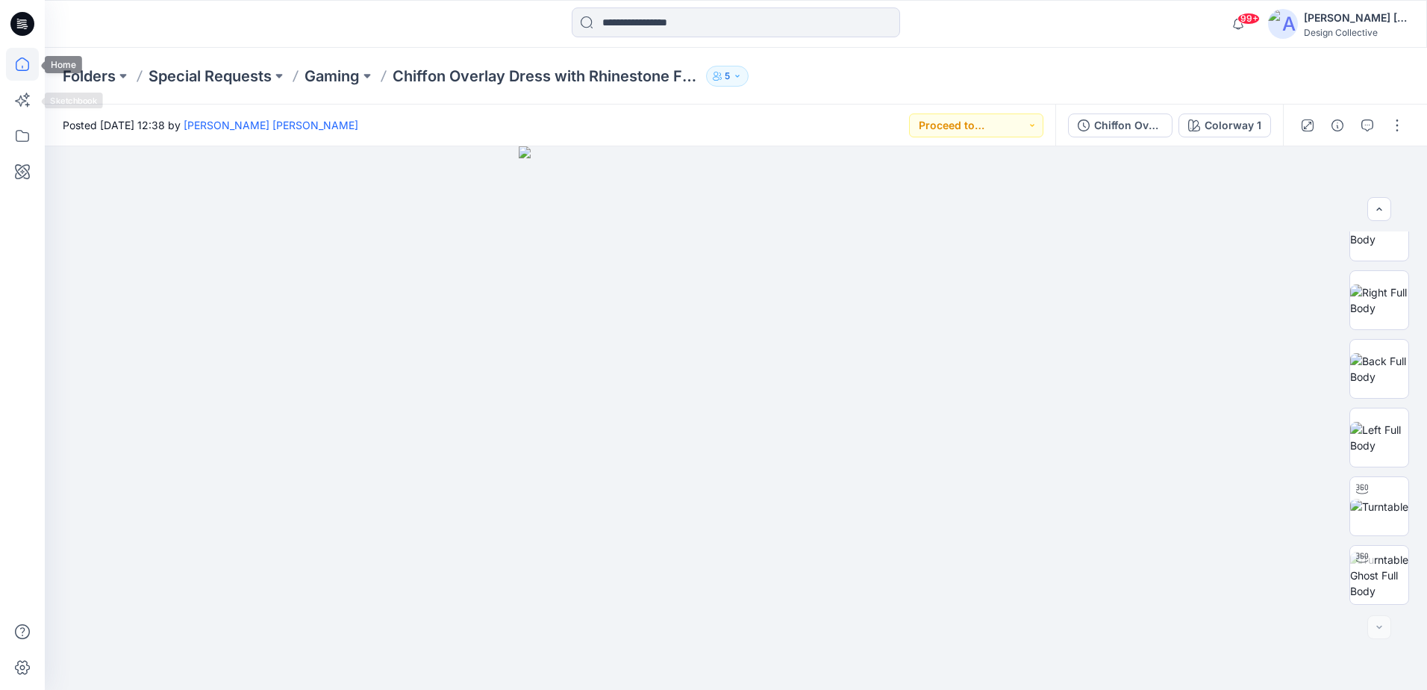
click at [22, 73] on icon at bounding box center [22, 64] width 33 height 33
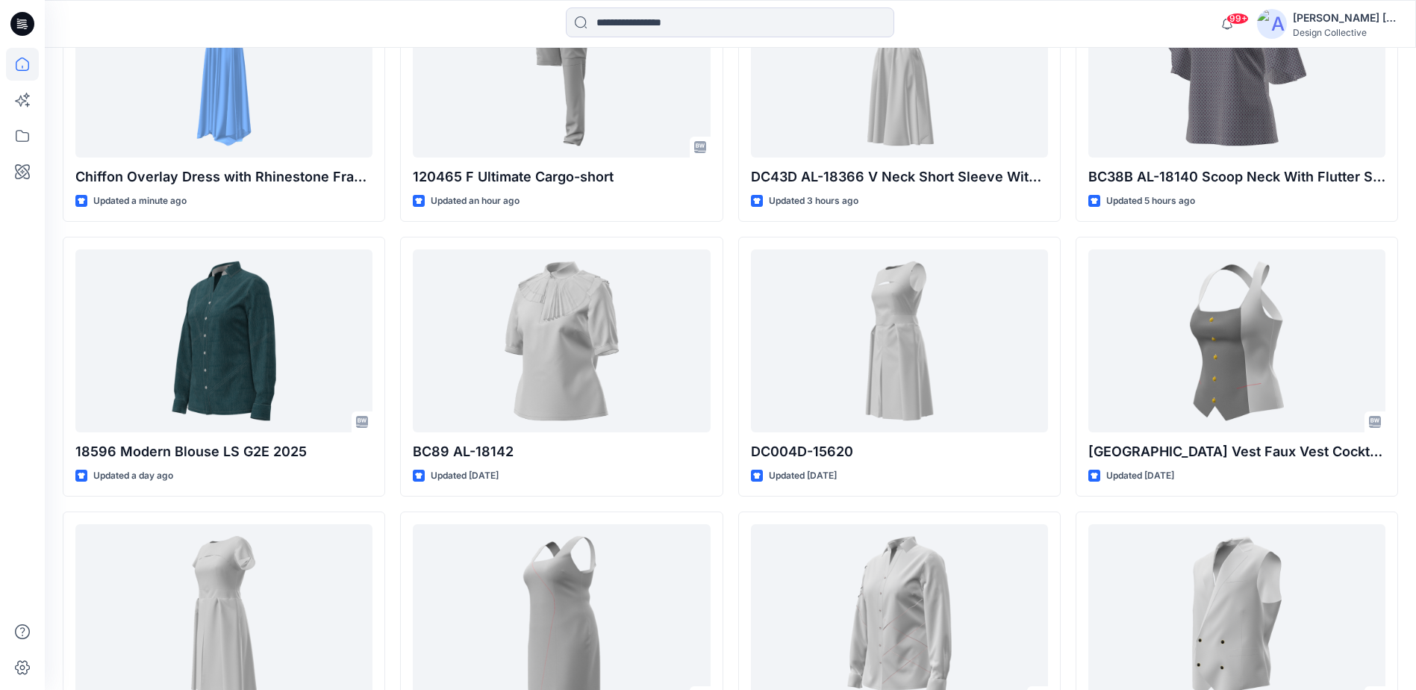
scroll to position [523, 0]
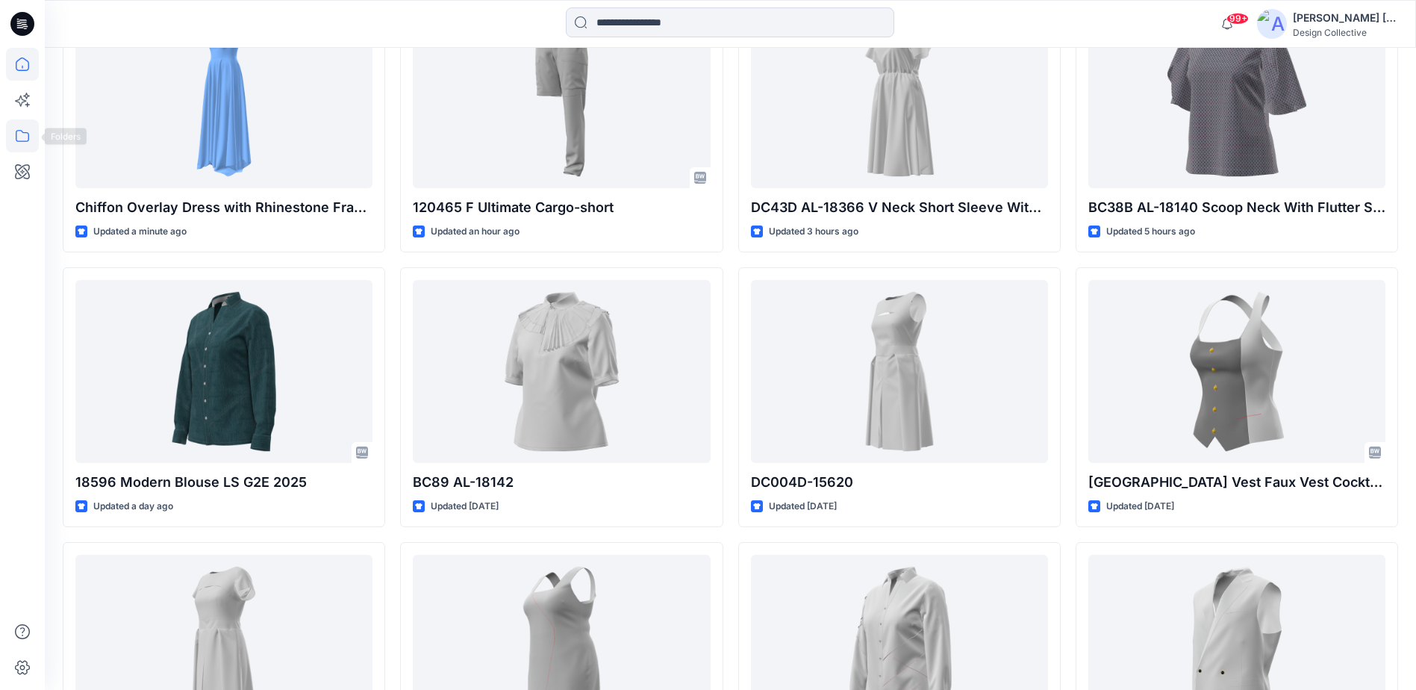
click at [11, 129] on icon at bounding box center [22, 135] width 33 height 33
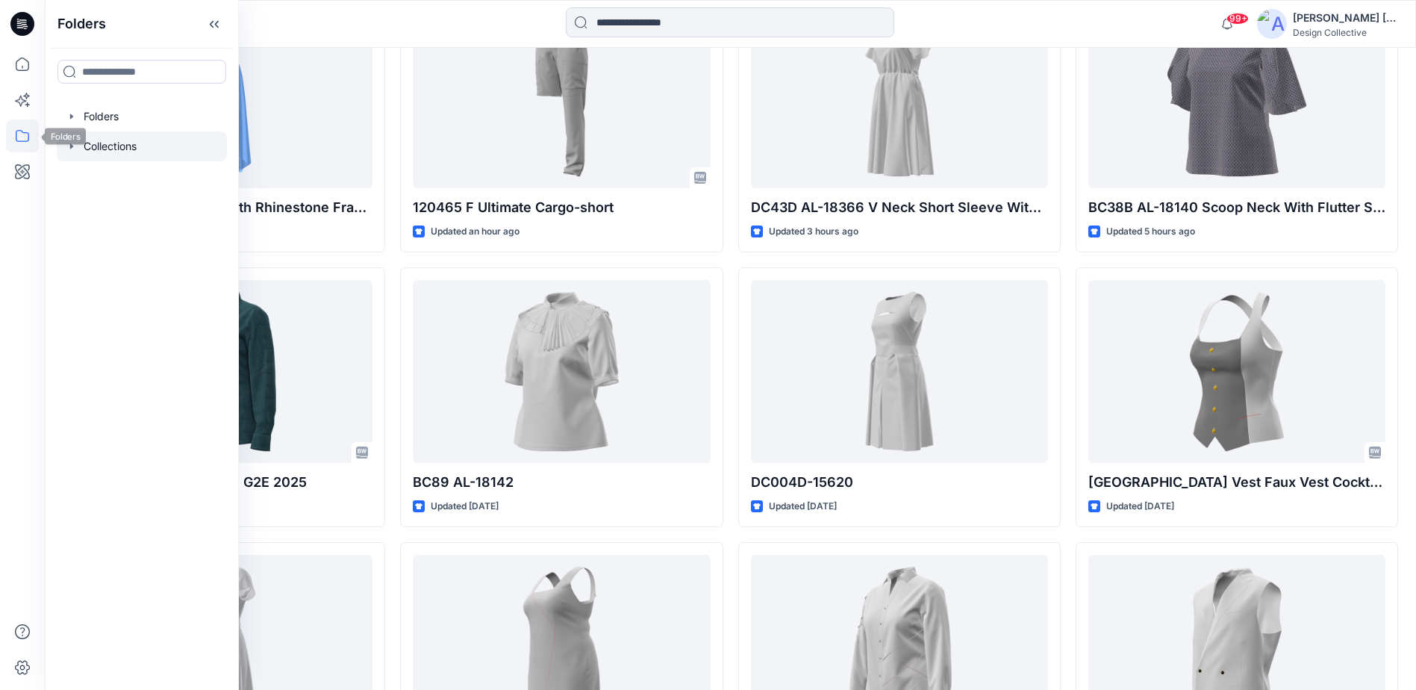
click at [60, 147] on div at bounding box center [142, 146] width 170 height 30
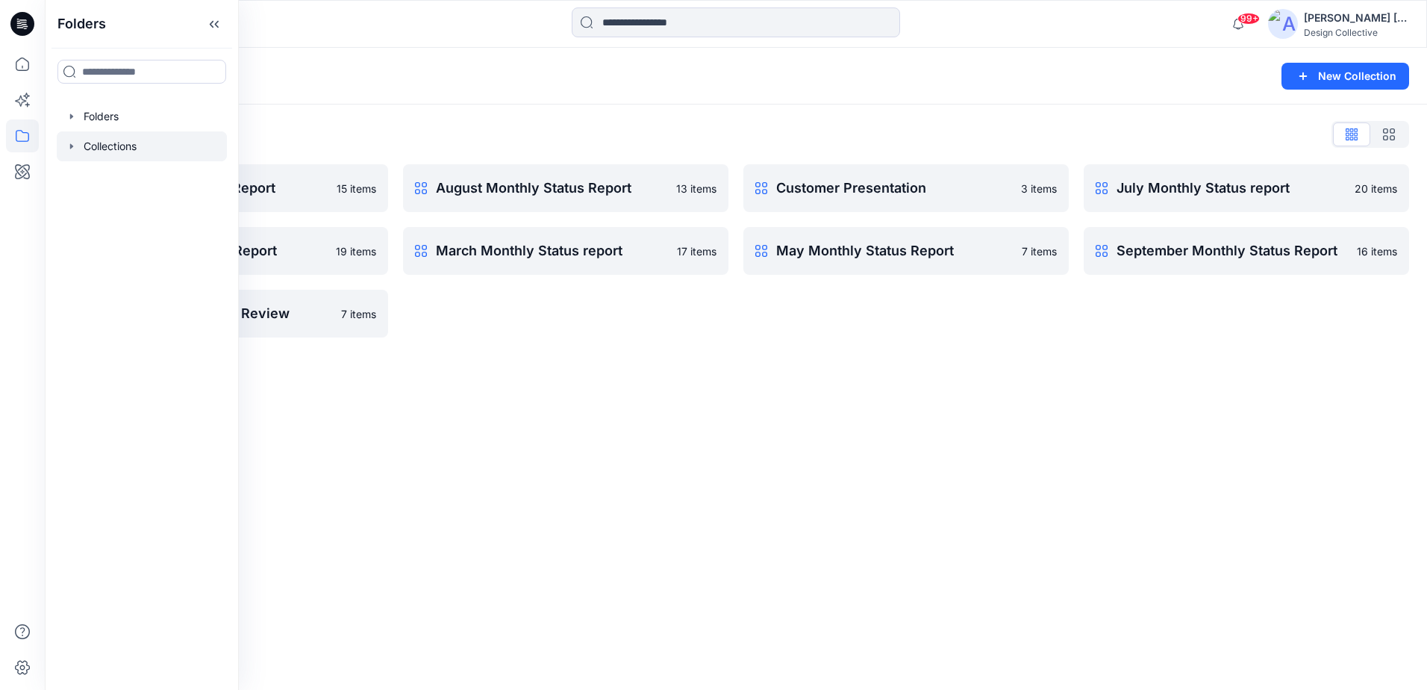
click at [523, 417] on div "Collections New Collection Collections List April Monthly Status Report 15 item…" at bounding box center [736, 369] width 1382 height 642
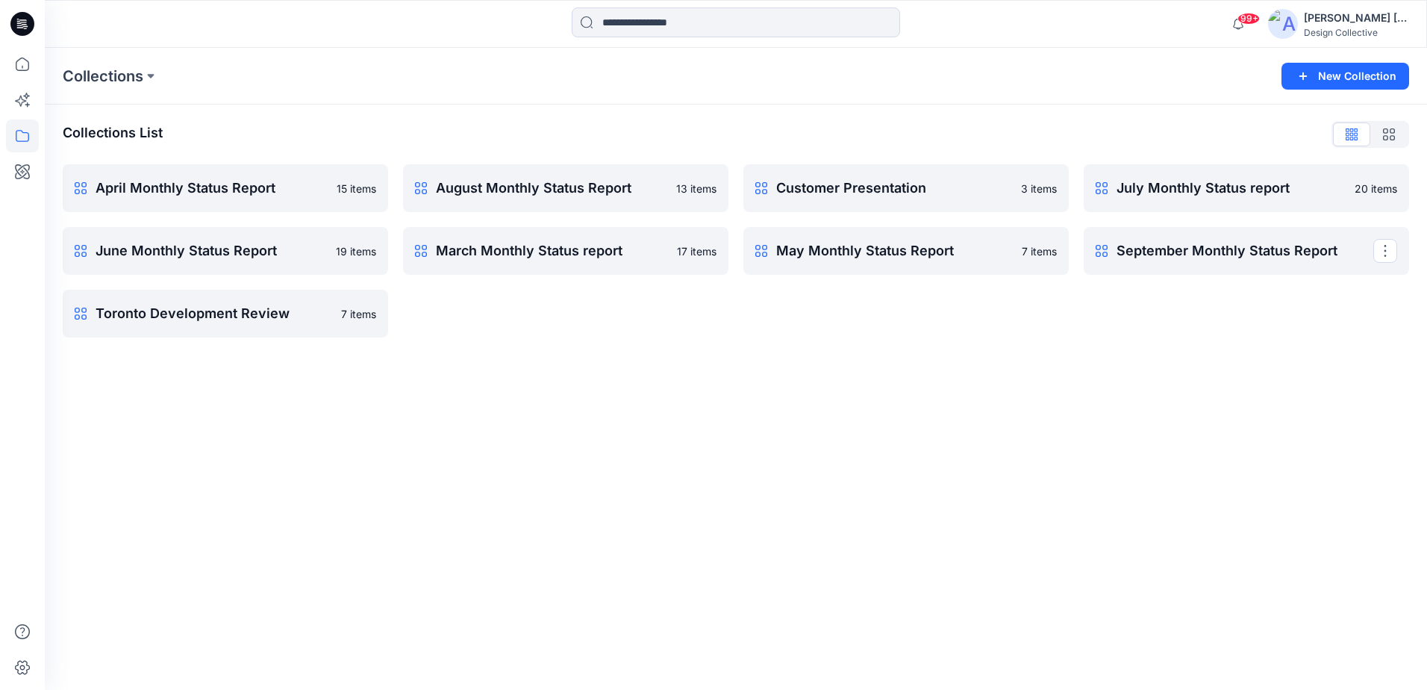
click at [1194, 272] on link "September Monthly Status Report Clone Collection Present Collection" at bounding box center [1246, 251] width 325 height 48
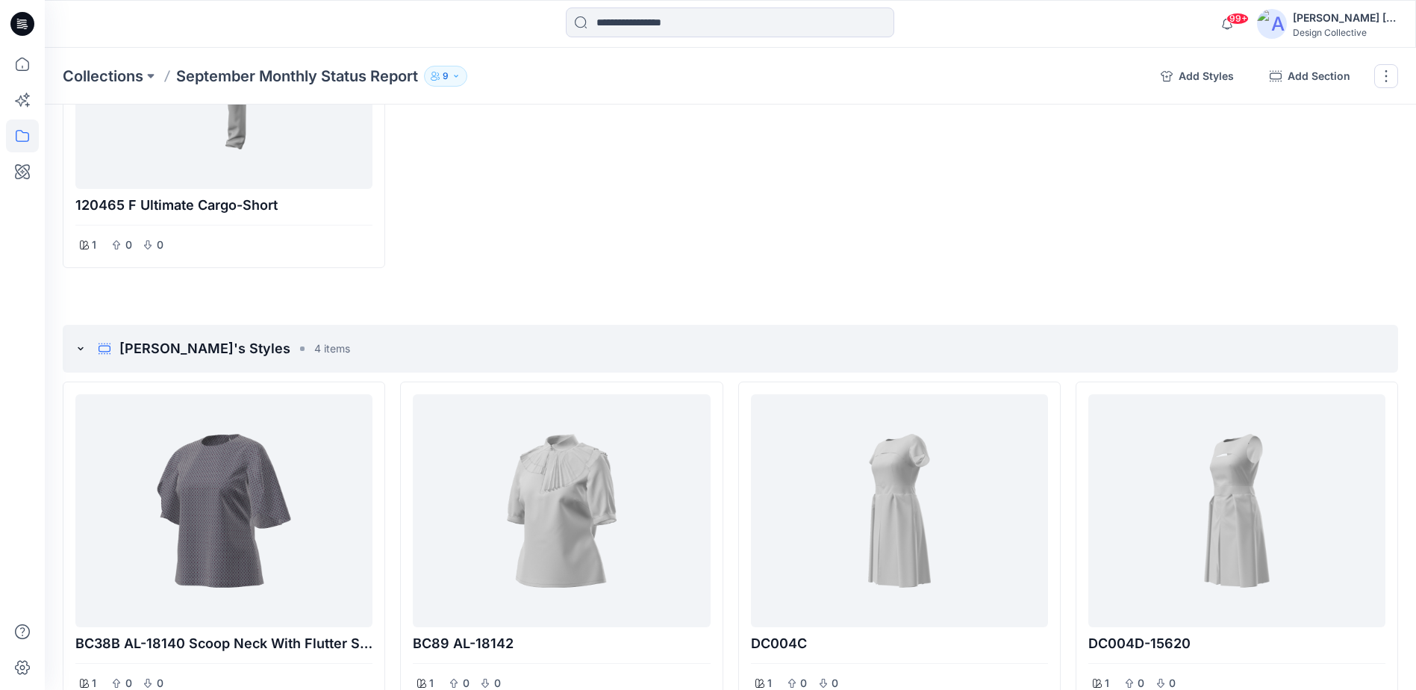
scroll to position [373, 0]
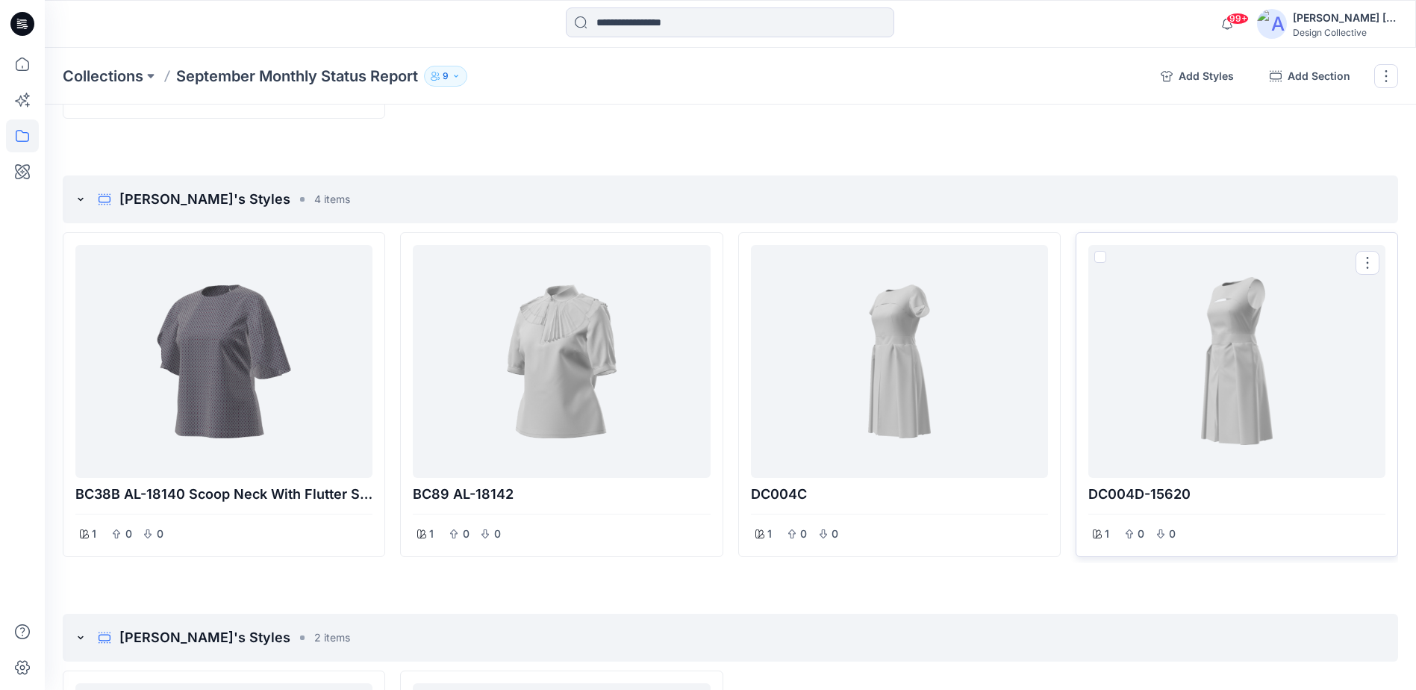
click at [1368, 262] on button "Options" at bounding box center [1368, 263] width 24 height 24
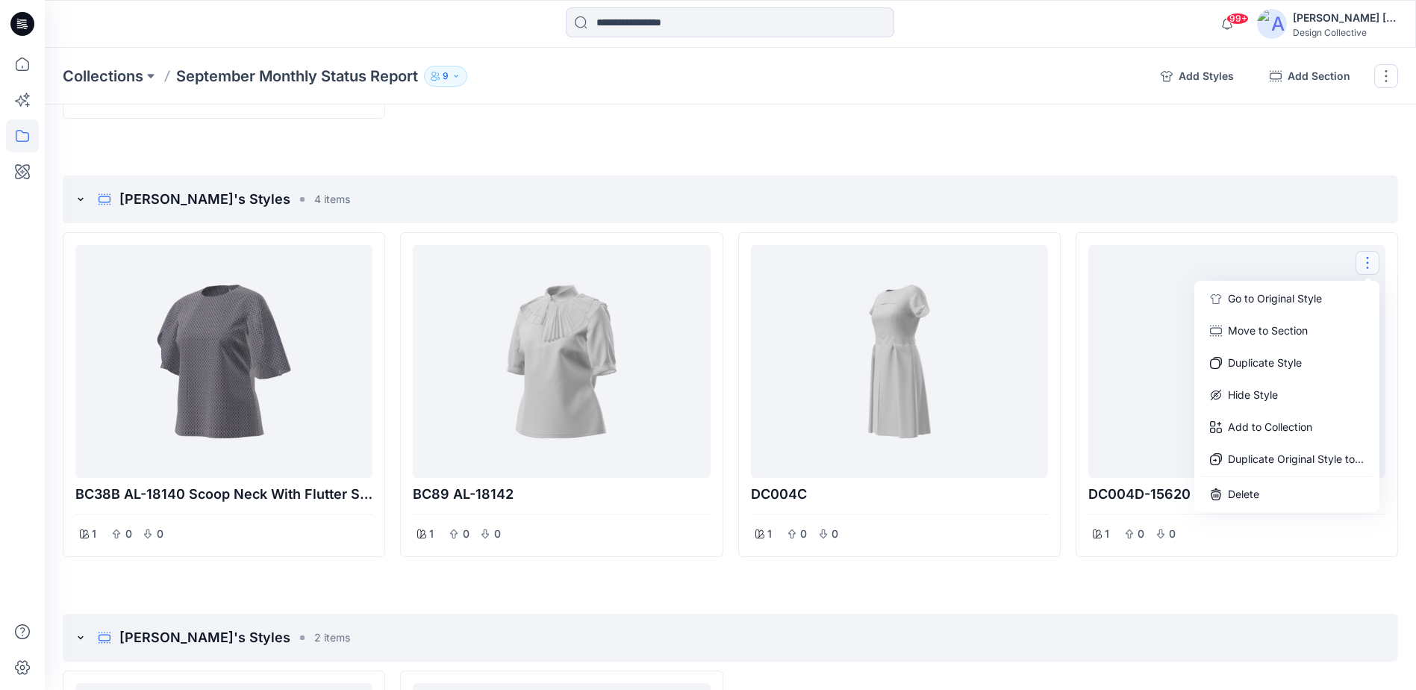
click at [1285, 213] on div "[PERSON_NAME]'s Styles 4 items" at bounding box center [730, 199] width 1335 height 48
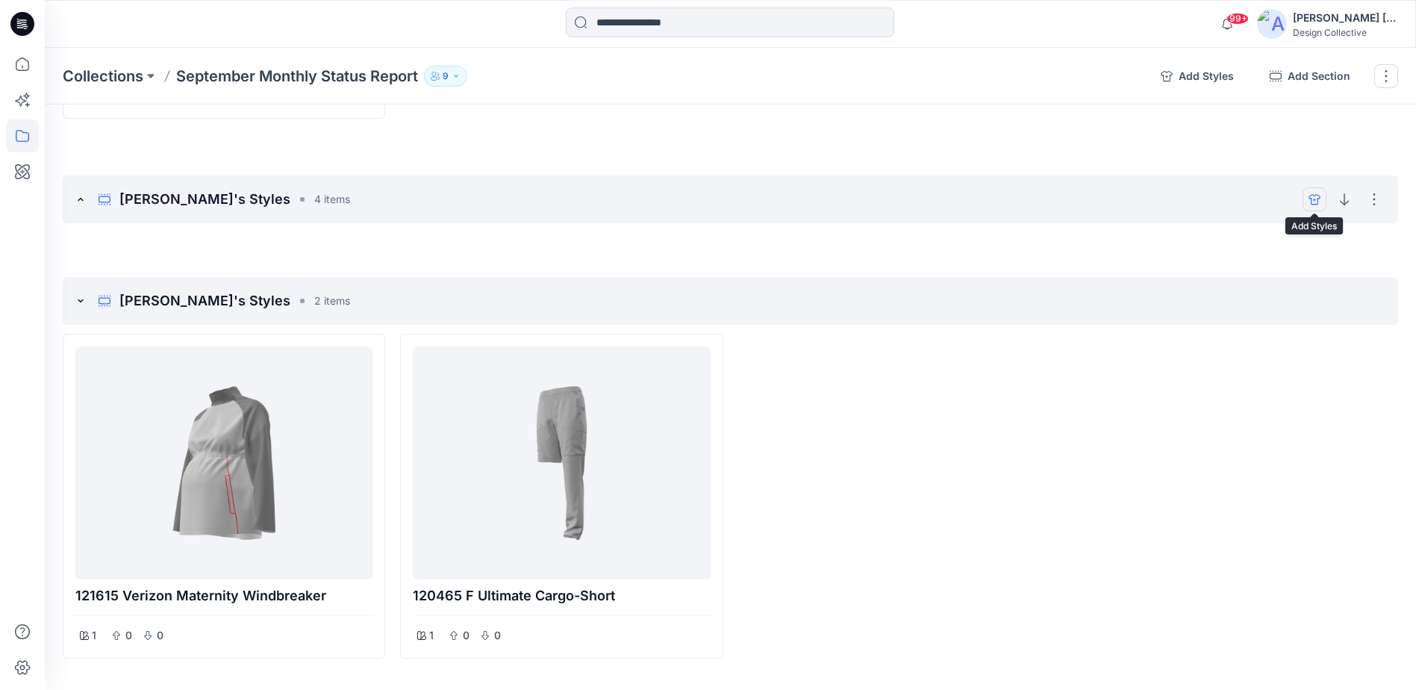
click at [1318, 197] on icon "add styles" at bounding box center [1315, 199] width 12 height 12
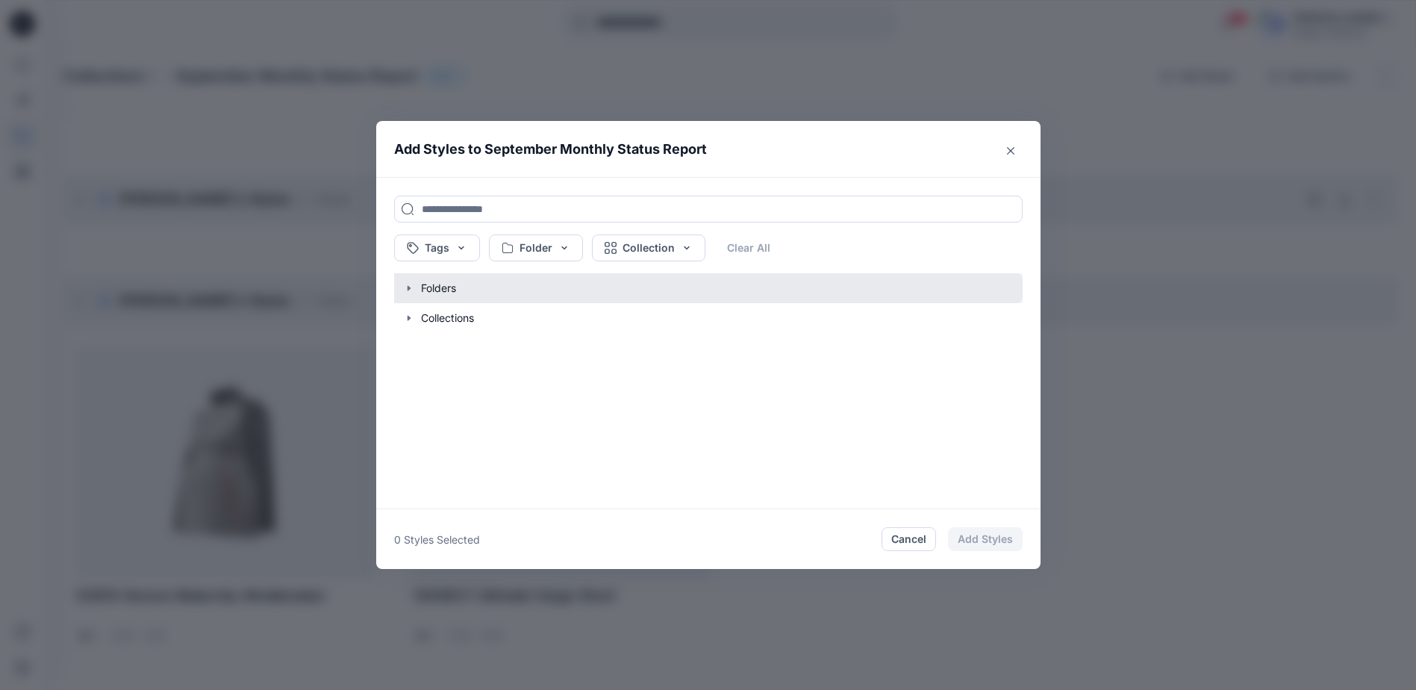
click at [448, 290] on button "button" at bounding box center [700, 288] width 643 height 30
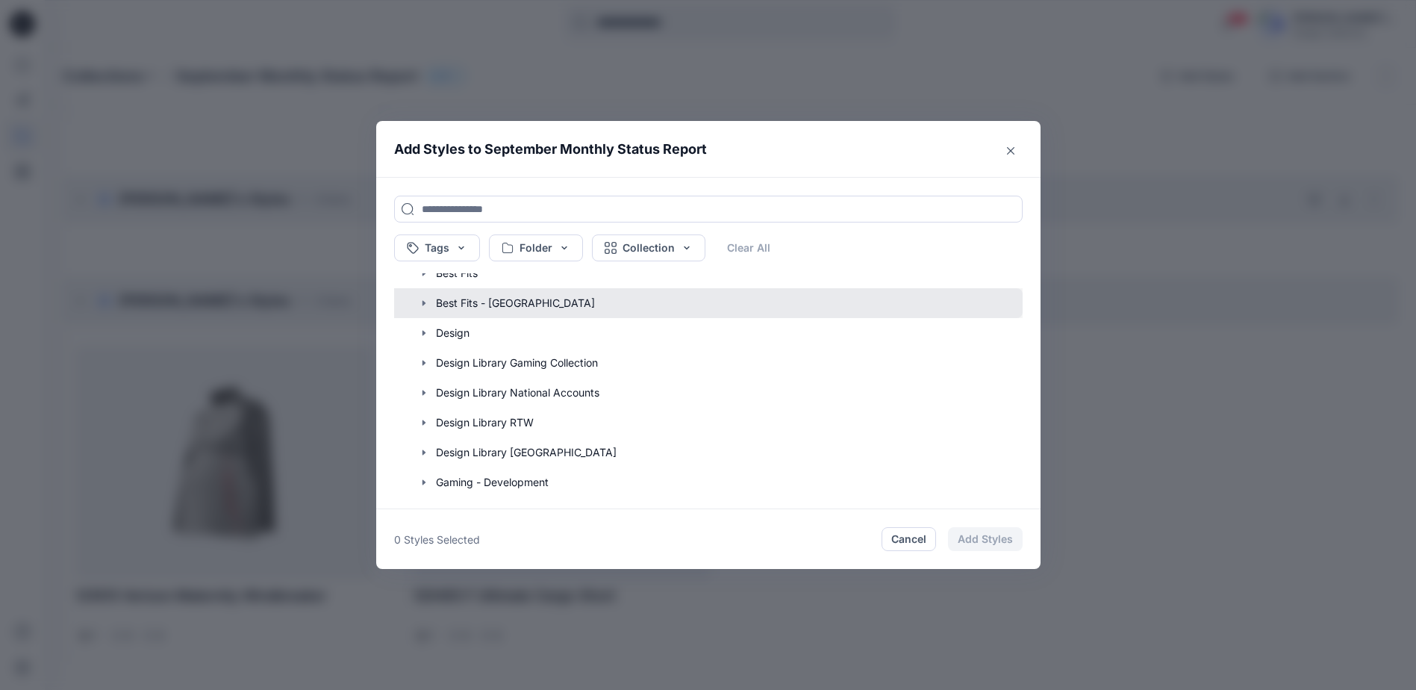
scroll to position [149, 0]
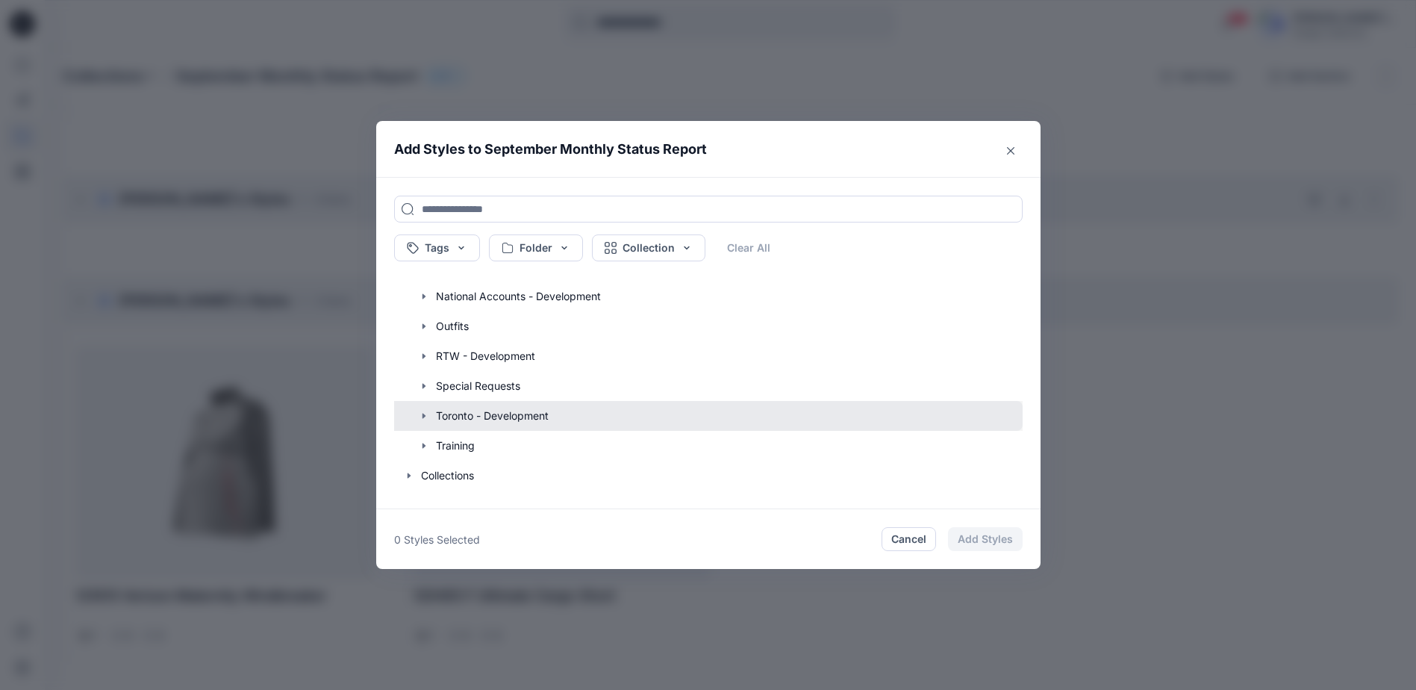
click at [551, 410] on button "button" at bounding box center [700, 416] width 643 height 30
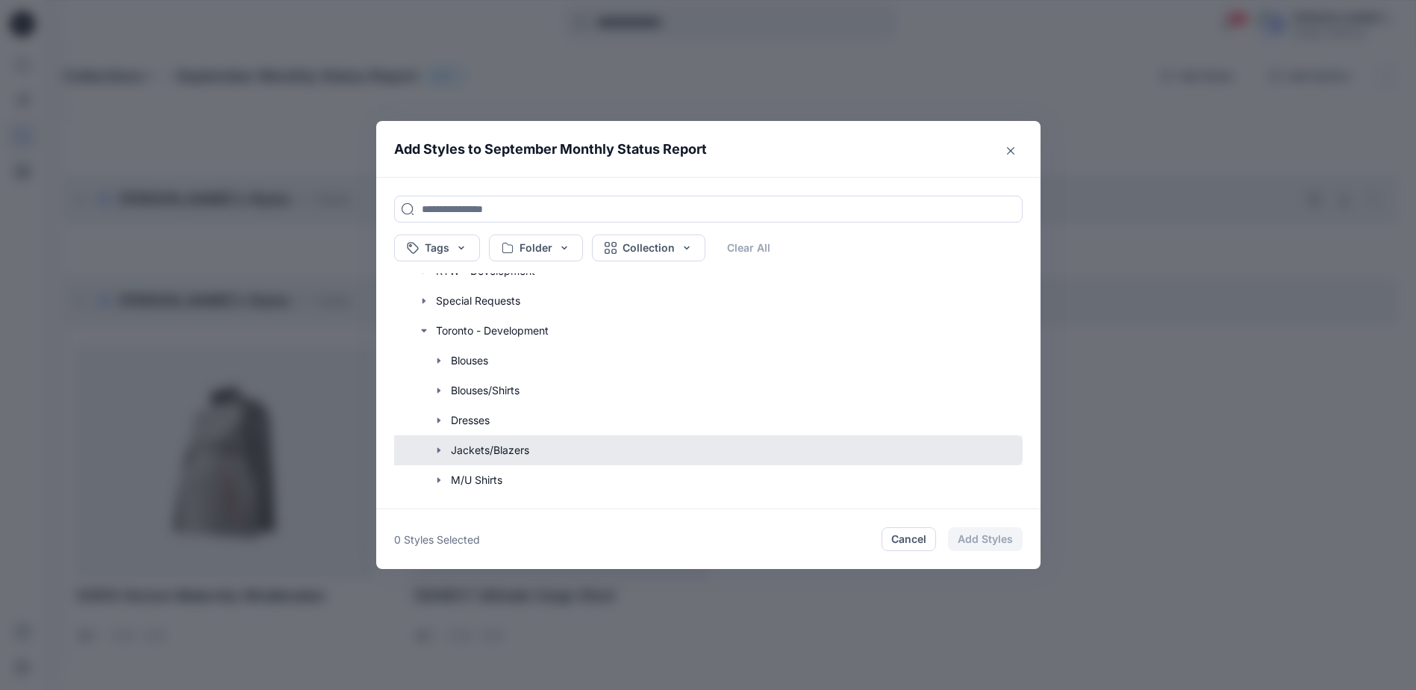
scroll to position [470, 0]
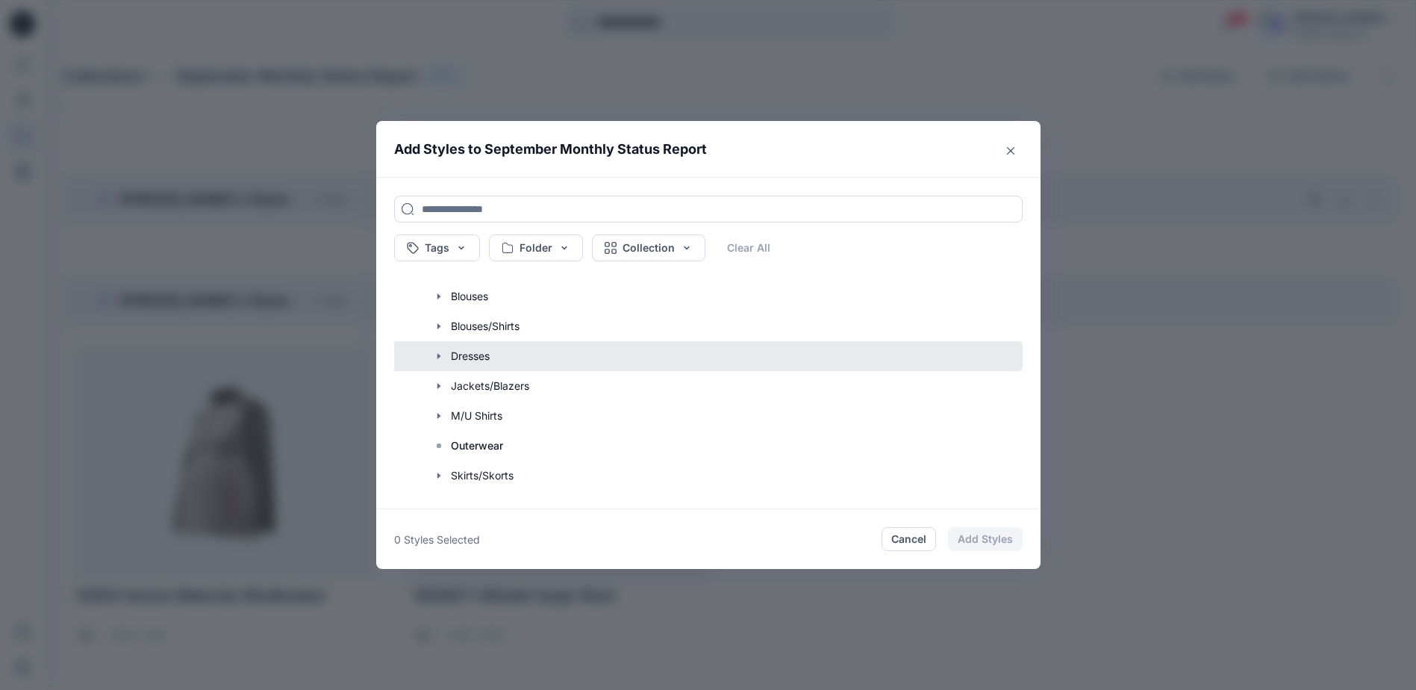
click at [564, 361] on button "button" at bounding box center [700, 356] width 643 height 30
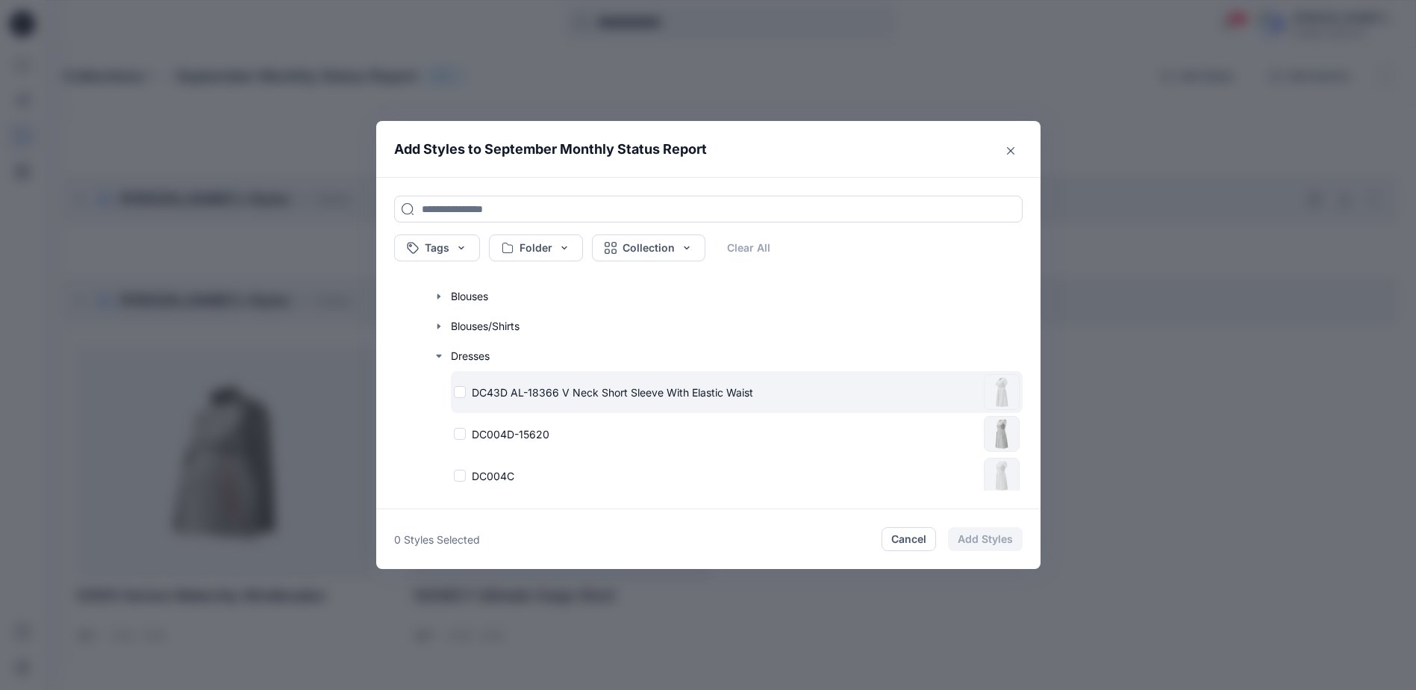
click at [465, 393] on div "DC43D AL-18366 V Neck Short Sleeve With Elastic Waist" at bounding box center [716, 392] width 524 height 16
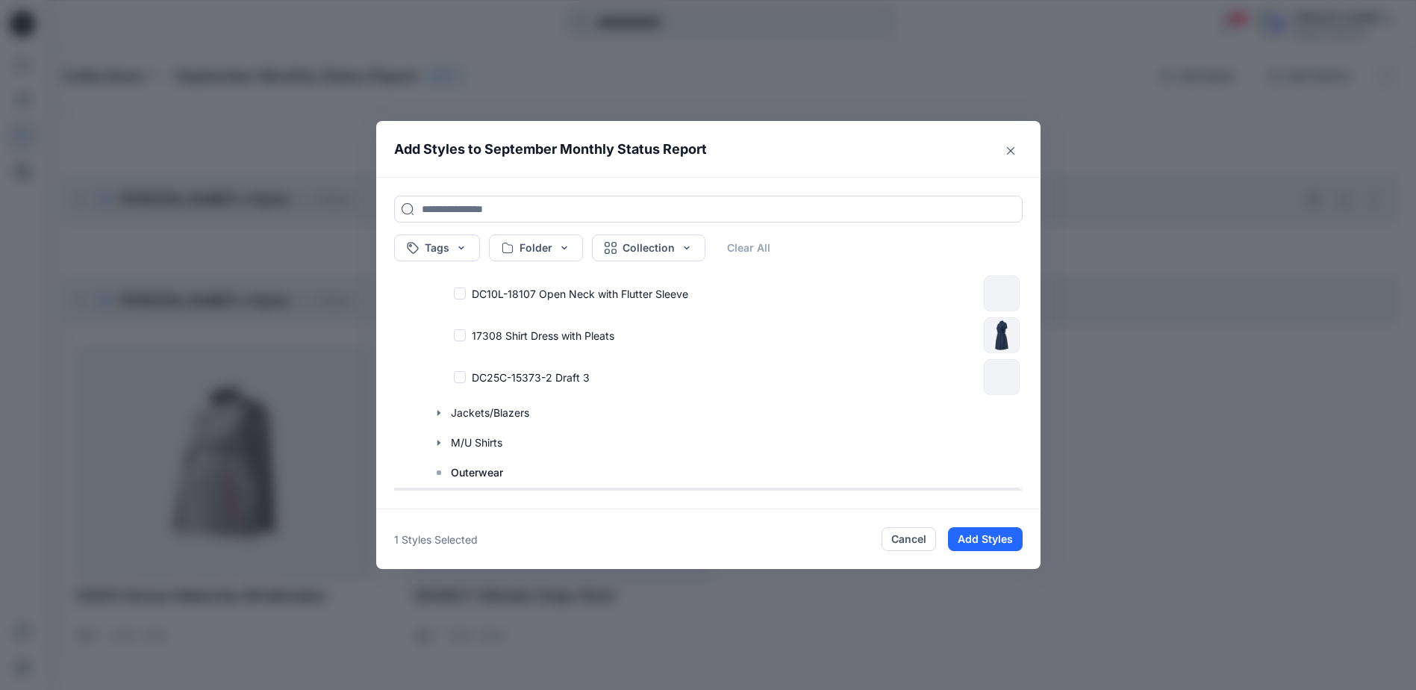
scroll to position [810, 0]
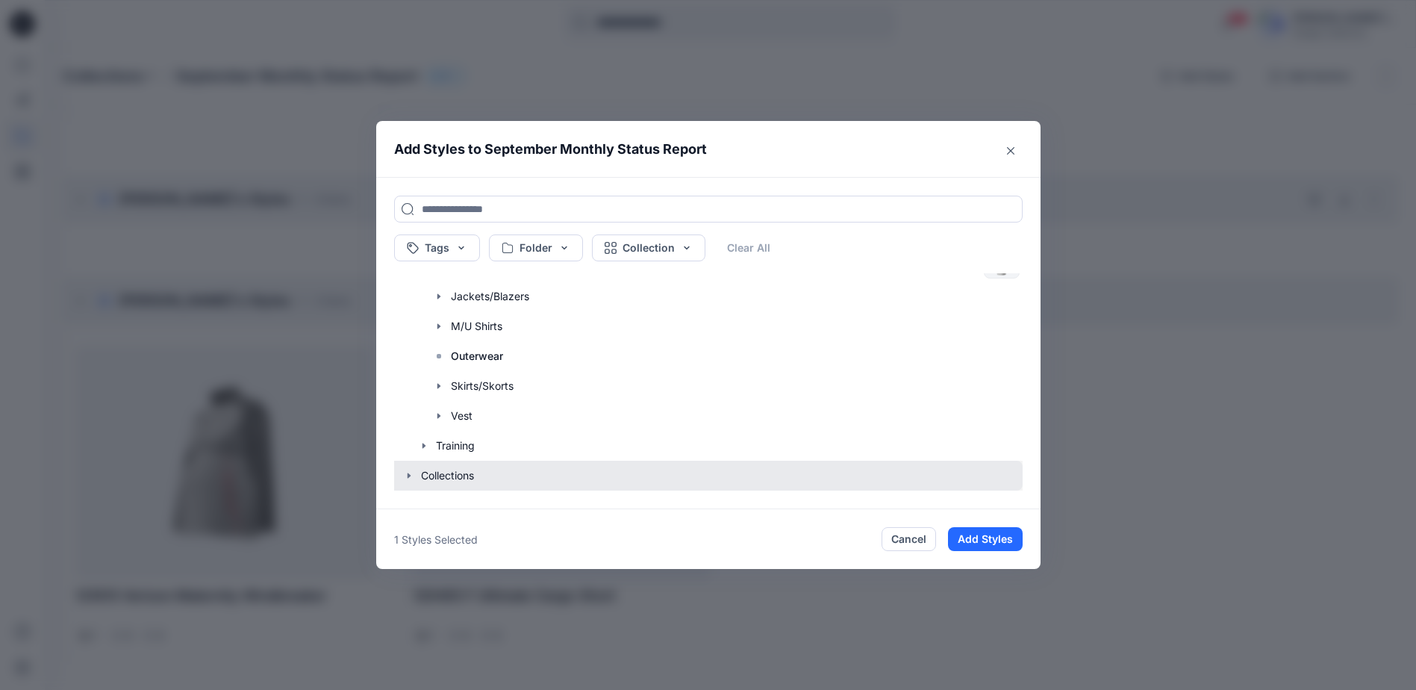
click at [540, 467] on button "button" at bounding box center [700, 476] width 643 height 30
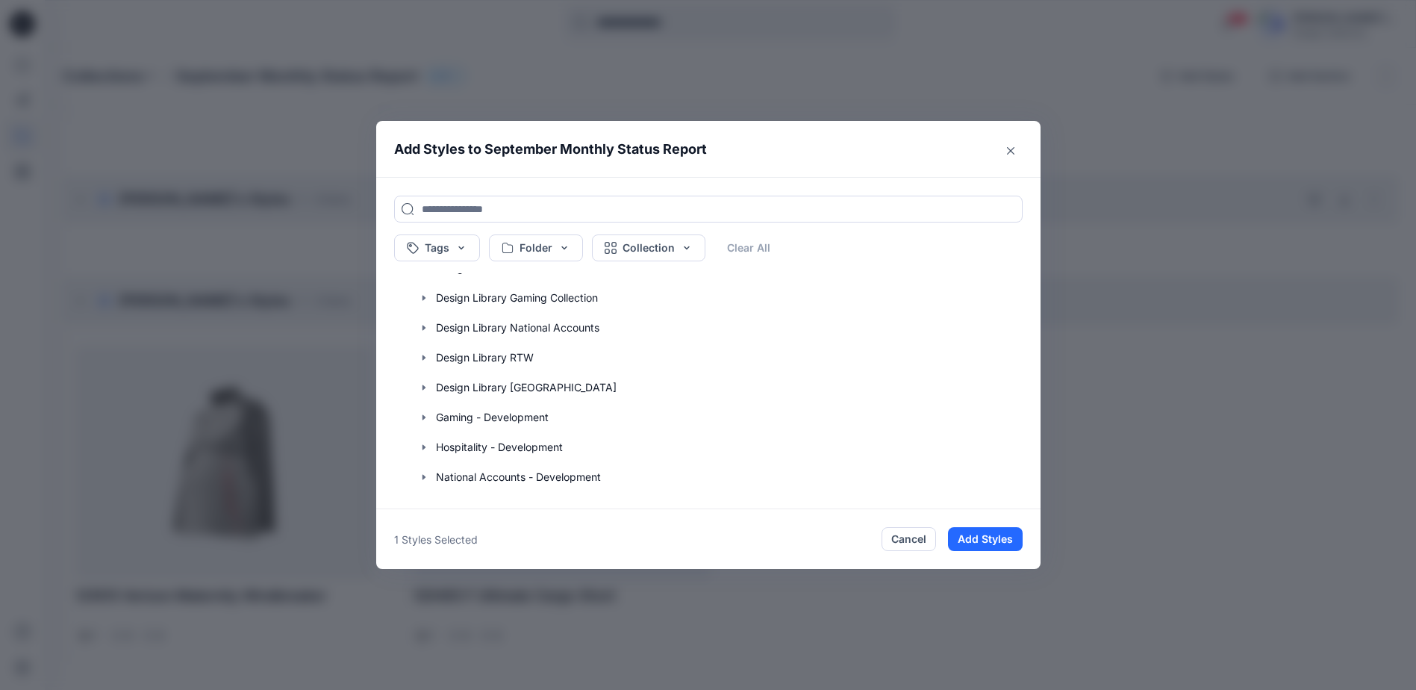
scroll to position [228, 0]
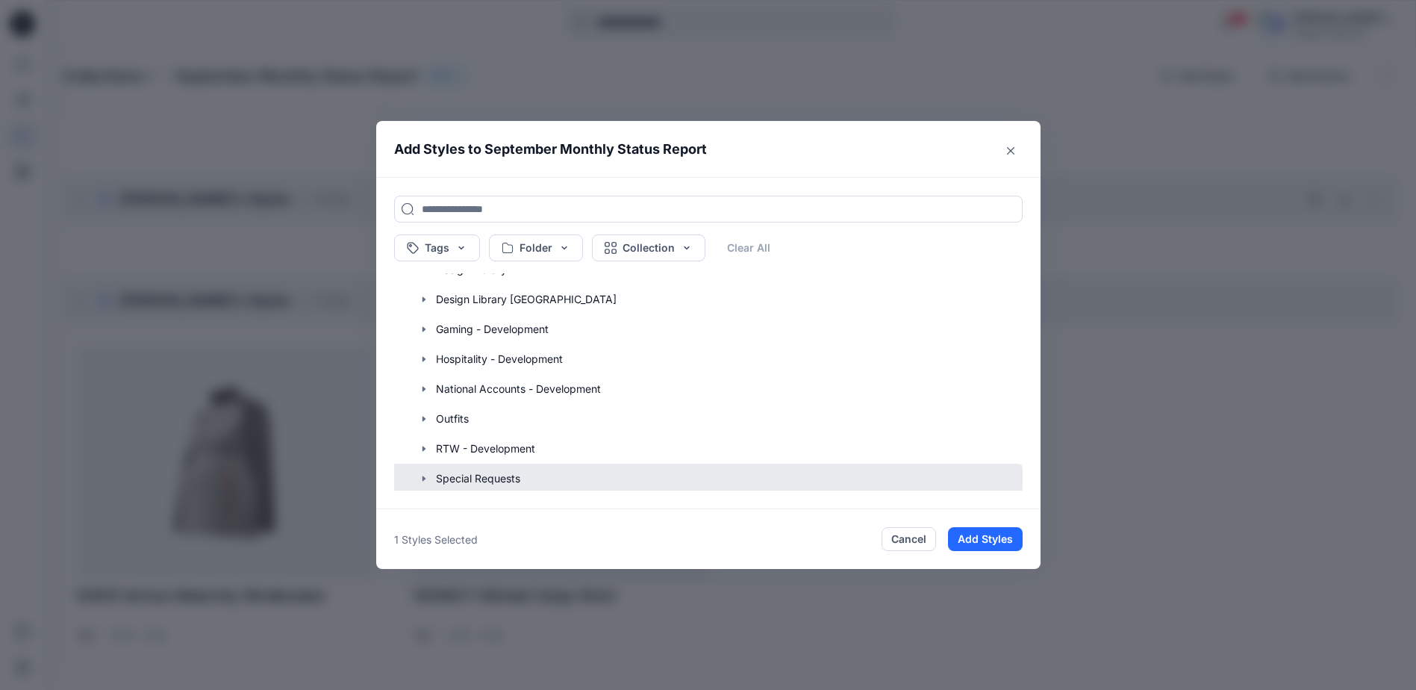
click at [530, 472] on button "button" at bounding box center [700, 479] width 643 height 30
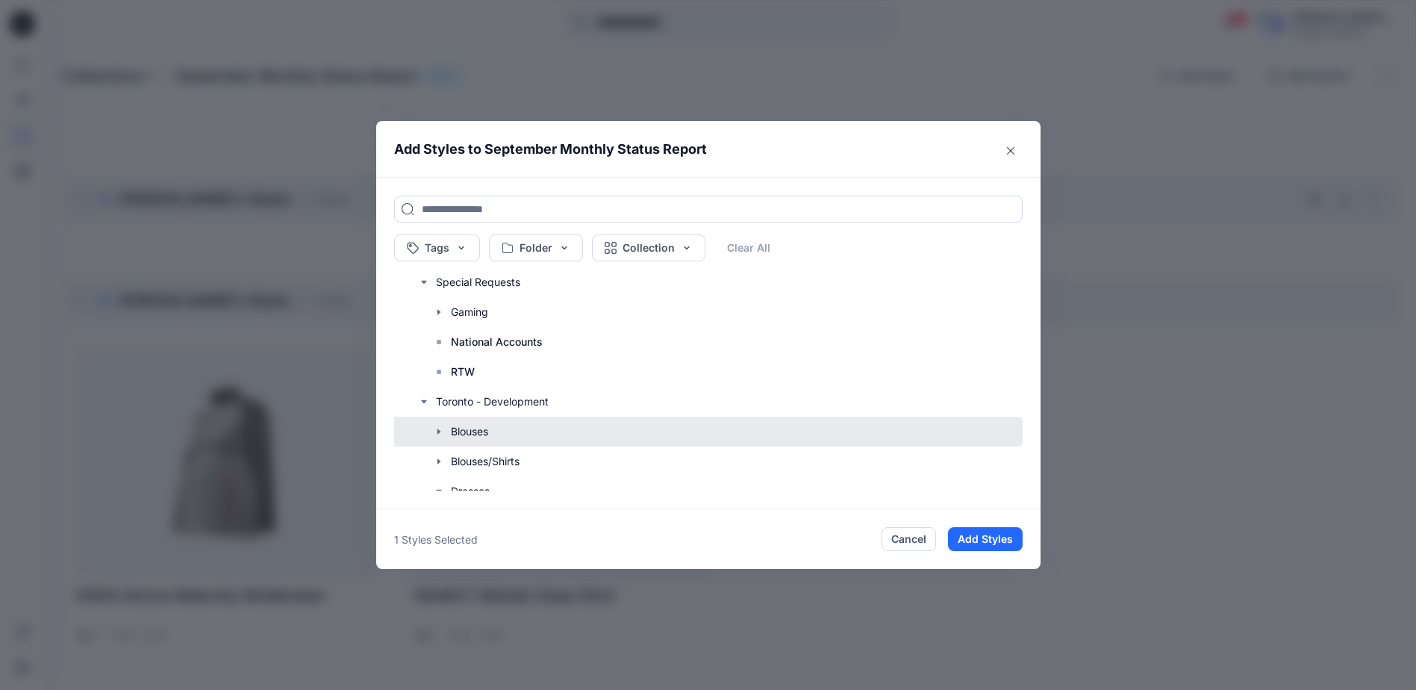
scroll to position [452, 0]
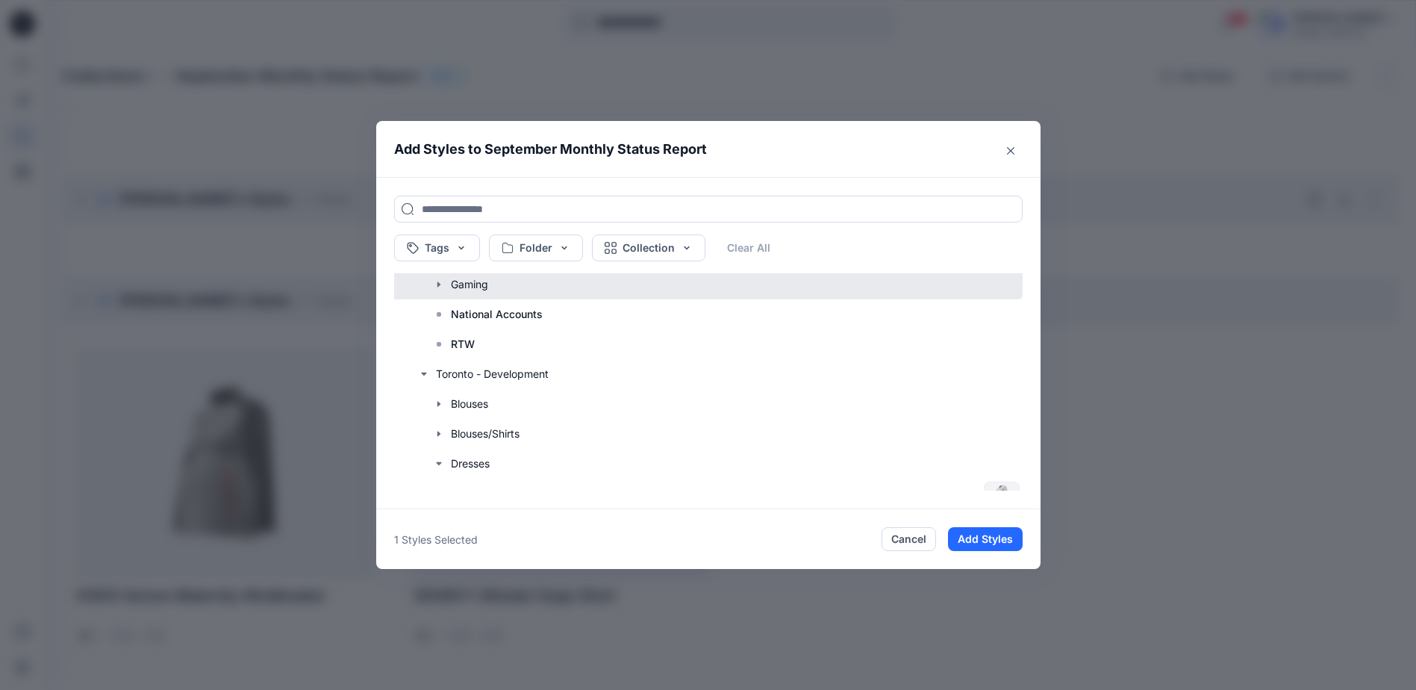
click at [548, 285] on button "button" at bounding box center [700, 284] width 643 height 30
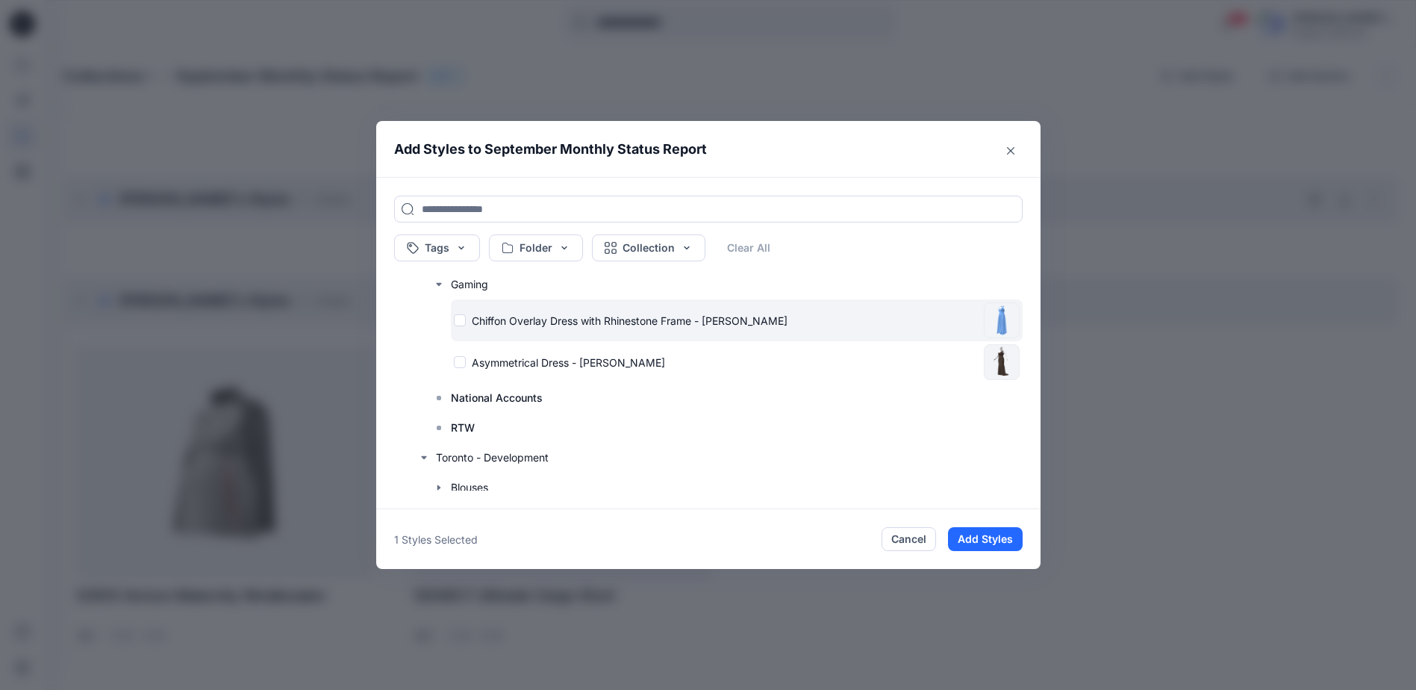
drag, startPoint x: 465, startPoint y: 318, endPoint x: 486, endPoint y: 333, distance: 25.7
click at [465, 319] on div "Chiffon Overlay Dress with Rhinestone Frame - [PERSON_NAME]" at bounding box center [716, 321] width 524 height 16
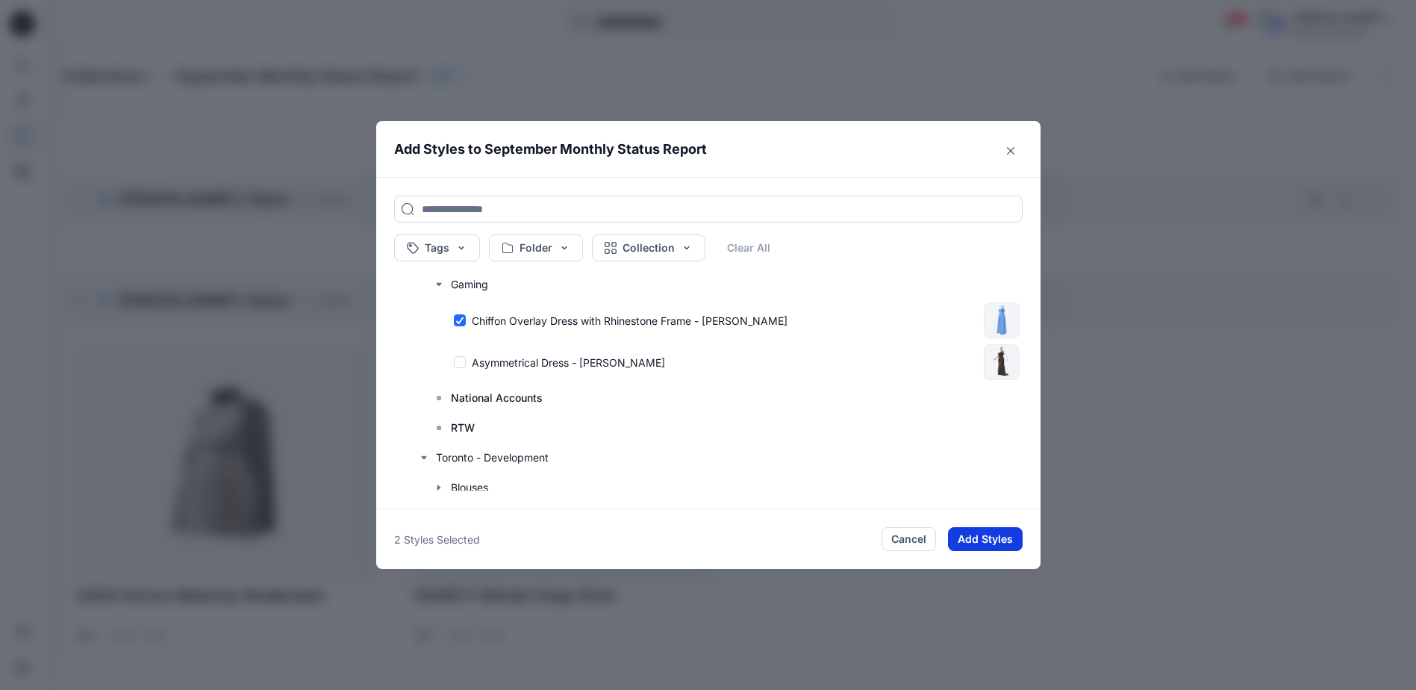
click at [1022, 537] on button "Add Styles" at bounding box center [985, 539] width 75 height 24
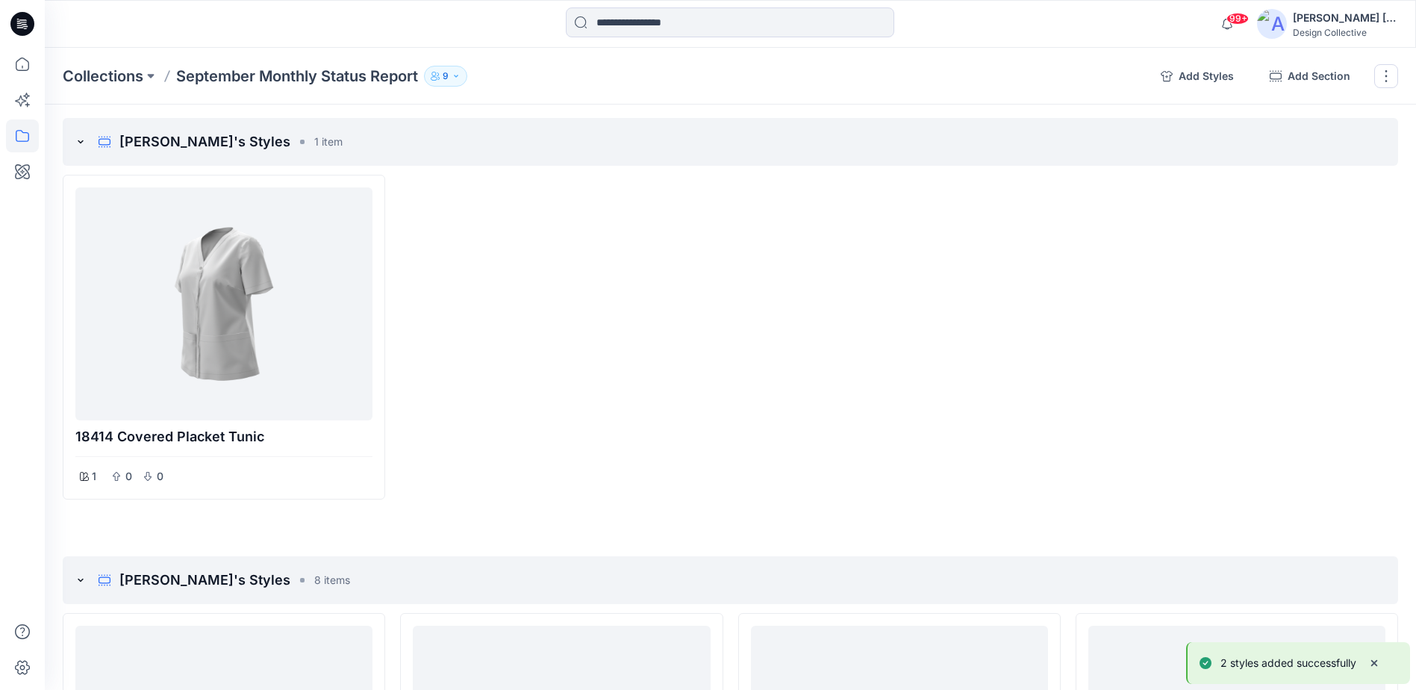
click at [578, 370] on div at bounding box center [561, 337] width 322 height 325
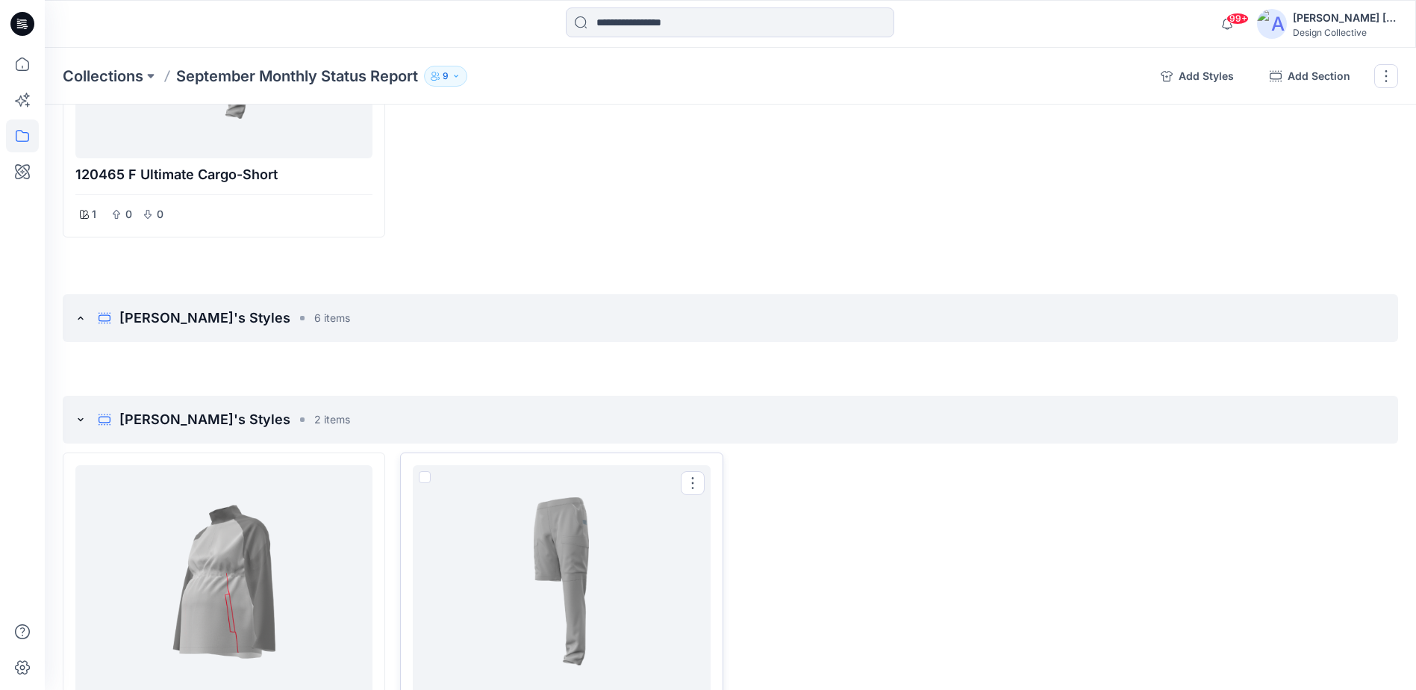
scroll to position [140, 0]
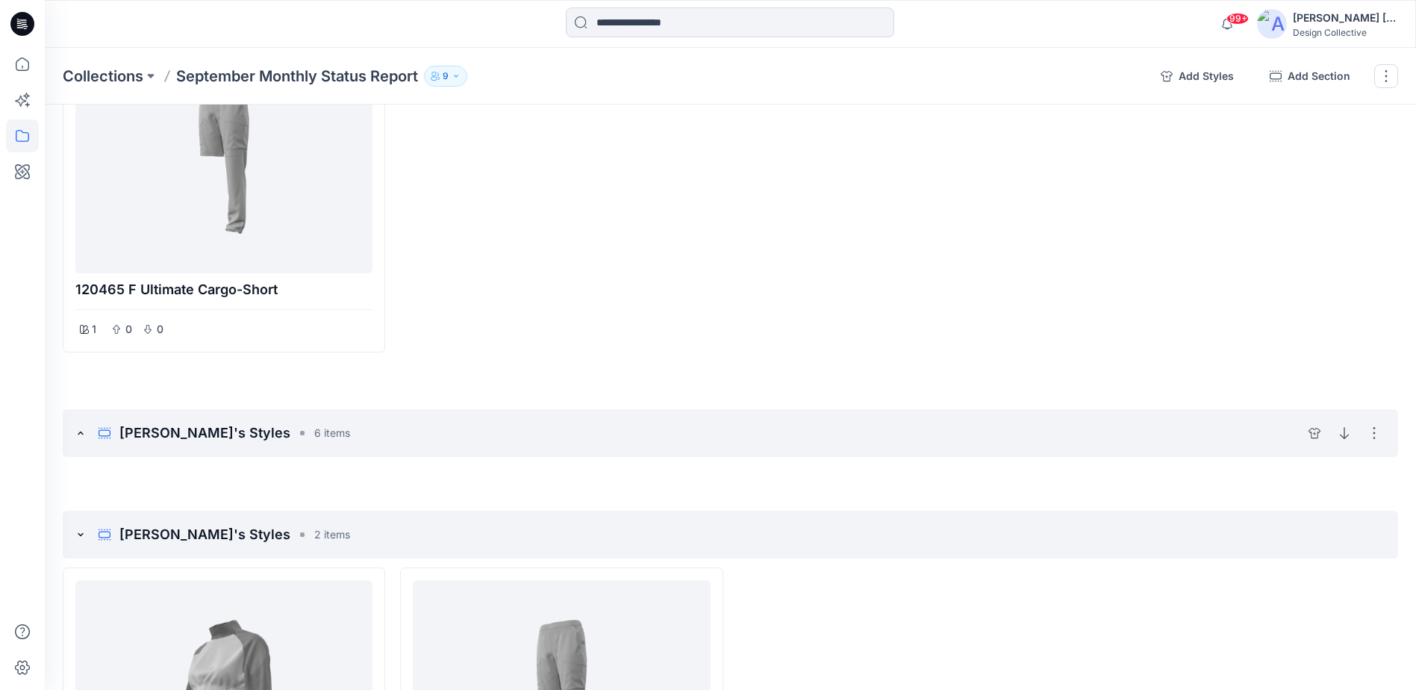
click at [405, 425] on div "[PERSON_NAME]'s Styles 6 items Hide section Delete section" at bounding box center [730, 433] width 1335 height 48
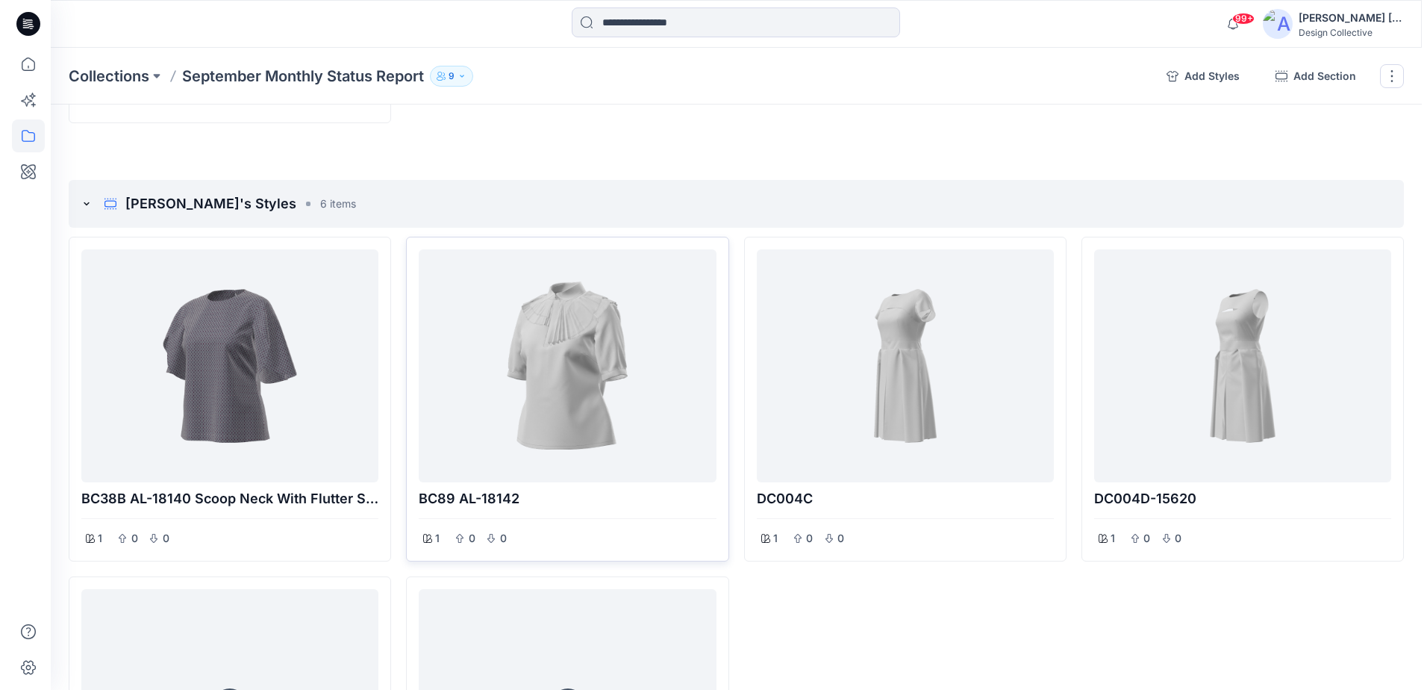
scroll to position [513, 0]
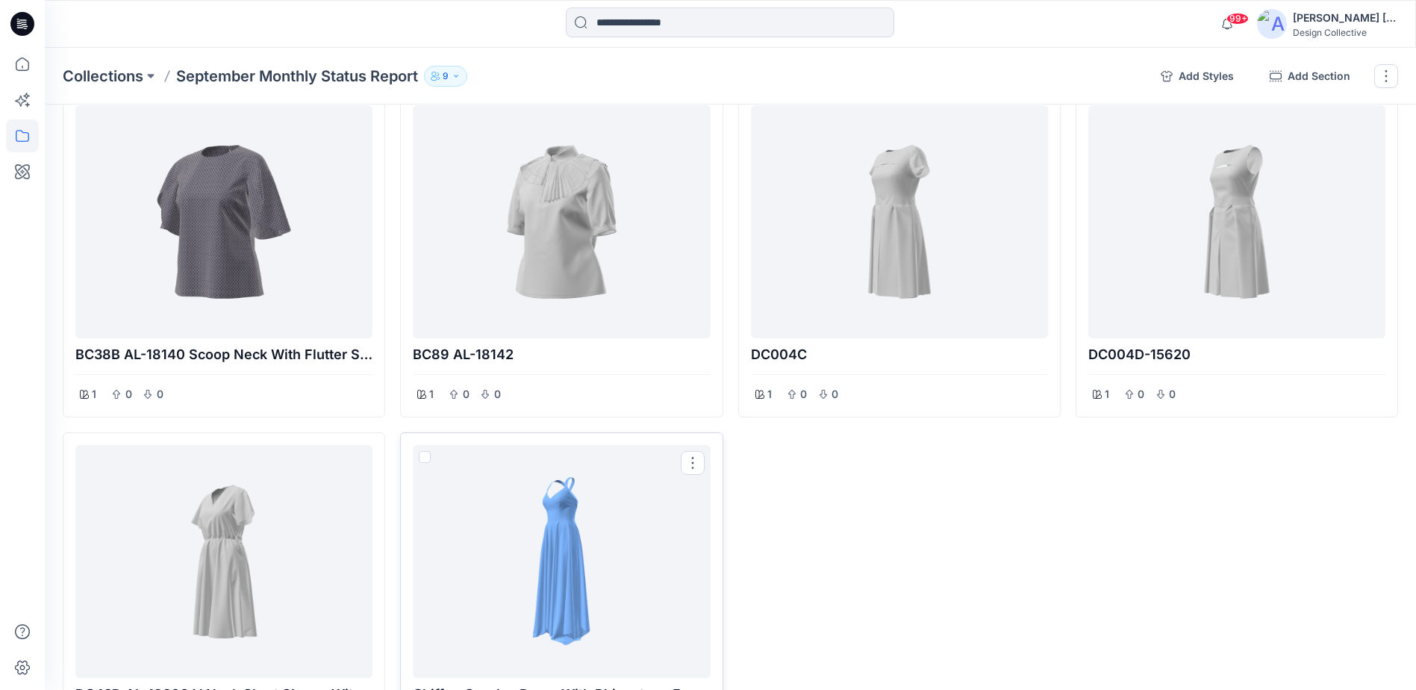
click at [599, 473] on div at bounding box center [561, 561] width 285 height 221
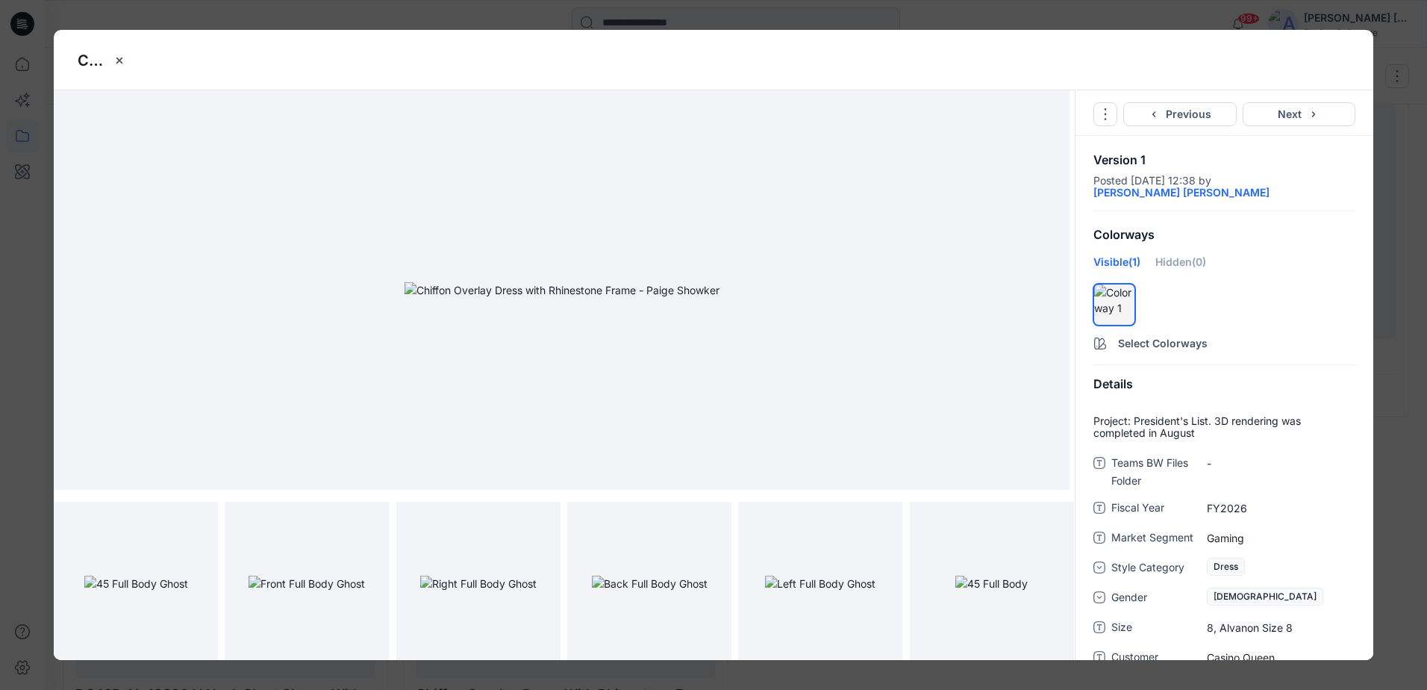
scroll to position [346, 0]
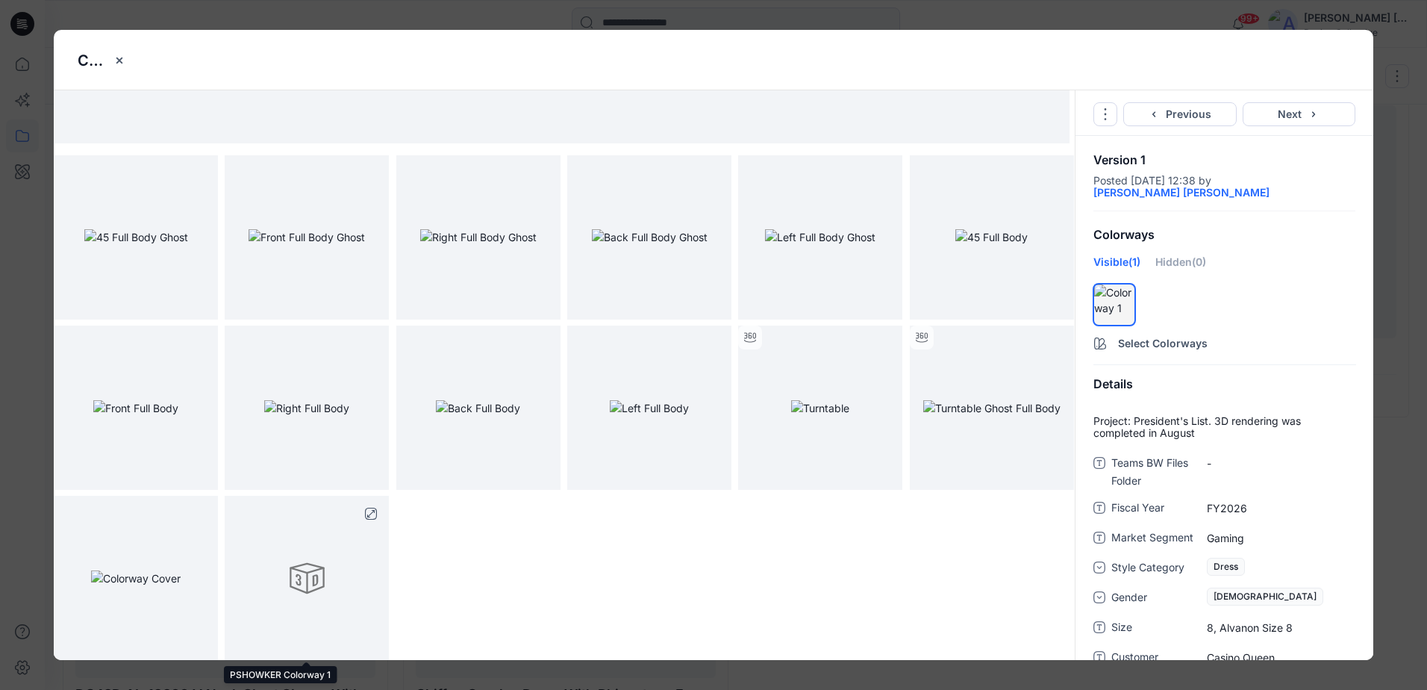
click at [293, 557] on div at bounding box center [307, 578] width 164 height 164
